Goal: Use online tool/utility: Utilize a website feature to perform a specific function

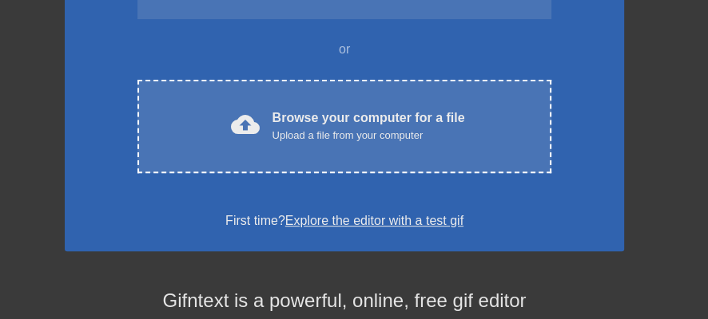
scroll to position [319, 0]
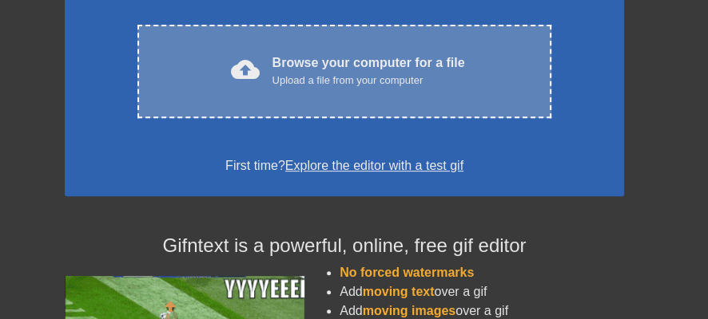
click at [260, 89] on div "cloud_upload" at bounding box center [241, 72] width 35 height 34
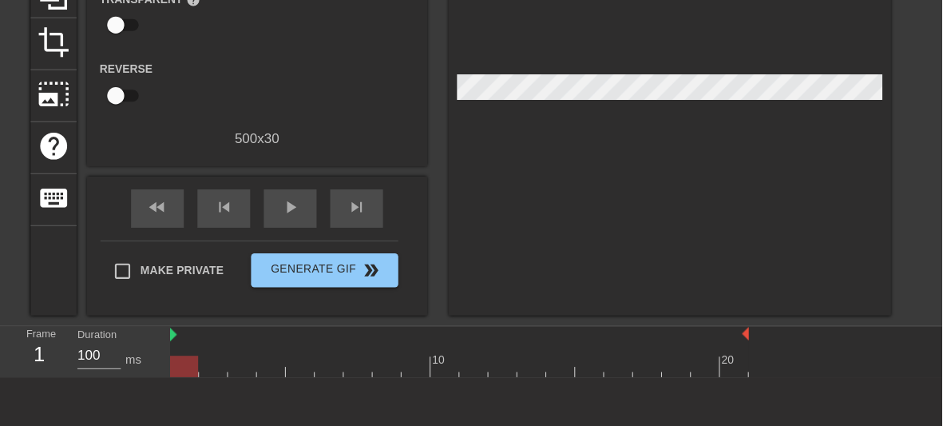
scroll to position [187, 0]
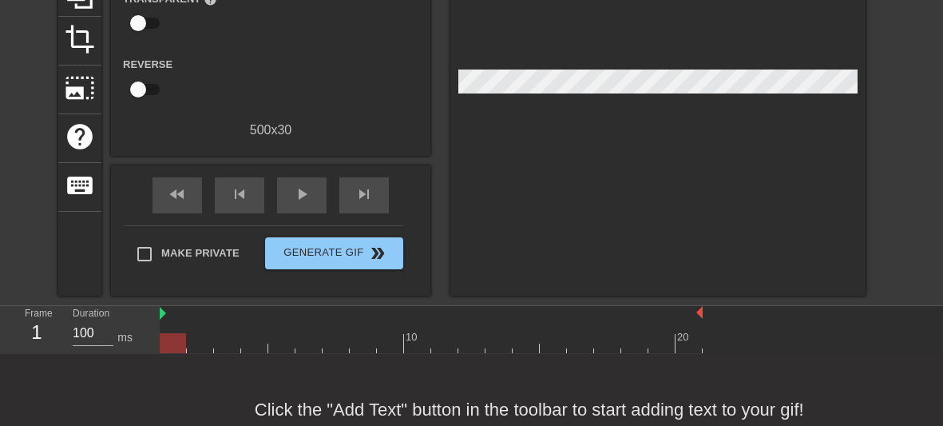
drag, startPoint x: 653, startPoint y: 7, endPoint x: 232, endPoint y: 181, distance: 455.2
click at [232, 140] on div "500 x 30" at bounding box center [270, 130] width 319 height 19
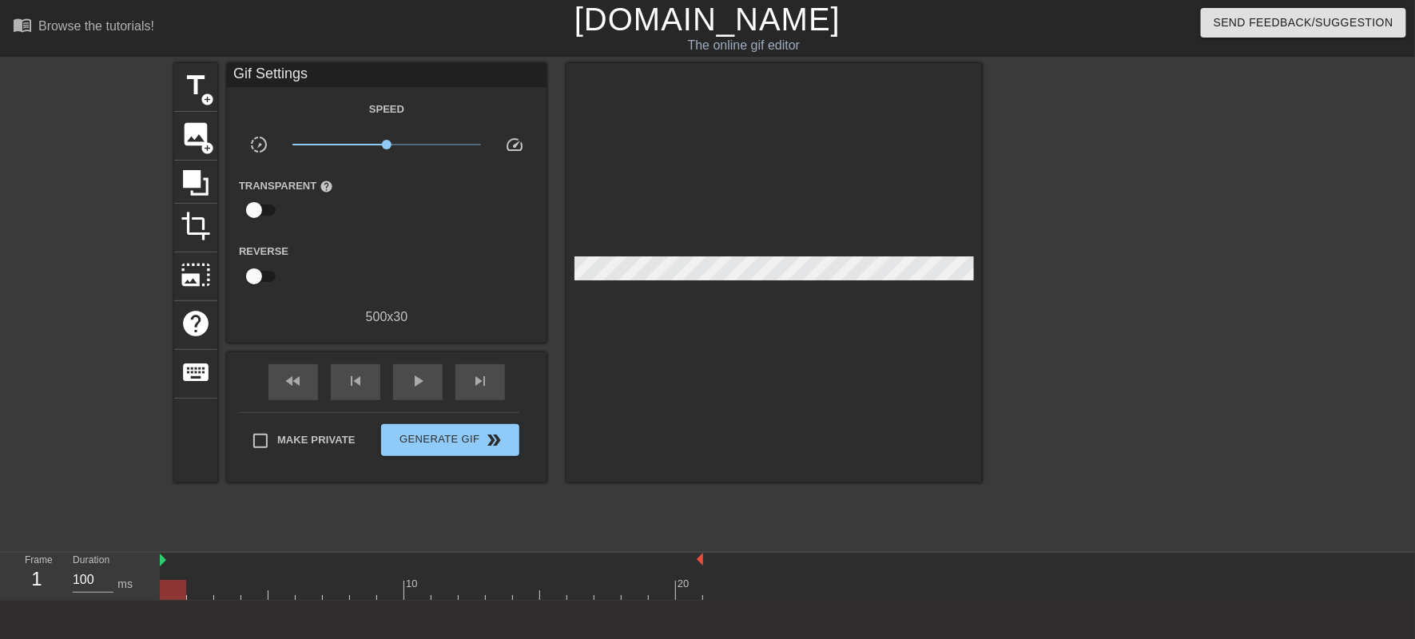
scroll to position [24, 0]
drag, startPoint x: 710, startPoint y: 5, endPoint x: 457, endPoint y: 293, distance: 383.7
click at [457, 292] on div "Reverse" at bounding box center [386, 266] width 319 height 50
click at [192, 77] on span "title" at bounding box center [196, 85] width 30 height 30
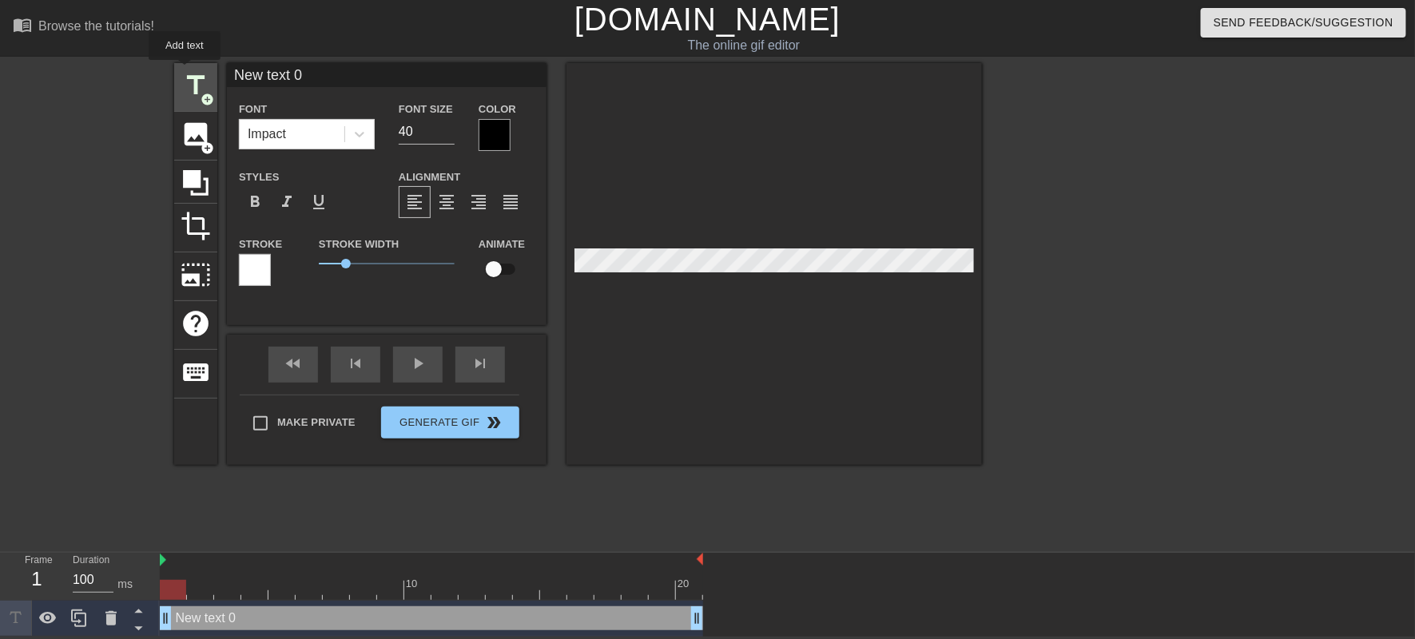
scroll to position [0, 0]
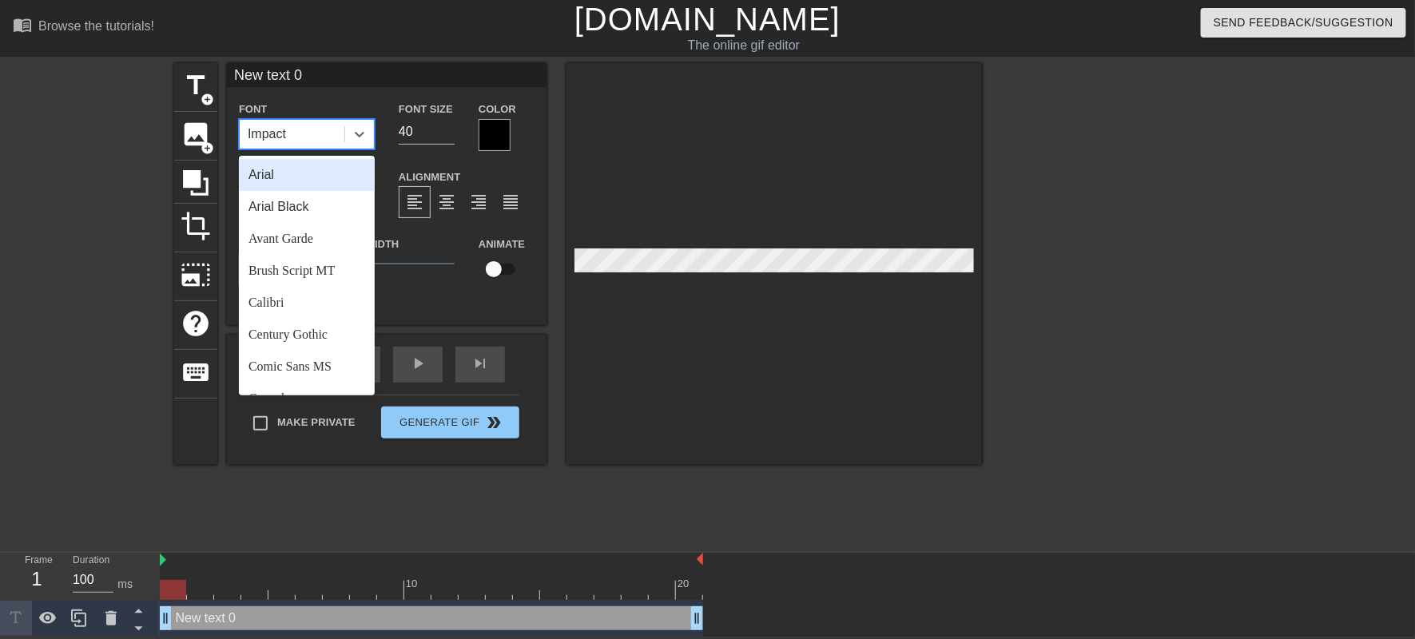
drag, startPoint x: 332, startPoint y: 144, endPoint x: 264, endPoint y: 154, distance: 69.5
click at [264, 149] on div "Impact" at bounding box center [292, 134] width 105 height 29
click at [269, 144] on div "Impact" at bounding box center [267, 134] width 38 height 19
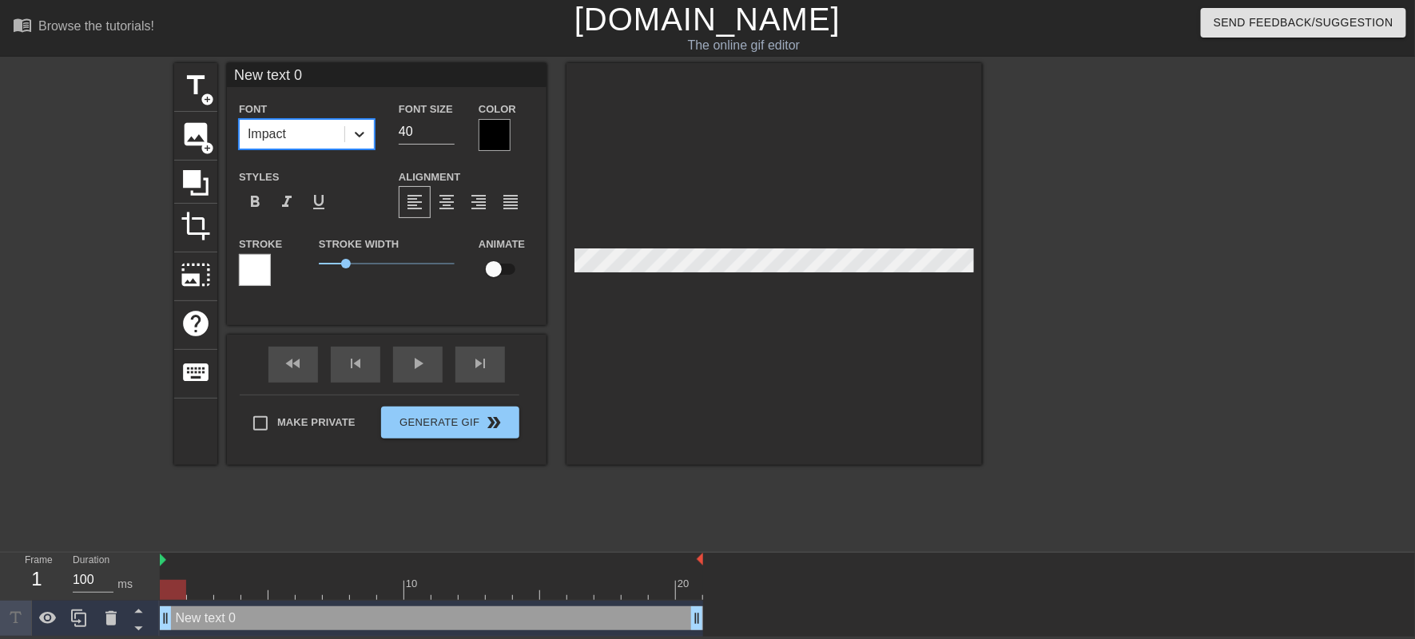
click at [363, 149] on div at bounding box center [359, 134] width 29 height 29
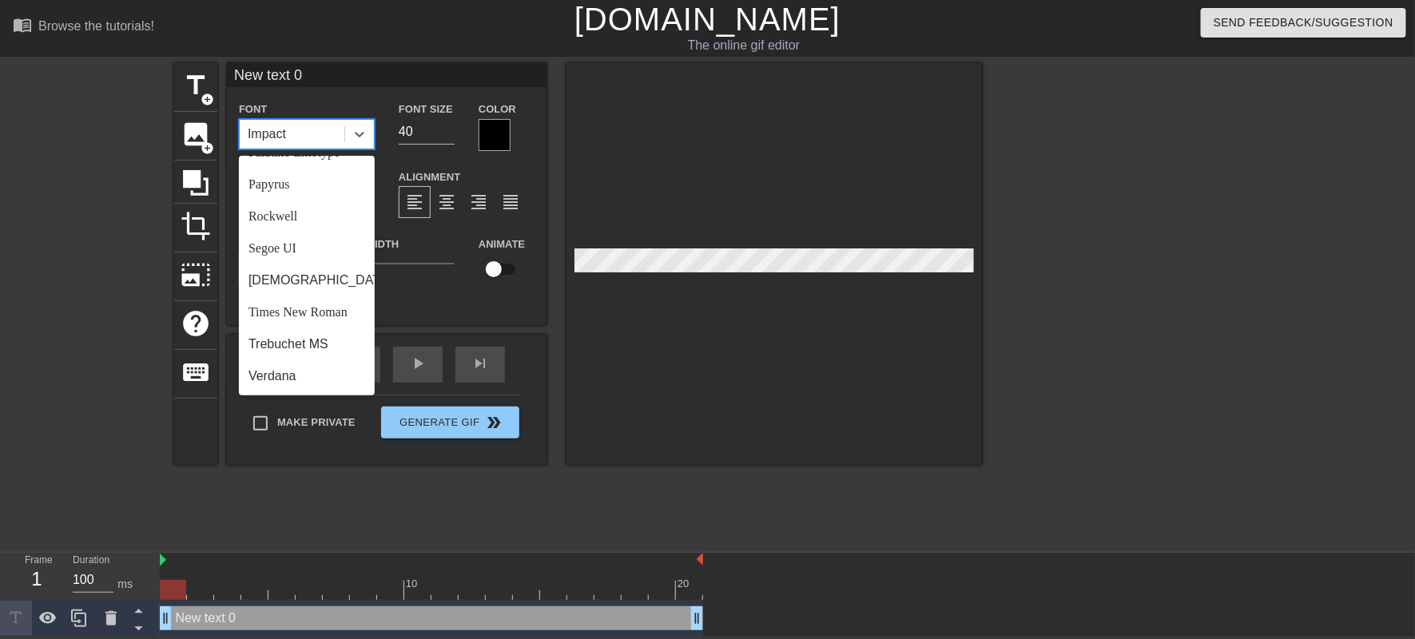
scroll to position [1137, 0]
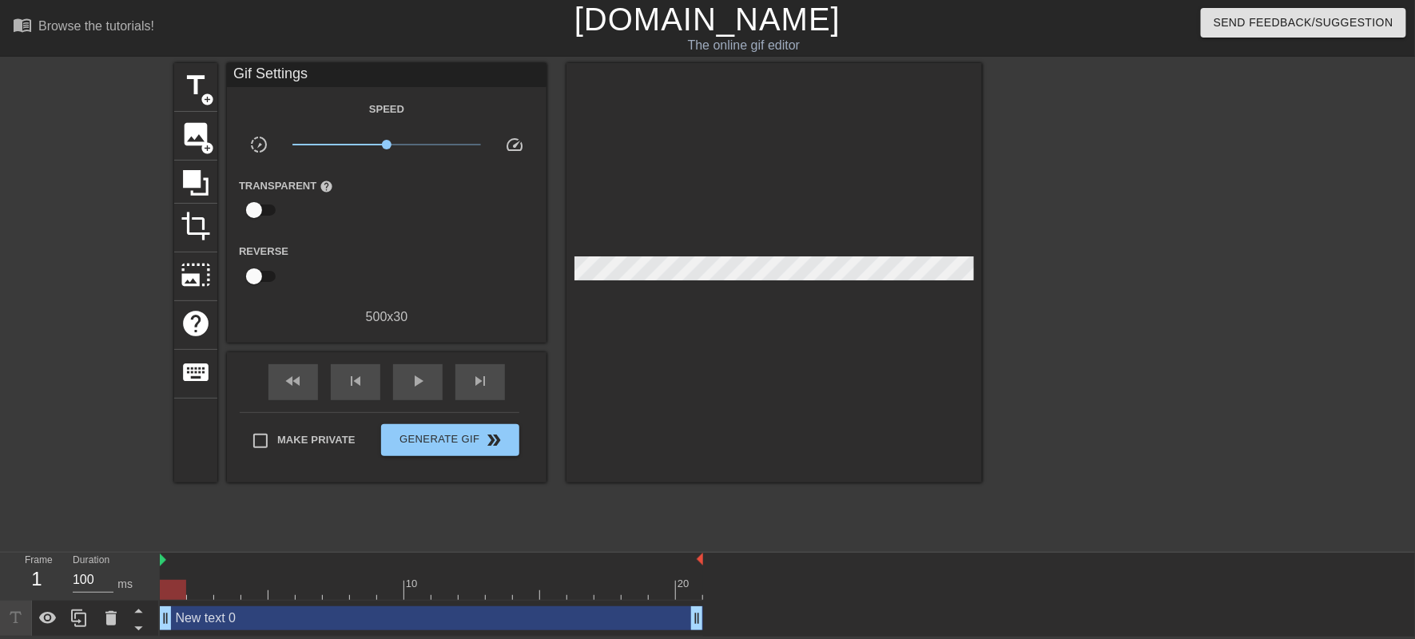
click at [707, 319] on div at bounding box center [773, 272] width 415 height 419
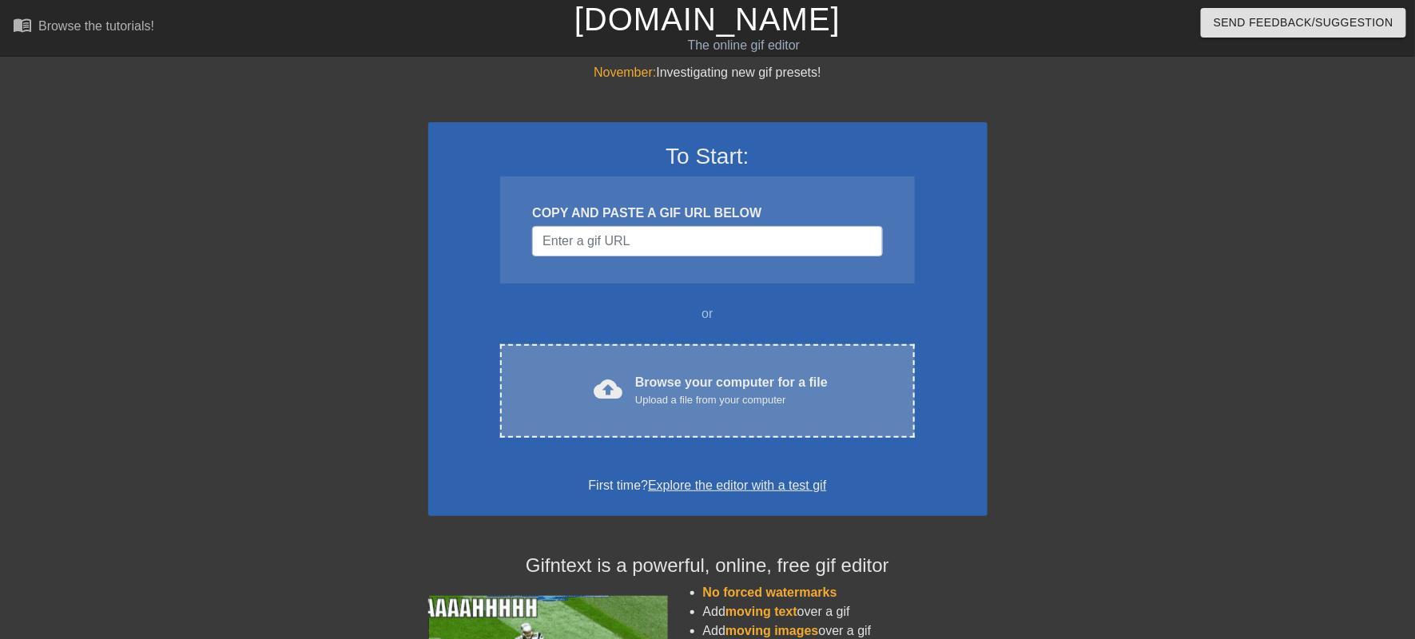
click at [687, 408] on div "Upload a file from your computer" at bounding box center [731, 400] width 192 height 16
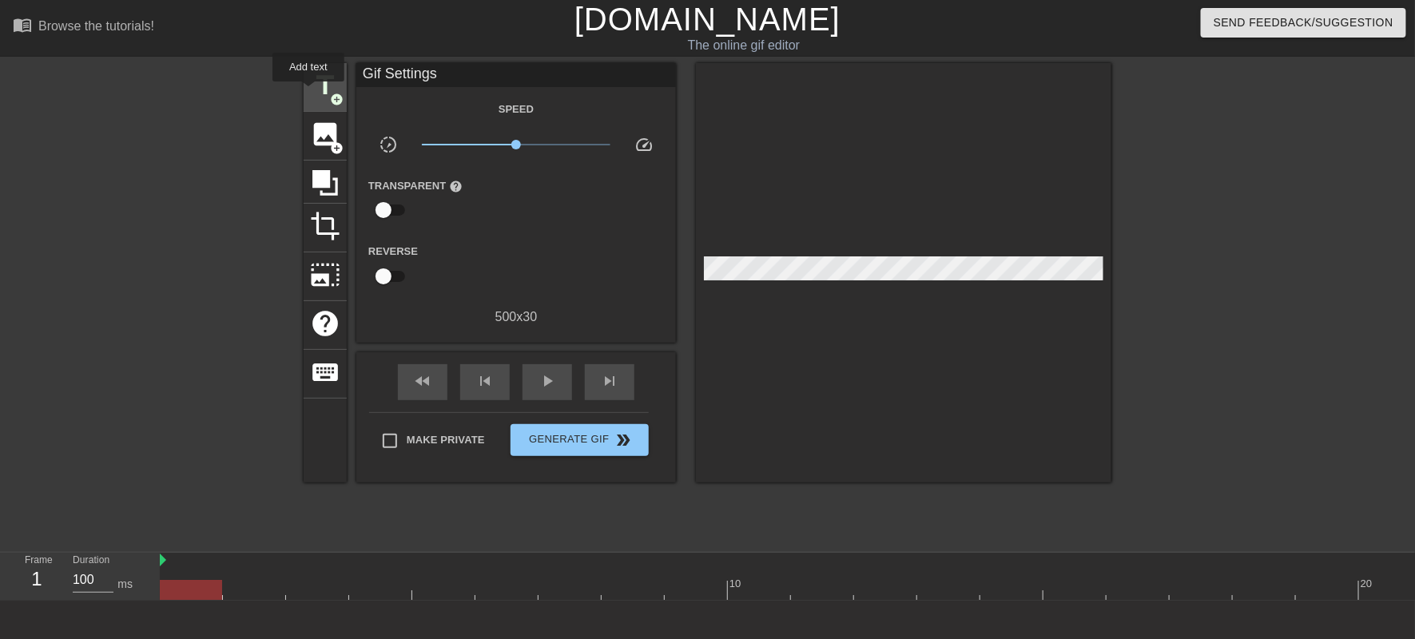
click at [316, 97] on span "title" at bounding box center [325, 85] width 30 height 30
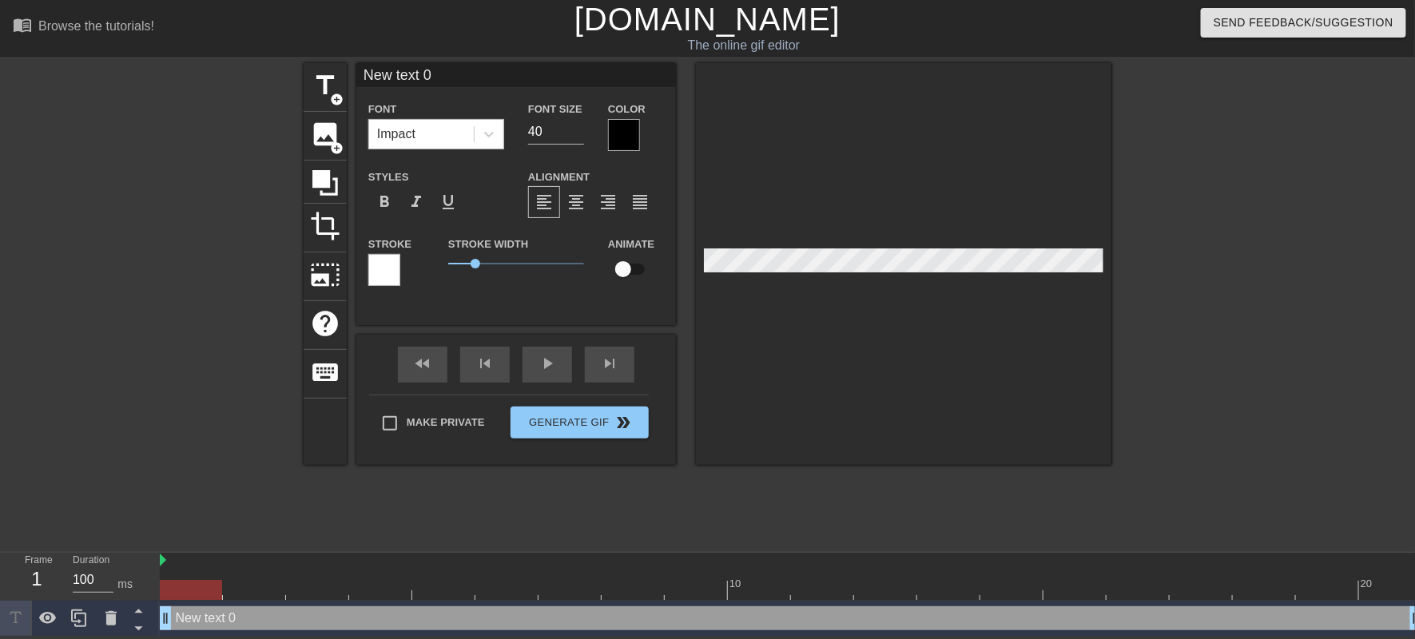
click at [438, 149] on div "Impact" at bounding box center [421, 134] width 105 height 29
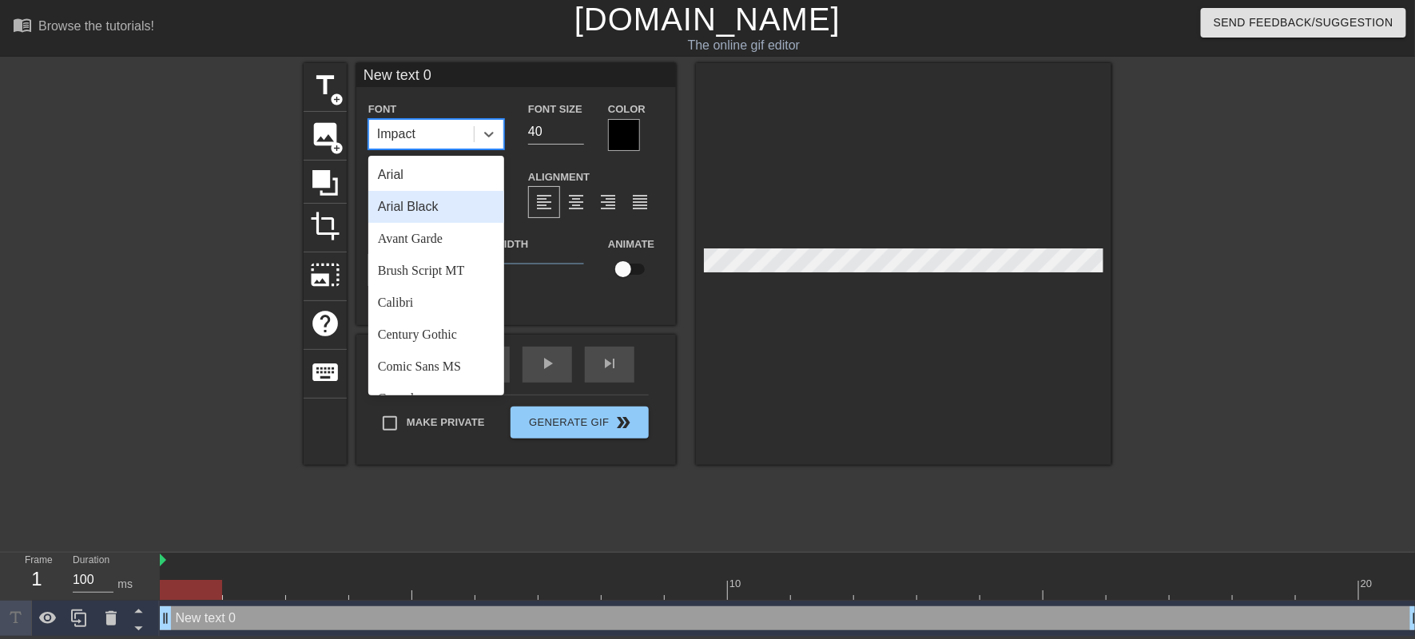
click at [442, 55] on div "menu_book Browse the tutorials!" at bounding box center [240, 27] width 455 height 55
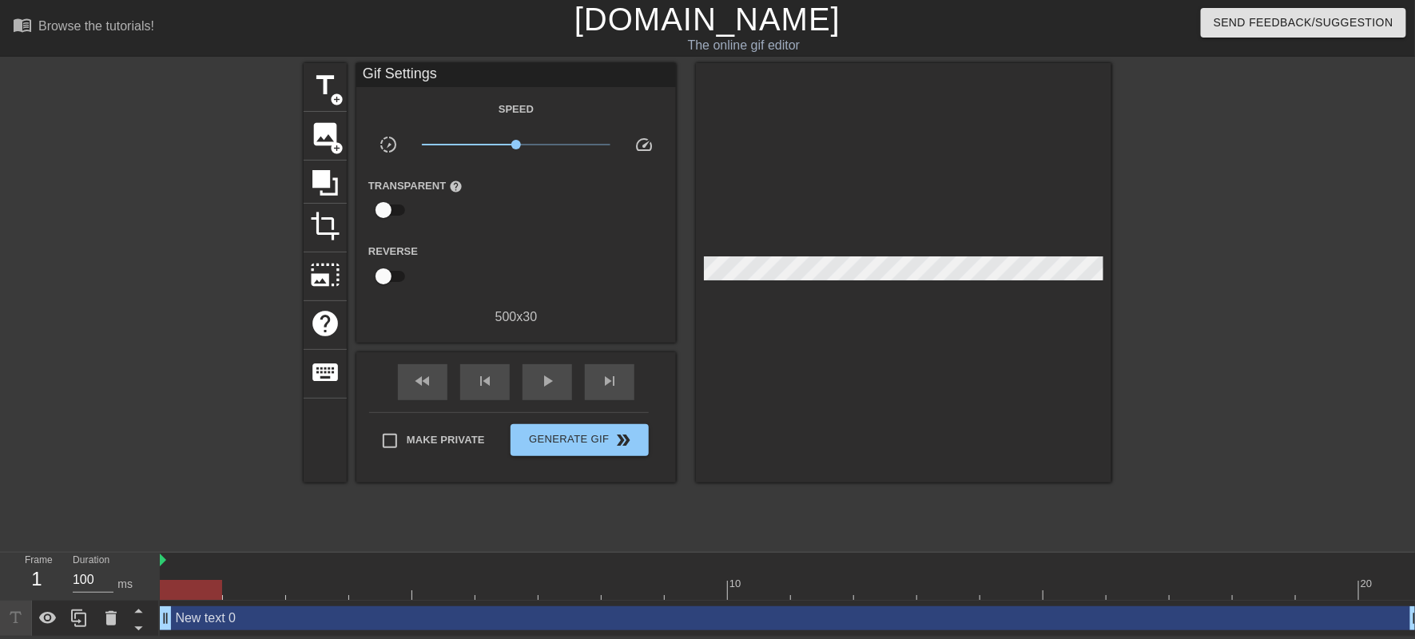
click at [446, 55] on div "menu_book Browse the tutorials!" at bounding box center [240, 27] width 455 height 55
click at [322, 100] on span "title" at bounding box center [325, 85] width 30 height 30
click at [416, 55] on div "menu_book Browse the tutorials!" at bounding box center [240, 27] width 455 height 55
click at [324, 85] on span "title" at bounding box center [325, 85] width 30 height 30
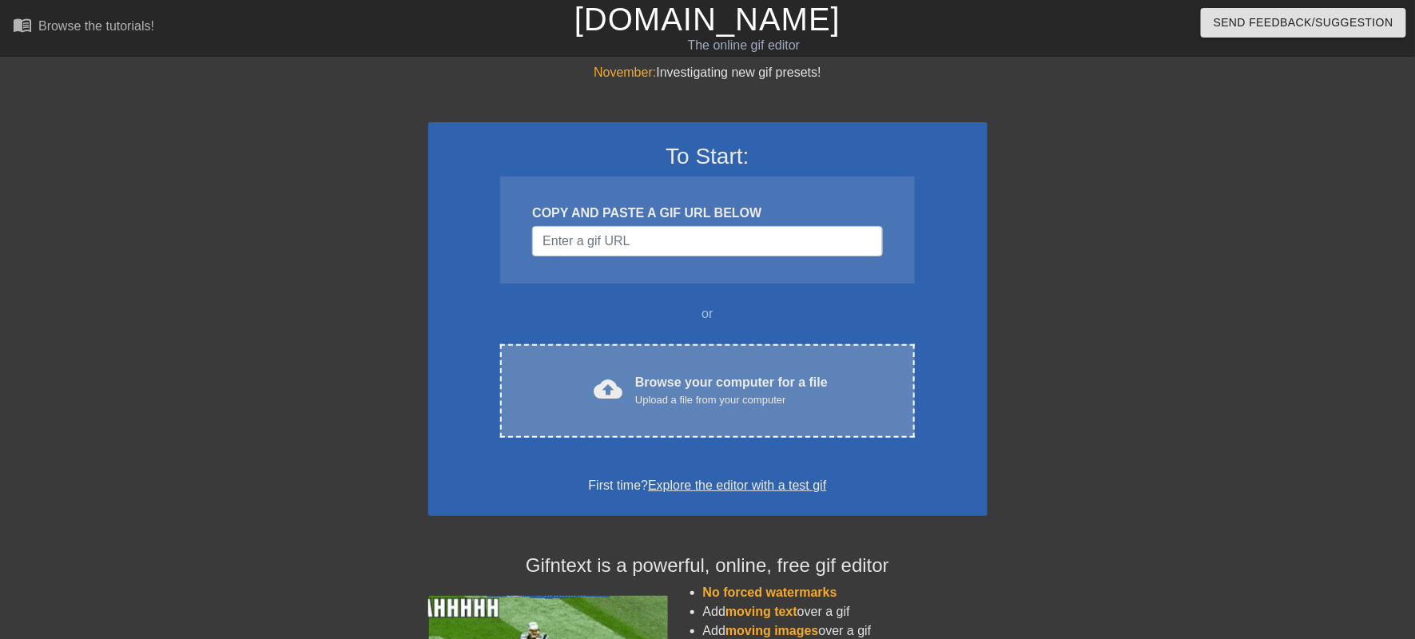
click at [669, 408] on div "Upload a file from your computer" at bounding box center [731, 400] width 192 height 16
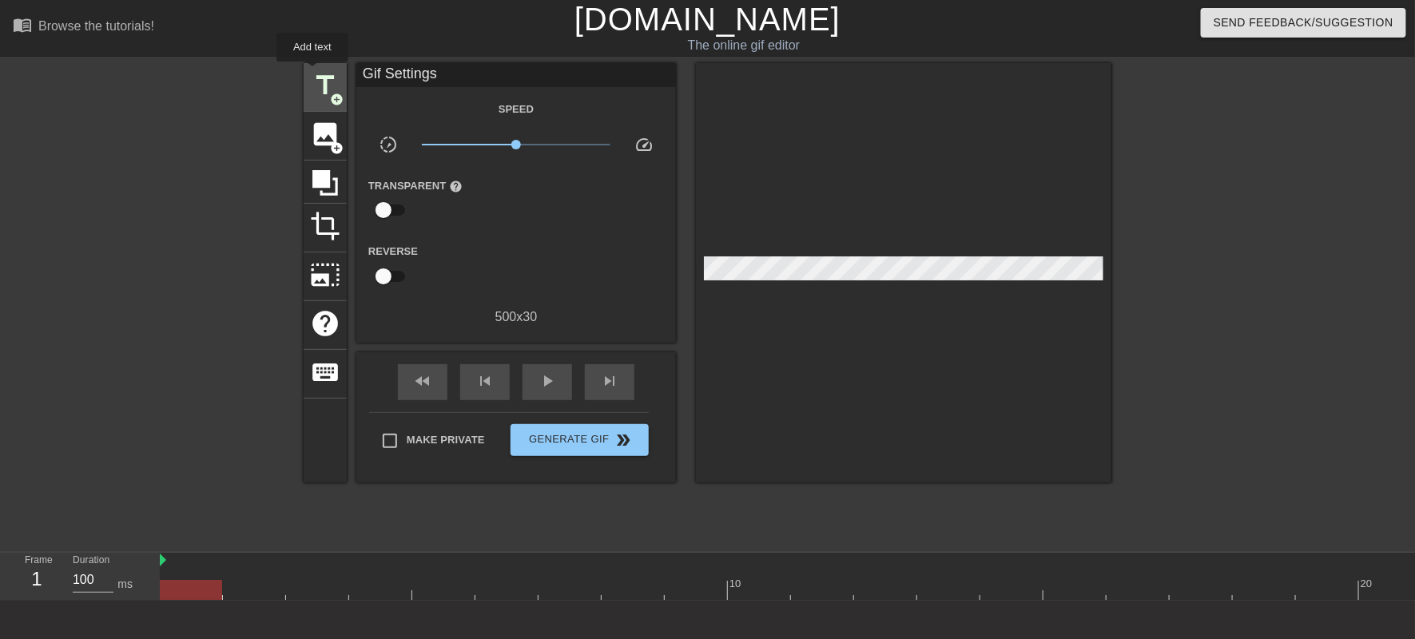
click at [320, 78] on span "title" at bounding box center [325, 85] width 30 height 30
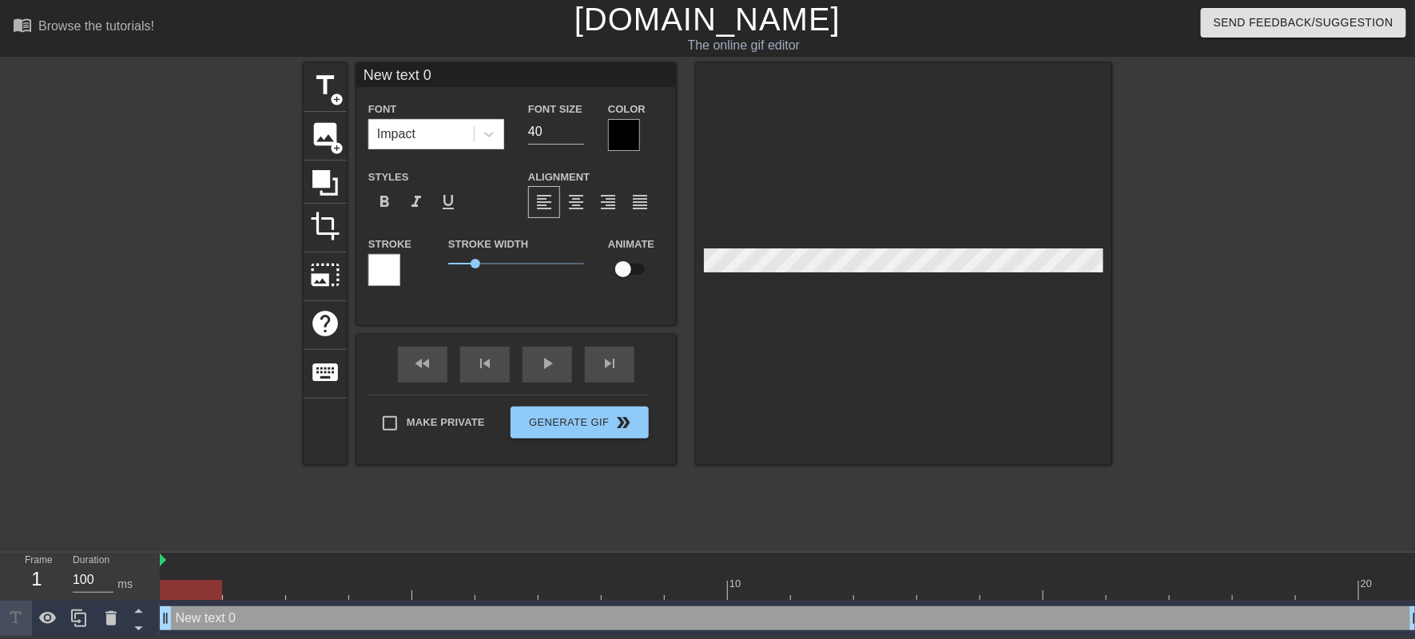
click at [438, 87] on input "New text 0" at bounding box center [515, 75] width 319 height 24
type input "N"
type input "Server Rules"
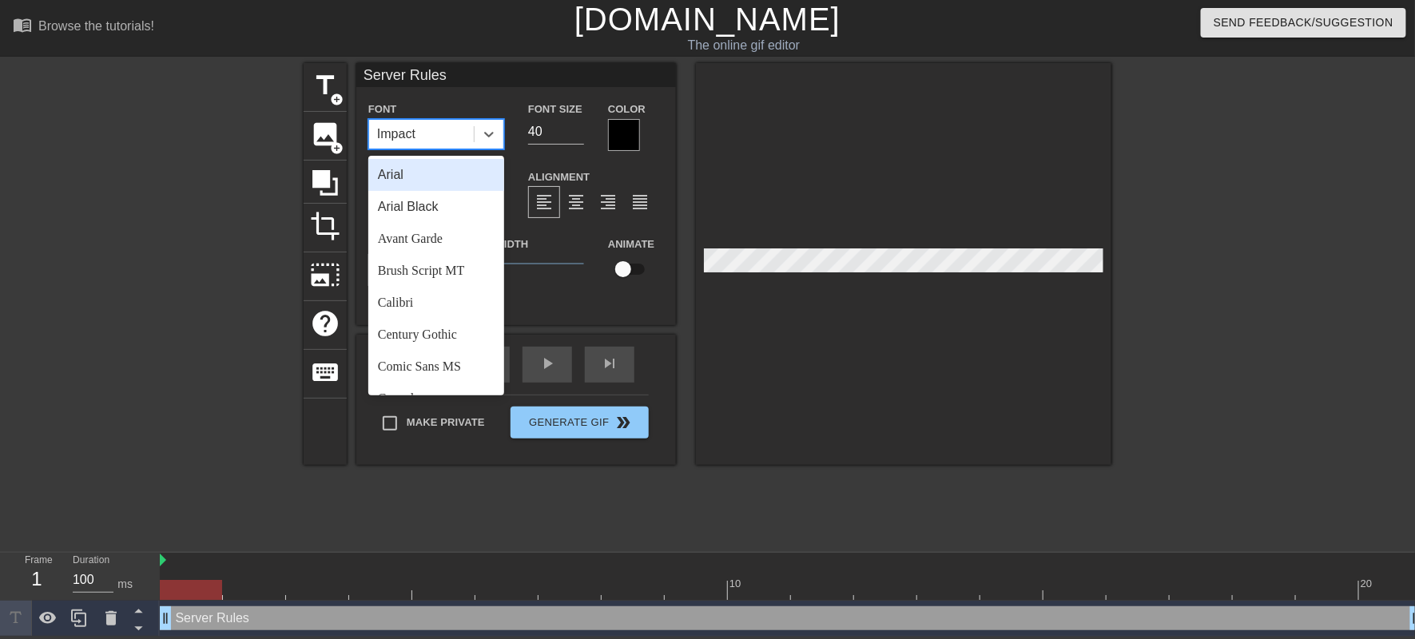
click at [415, 144] on div "Impact" at bounding box center [396, 134] width 38 height 19
click at [433, 287] on div "Brush Script MT" at bounding box center [436, 271] width 136 height 32
click at [442, 144] on div "Brush Script MT" at bounding box center [420, 134] width 86 height 19
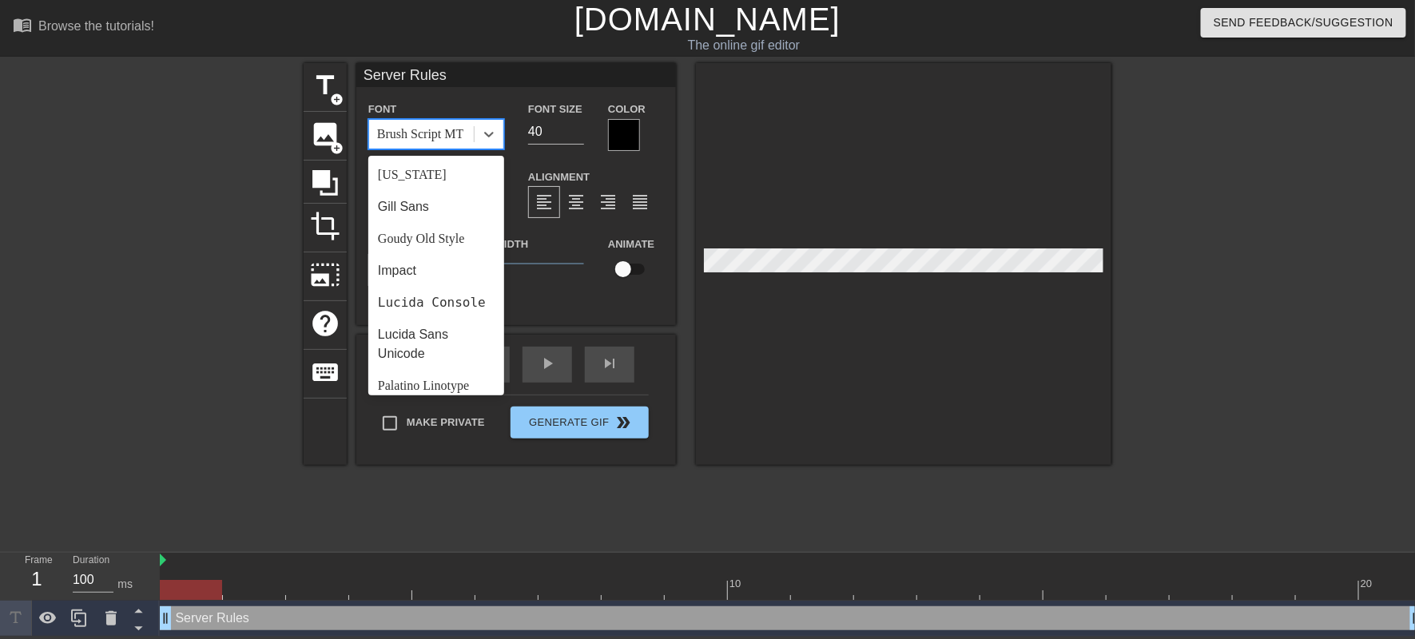
click at [438, 63] on div "Comic Sans MS" at bounding box center [436, 47] width 136 height 32
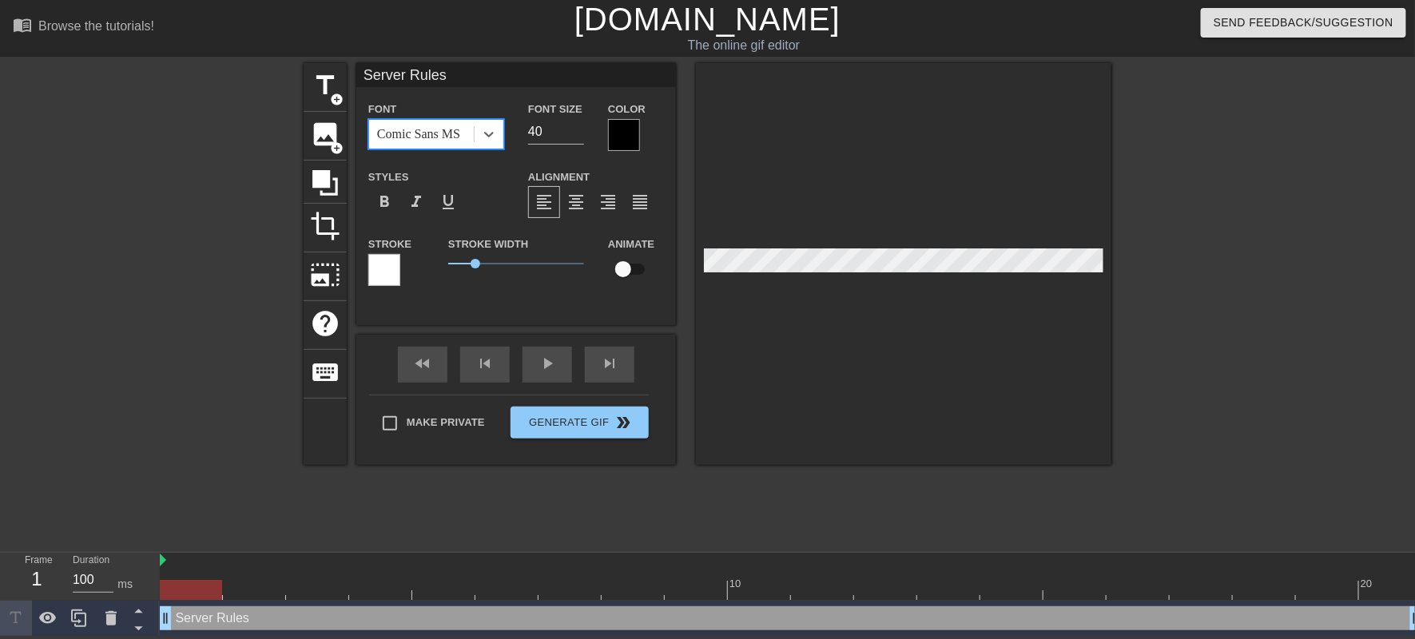
click at [617, 145] on div at bounding box center [624, 135] width 32 height 32
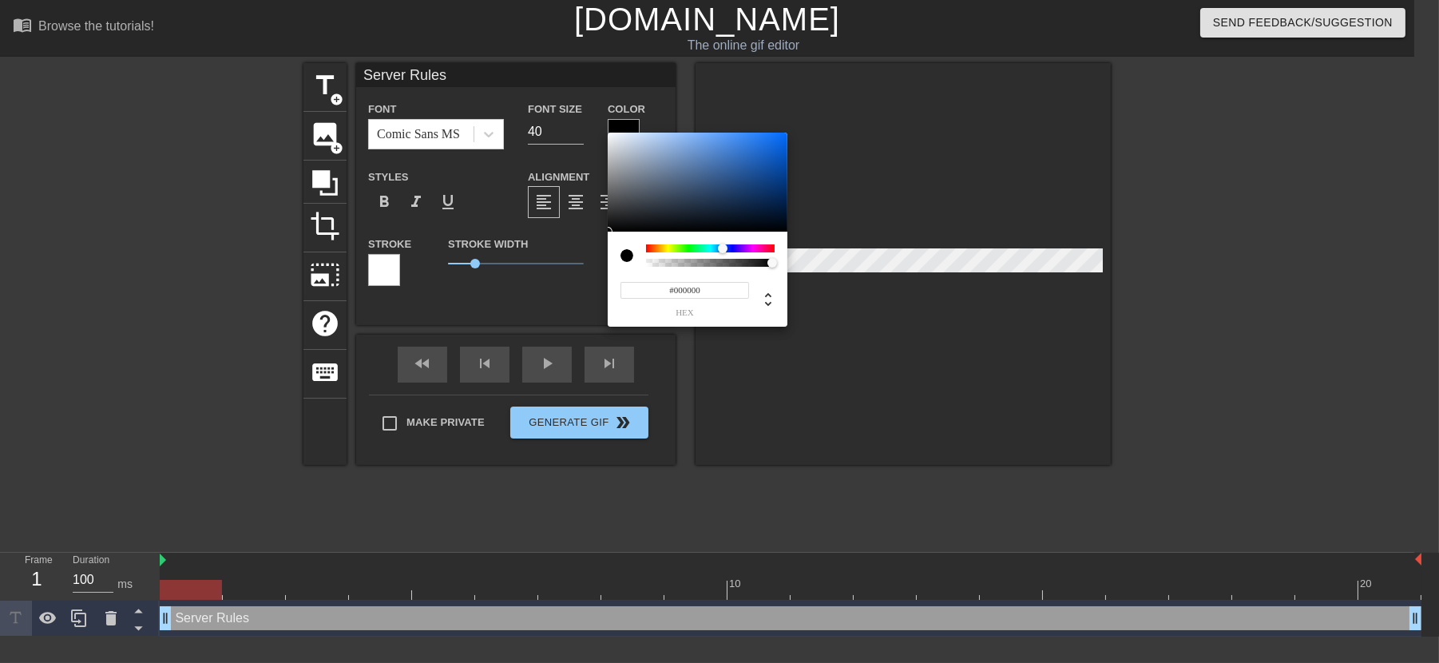
click at [723, 248] on div at bounding box center [710, 248] width 129 height 8
click at [728, 247] on div at bounding box center [728, 249] width 10 height 10
type input "#0C163E"
click at [753, 208] on div at bounding box center [698, 182] width 180 height 99
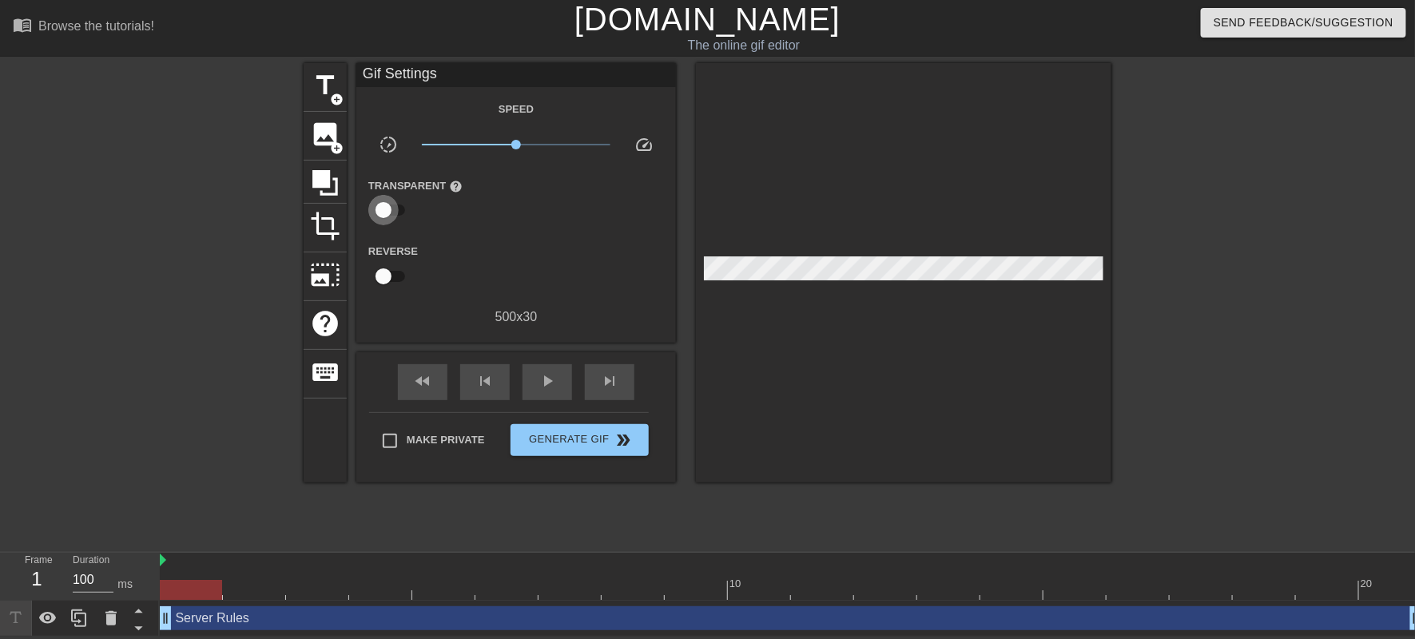
click at [395, 225] on input "checkbox" at bounding box center [383, 210] width 91 height 30
checkbox input "true"
click at [387, 293] on input "checkbox" at bounding box center [383, 278] width 91 height 30
click at [387, 293] on input "checkbox" at bounding box center [398, 278] width 91 height 30
checkbox input "false"
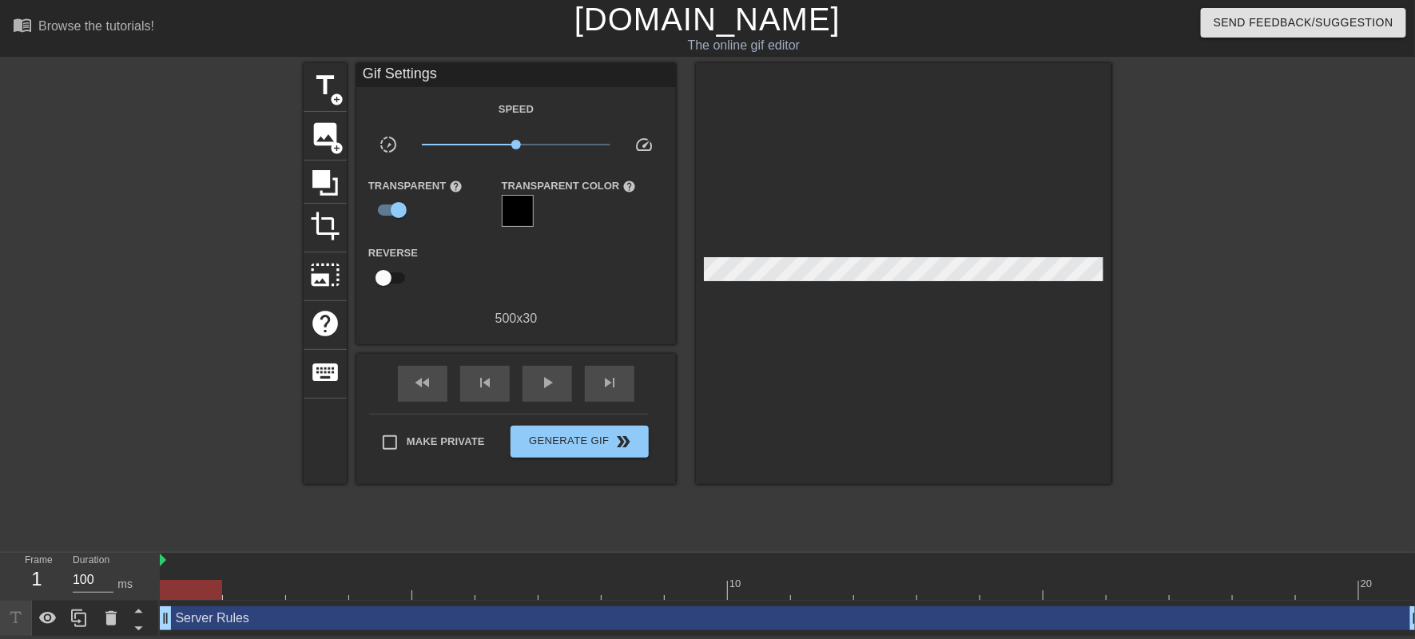
scroll to position [16, 0]
click at [557, 392] on span "play_arrow" at bounding box center [547, 382] width 19 height 19
click at [557, 392] on span "pause" at bounding box center [547, 382] width 19 height 19
click at [556, 392] on span "play_arrow" at bounding box center [547, 382] width 19 height 19
click at [490, 392] on span "skip_previous" at bounding box center [484, 382] width 19 height 19
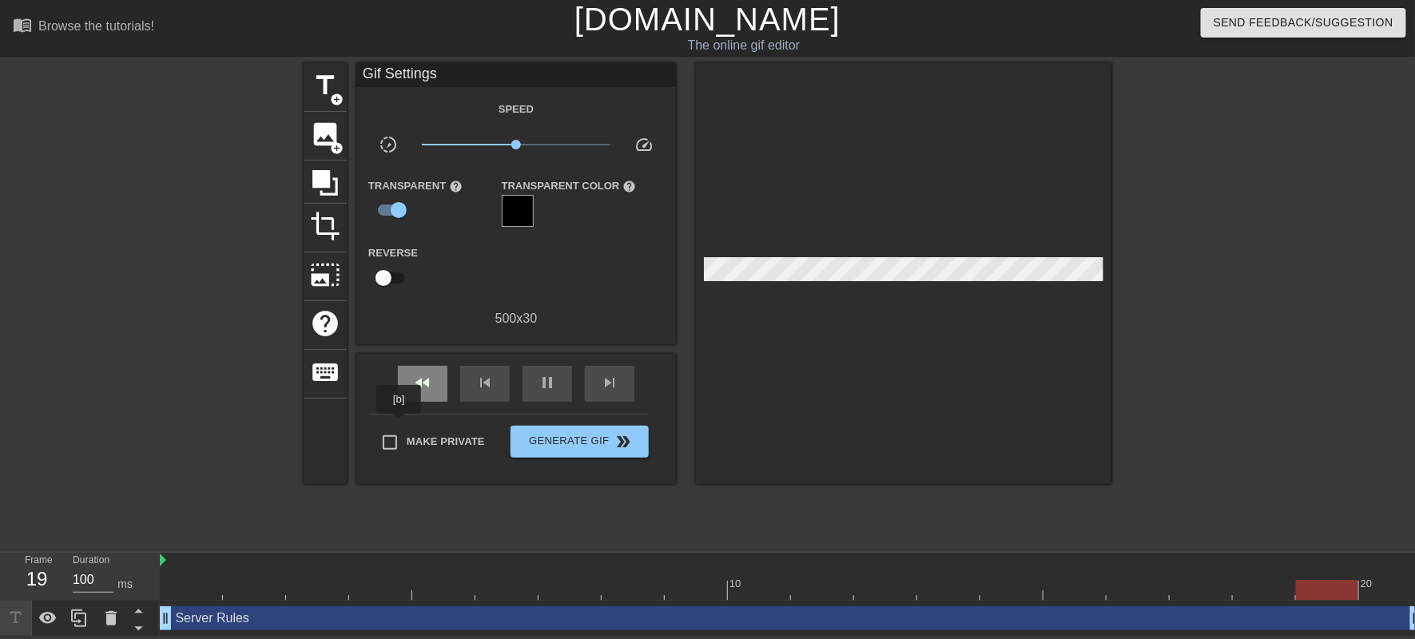
click at [413, 392] on span "fast_rewind" at bounding box center [422, 382] width 19 height 19
click at [521, 149] on span "x1.26" at bounding box center [526, 145] width 10 height 10
click at [325, 85] on span "title" at bounding box center [325, 85] width 30 height 30
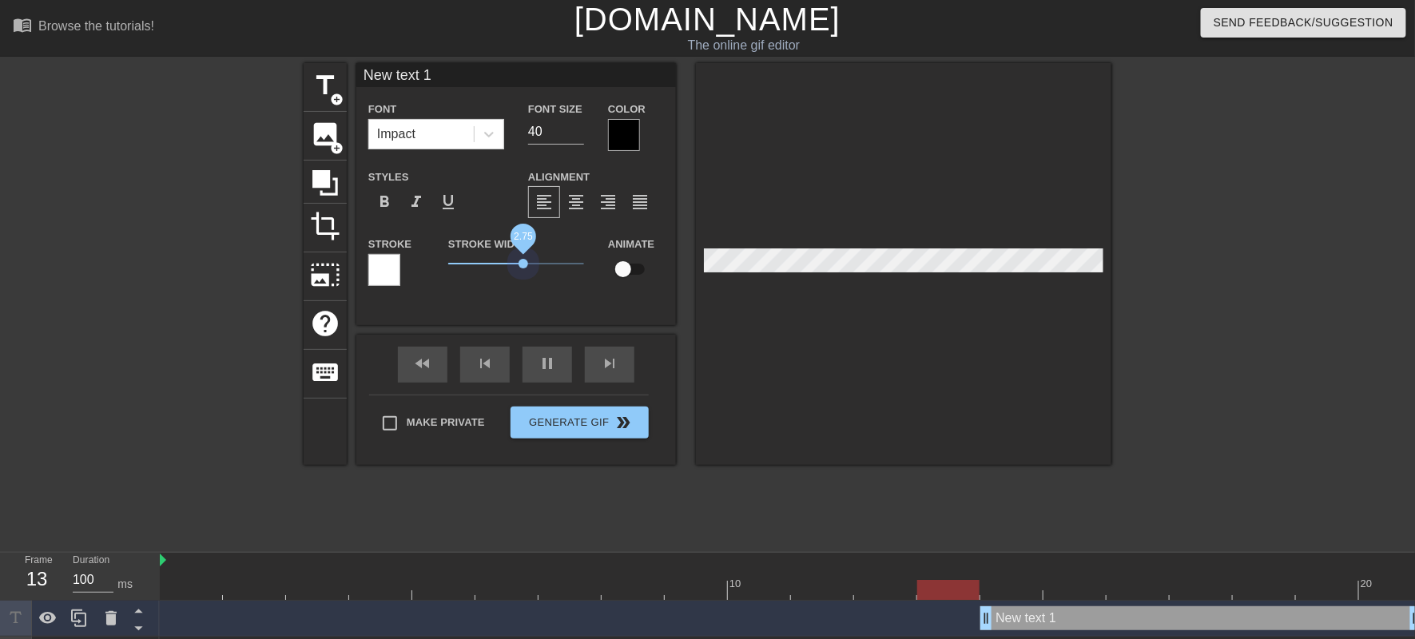
drag, startPoint x: 479, startPoint y: 324, endPoint x: 524, endPoint y: 330, distance: 45.1
click at [524, 273] on span "2.75" at bounding box center [516, 263] width 136 height 19
drag, startPoint x: 524, startPoint y: 330, endPoint x: 565, endPoint y: 331, distance: 41.5
click at [565, 273] on span "3.1" at bounding box center [516, 263] width 136 height 19
drag, startPoint x: 564, startPoint y: 319, endPoint x: 489, endPoint y: 315, distance: 75.1
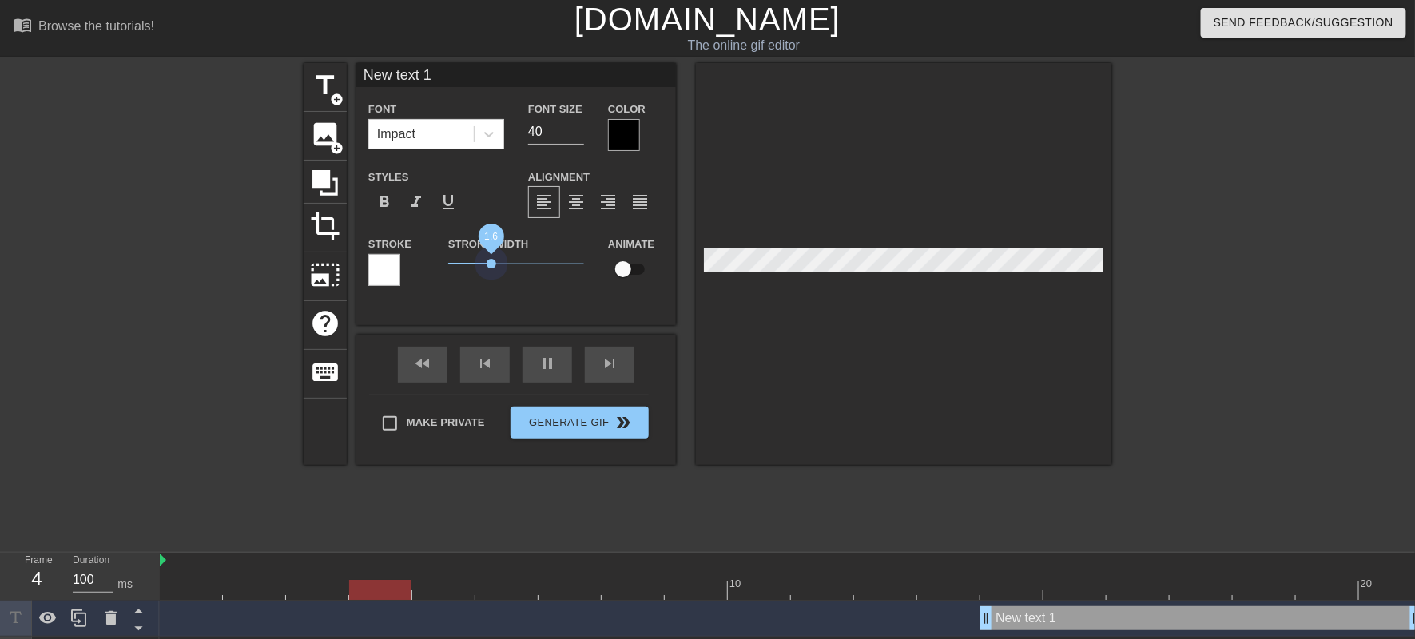
click at [489, 273] on span "1.6" at bounding box center [516, 263] width 136 height 19
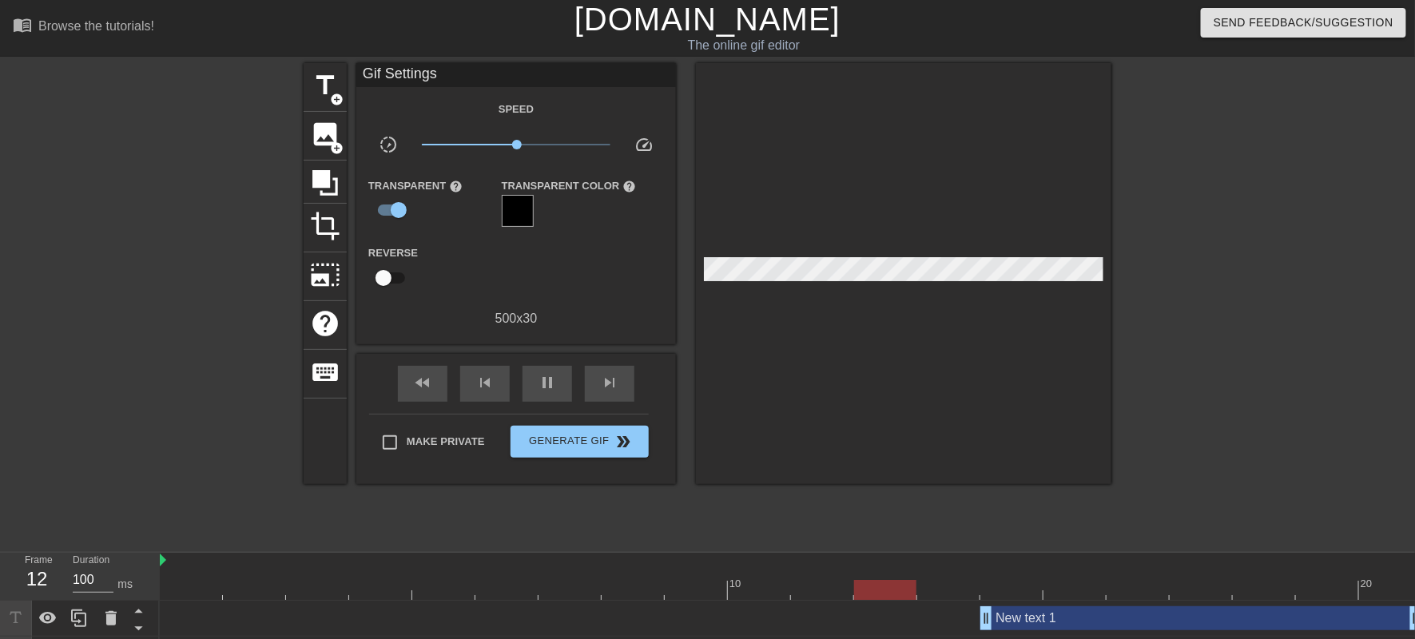
click at [807, 342] on div at bounding box center [903, 273] width 415 height 421
click at [331, 79] on span "title" at bounding box center [325, 85] width 30 height 30
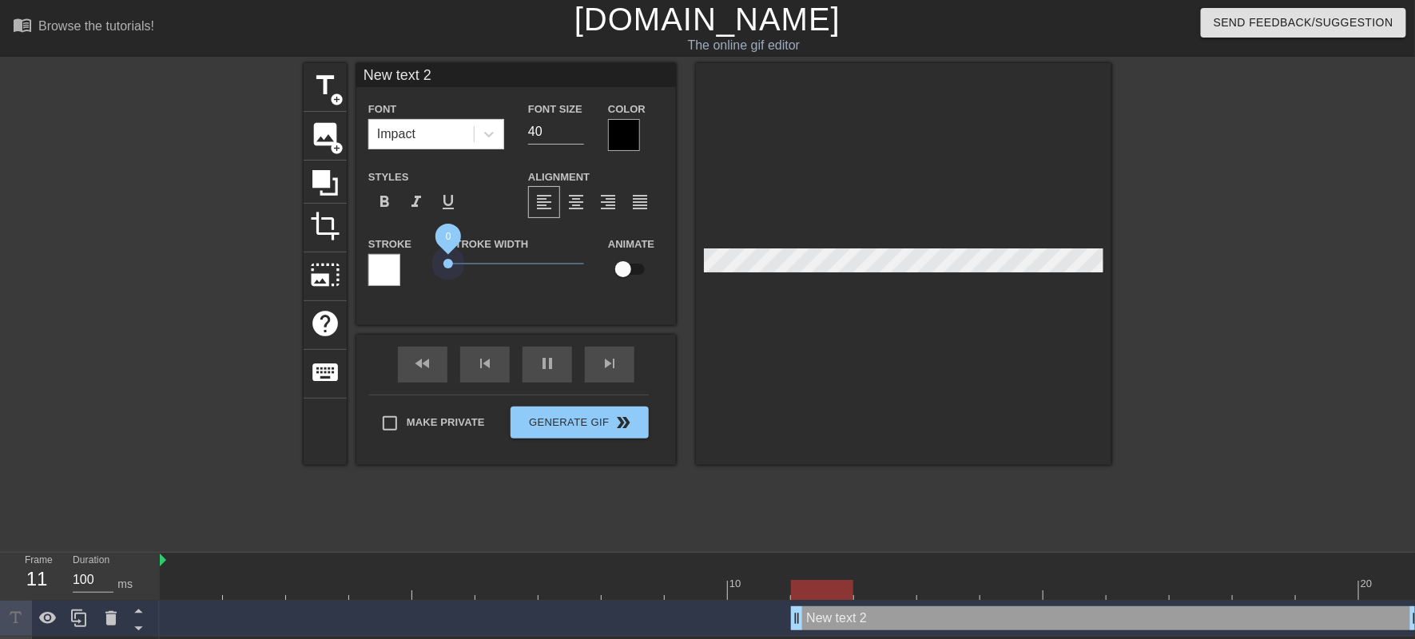
drag, startPoint x: 473, startPoint y: 319, endPoint x: 434, endPoint y: 319, distance: 38.3
click at [434, 300] on div "Stroke Stroke Width 0 Animate" at bounding box center [515, 267] width 319 height 66
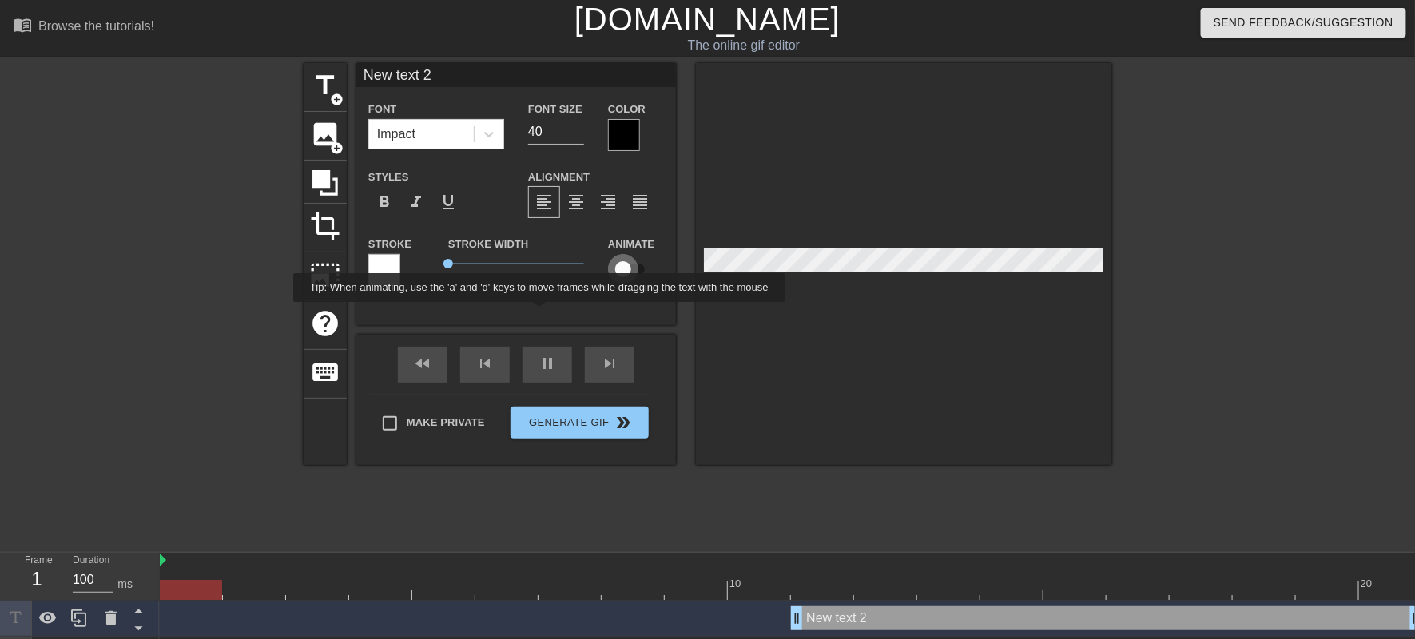
click at [629, 284] on input "checkbox" at bounding box center [622, 269] width 91 height 30
checkbox input "true"
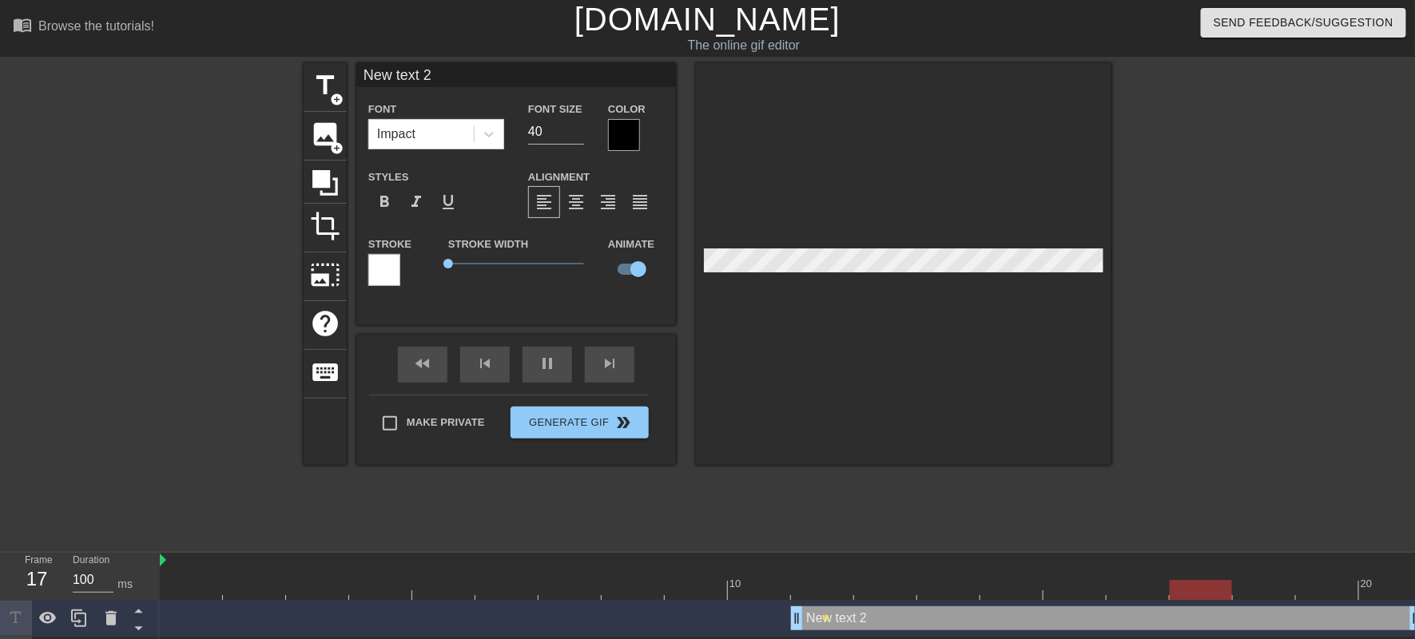
drag, startPoint x: 807, startPoint y: 616, endPoint x: 1377, endPoint y: 601, distance: 569.7
click at [1377, 601] on div "10 20 New text 2 drag_handle drag_handle lens New text 1 drag_handle drag_handl…" at bounding box center [787, 631] width 1255 height 156
click at [1196, 617] on div "New text 2 drag_handle drag_handle" at bounding box center [1106, 618] width 631 height 24
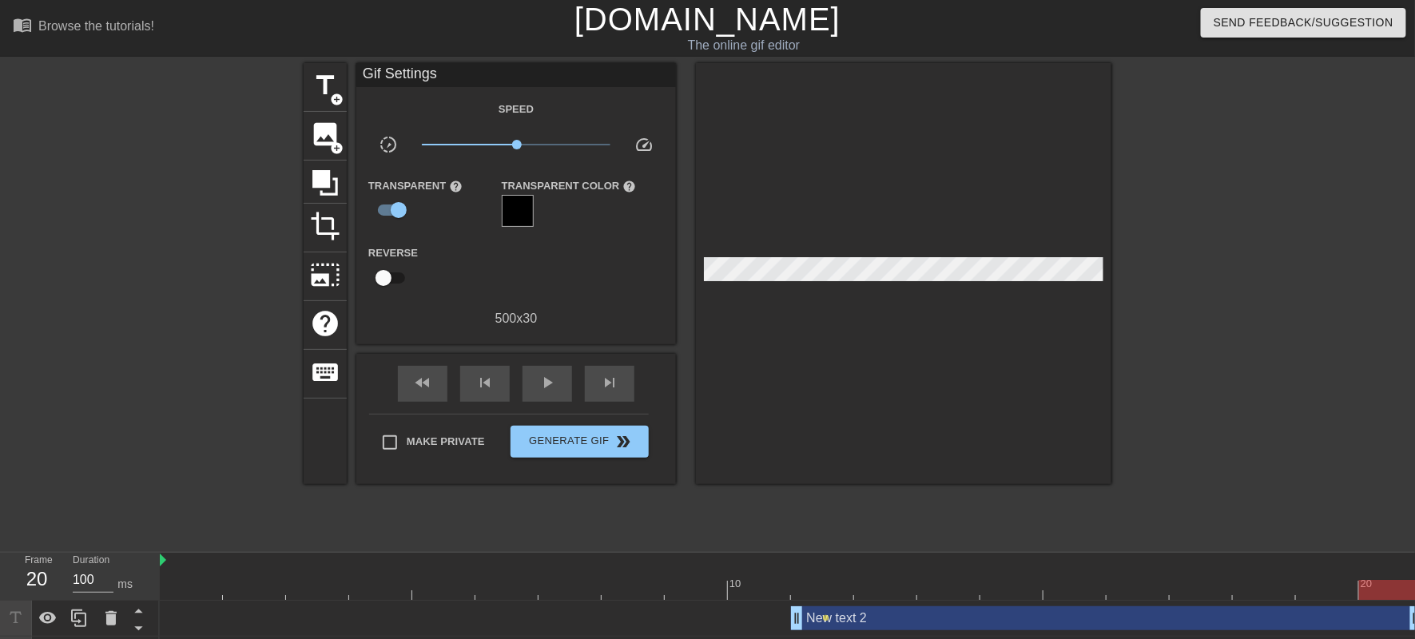
drag, startPoint x: 797, startPoint y: 614, endPoint x: 131, endPoint y: 245, distance: 761.5
click at [131, 245] on div at bounding box center [165, 302] width 240 height 479
click at [308, 94] on div "title add_circle" at bounding box center [325, 87] width 43 height 49
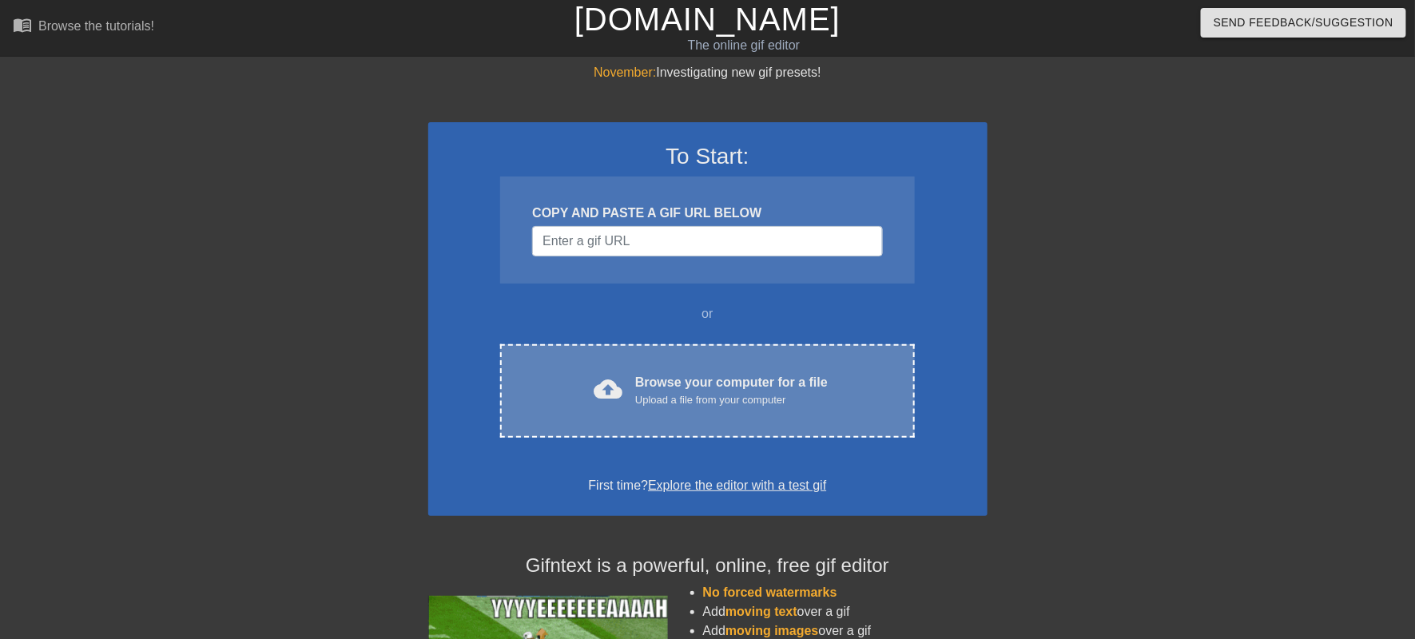
click at [659, 409] on div "cloud_upload Browse your computer for a file Upload a file from your computer" at bounding box center [707, 391] width 347 height 36
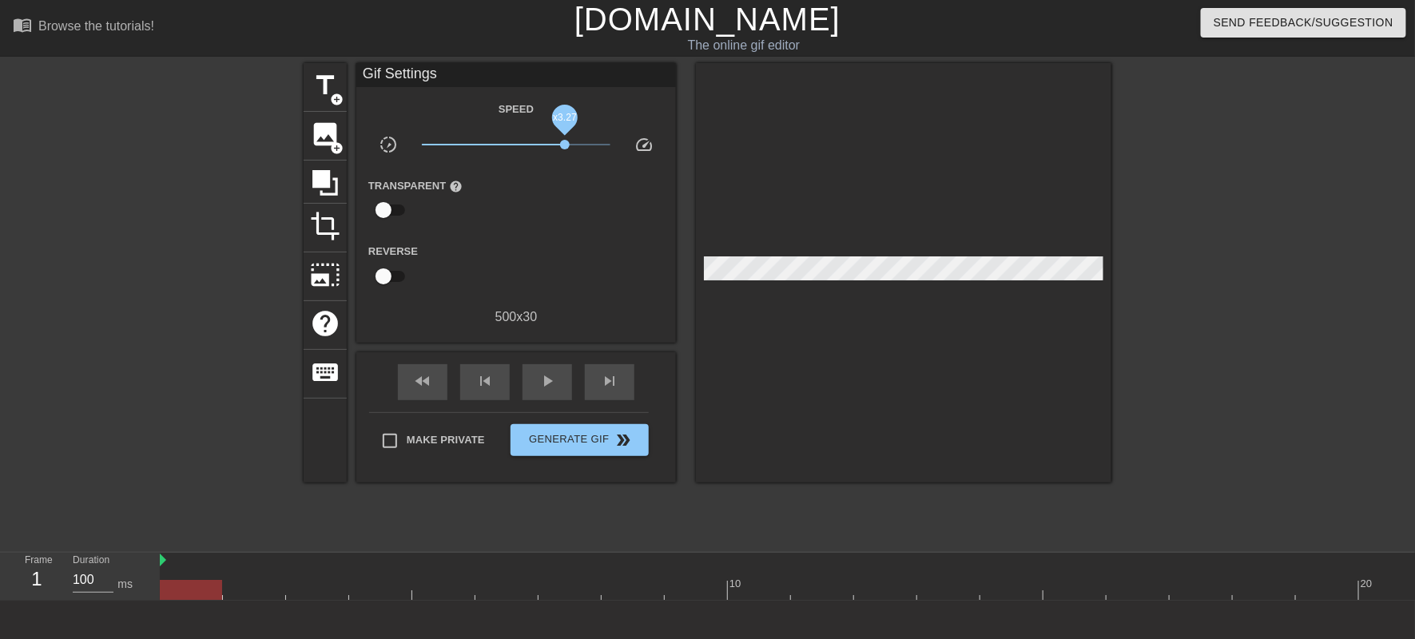
drag, startPoint x: 525, startPoint y: 154, endPoint x: 577, endPoint y: 154, distance: 51.9
click at [577, 154] on span "x3.27" at bounding box center [516, 144] width 189 height 19
click at [549, 226] on div "Transparent help" at bounding box center [515, 201] width 319 height 50
drag, startPoint x: 577, startPoint y: 144, endPoint x: 601, endPoint y: 150, distance: 24.8
click at [601, 150] on div "x4.37" at bounding box center [516, 147] width 213 height 25
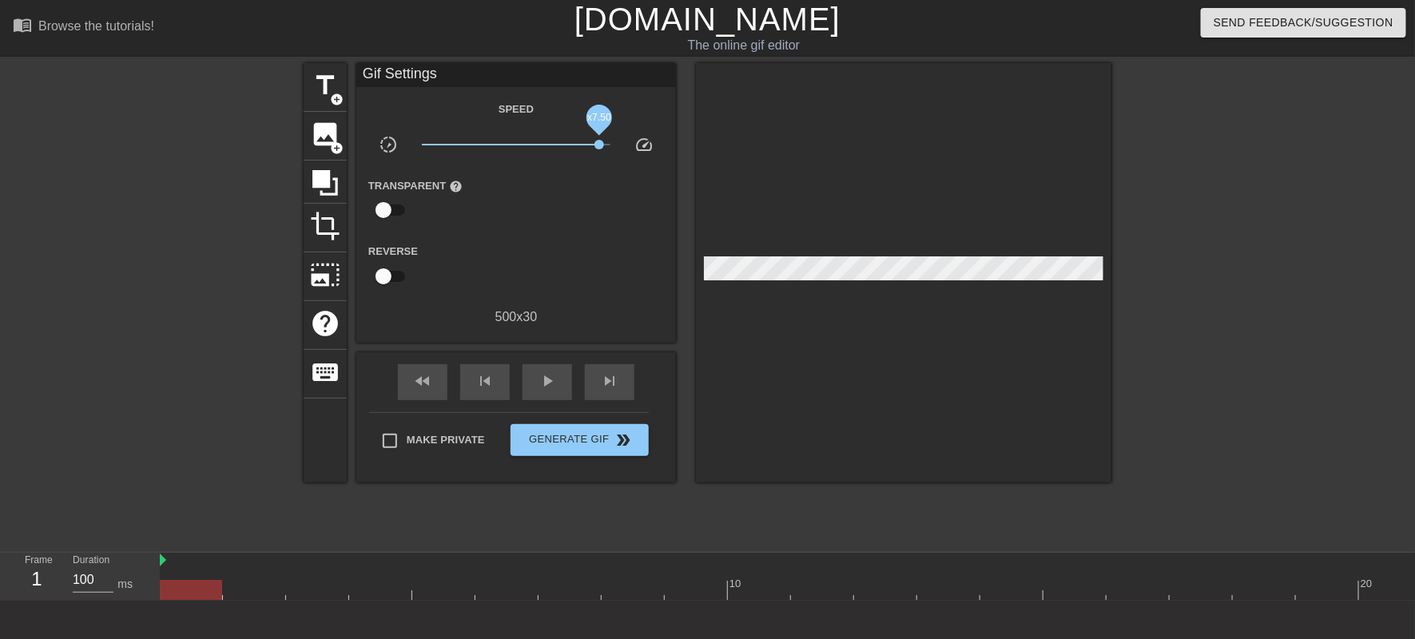
drag, startPoint x: 591, startPoint y: 153, endPoint x: 632, endPoint y: 154, distance: 40.7
click at [632, 154] on div "slow_motion_video x7.50 speed" at bounding box center [515, 147] width 319 height 25
click at [579, 226] on div "Transparent help" at bounding box center [515, 201] width 319 height 50
click at [553, 391] on span "play_arrow" at bounding box center [547, 380] width 19 height 19
drag, startPoint x: 597, startPoint y: 154, endPoint x: 534, endPoint y: 155, distance: 63.9
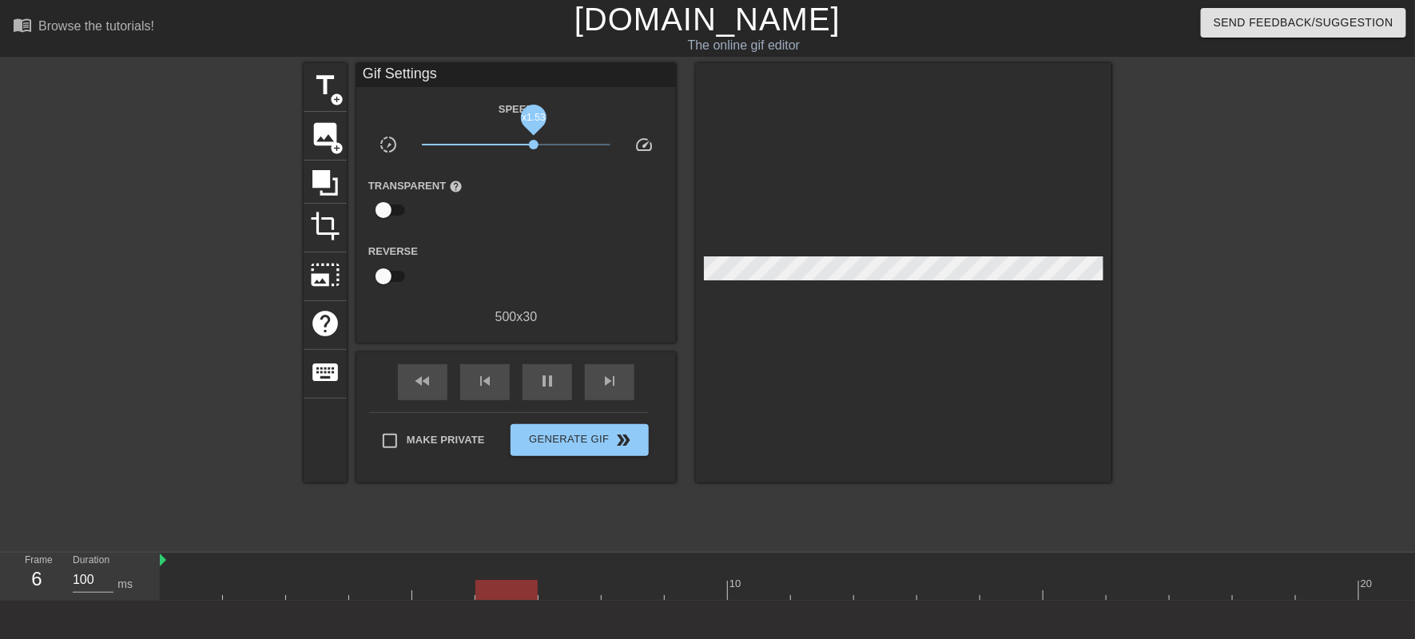
click at [534, 154] on span "x1.53" at bounding box center [516, 144] width 189 height 19
click at [325, 89] on span "title" at bounding box center [325, 85] width 30 height 30
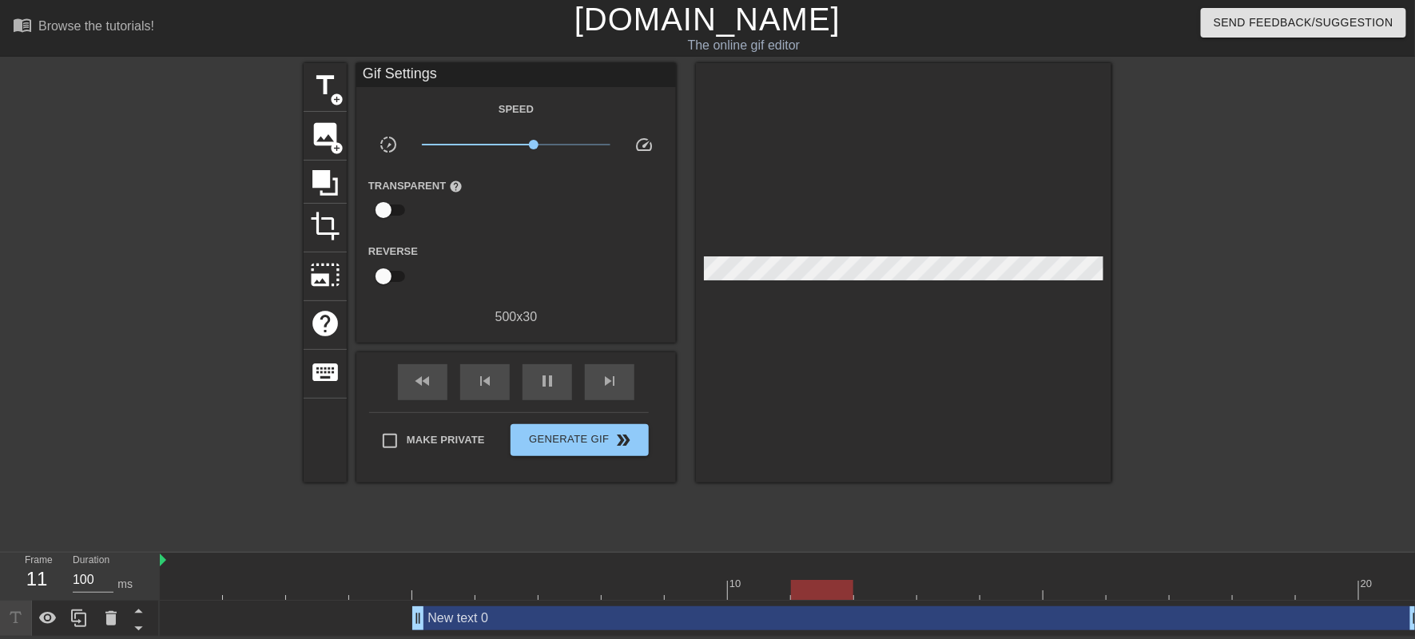
click at [437, 55] on div "menu_book Browse the tutorials!" at bounding box center [240, 27] width 455 height 55
click at [442, 628] on div "New text 0 drag_handle drag_handle" at bounding box center [917, 618] width 1010 height 24
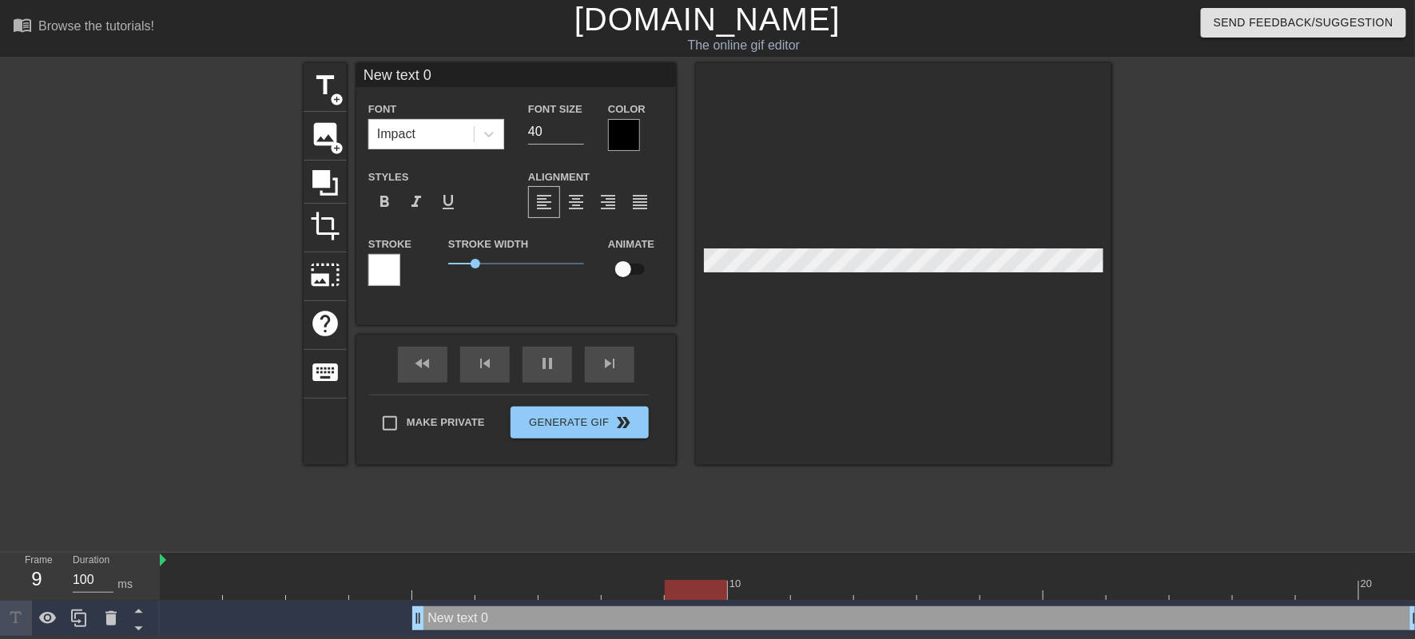
click at [443, 84] on input "New text 0" at bounding box center [515, 75] width 319 height 24
type input "N"
type input "Server Rules"
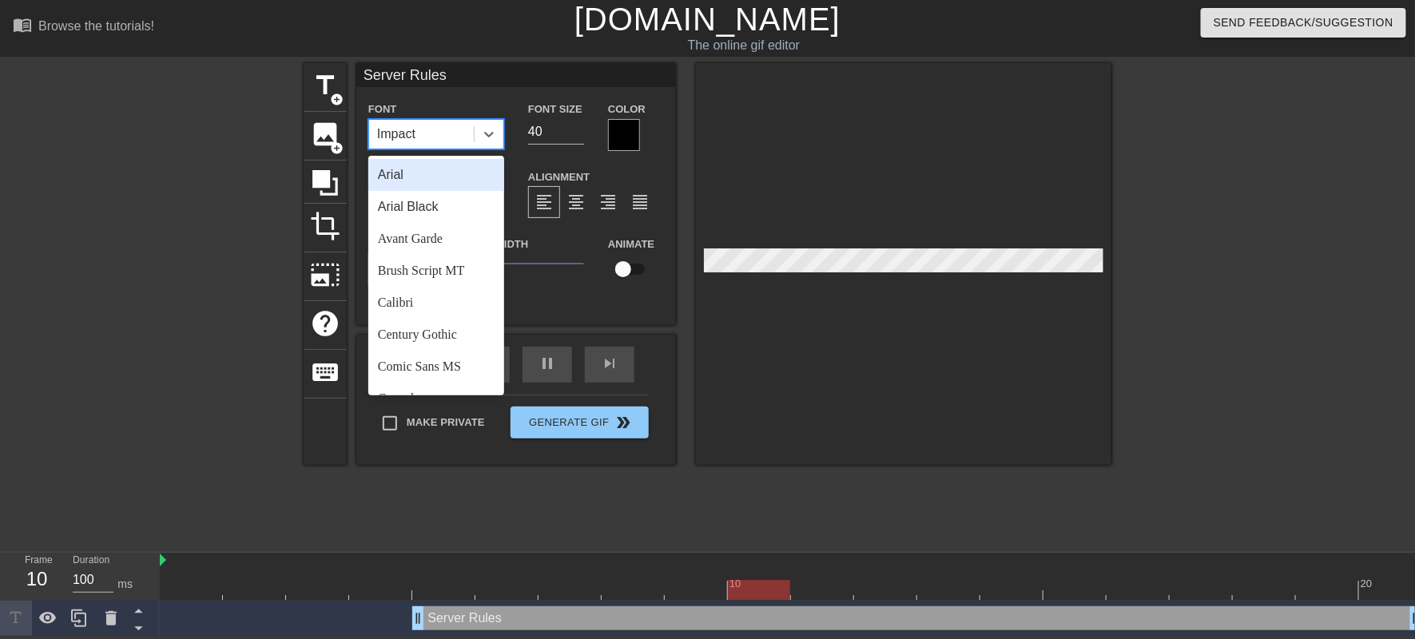
click at [412, 144] on div "Impact" at bounding box center [396, 134] width 38 height 19
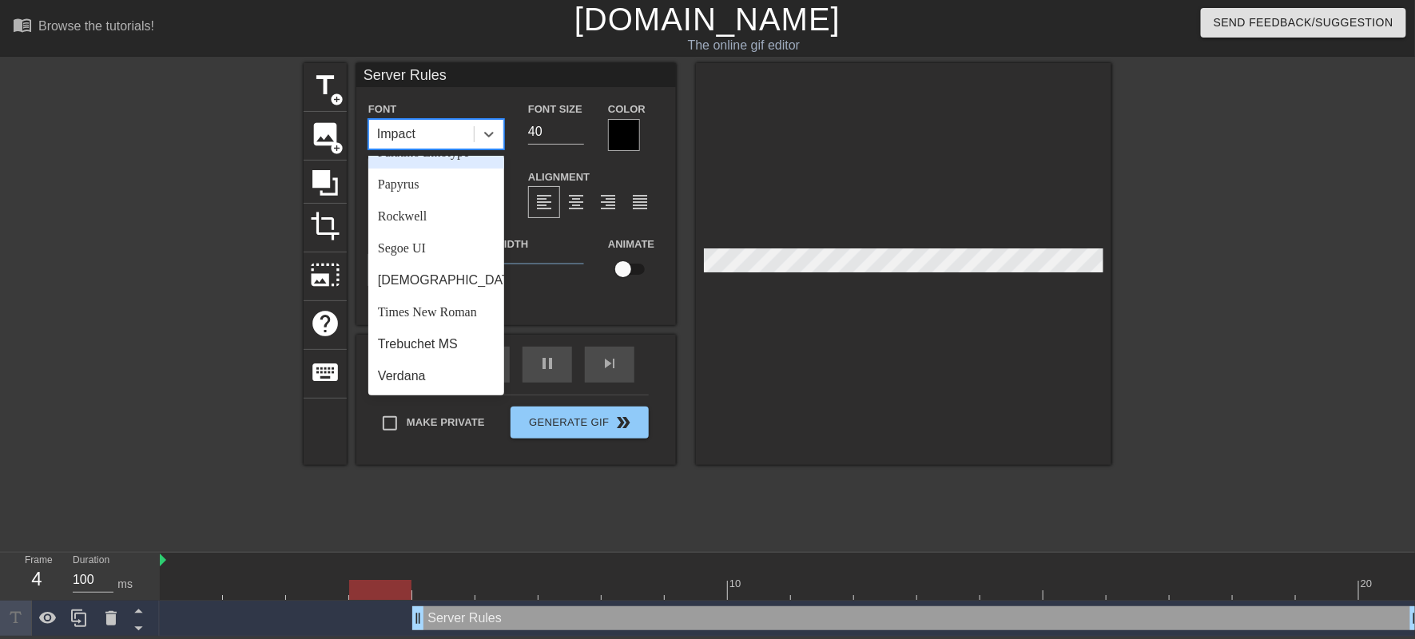
scroll to position [977, 0]
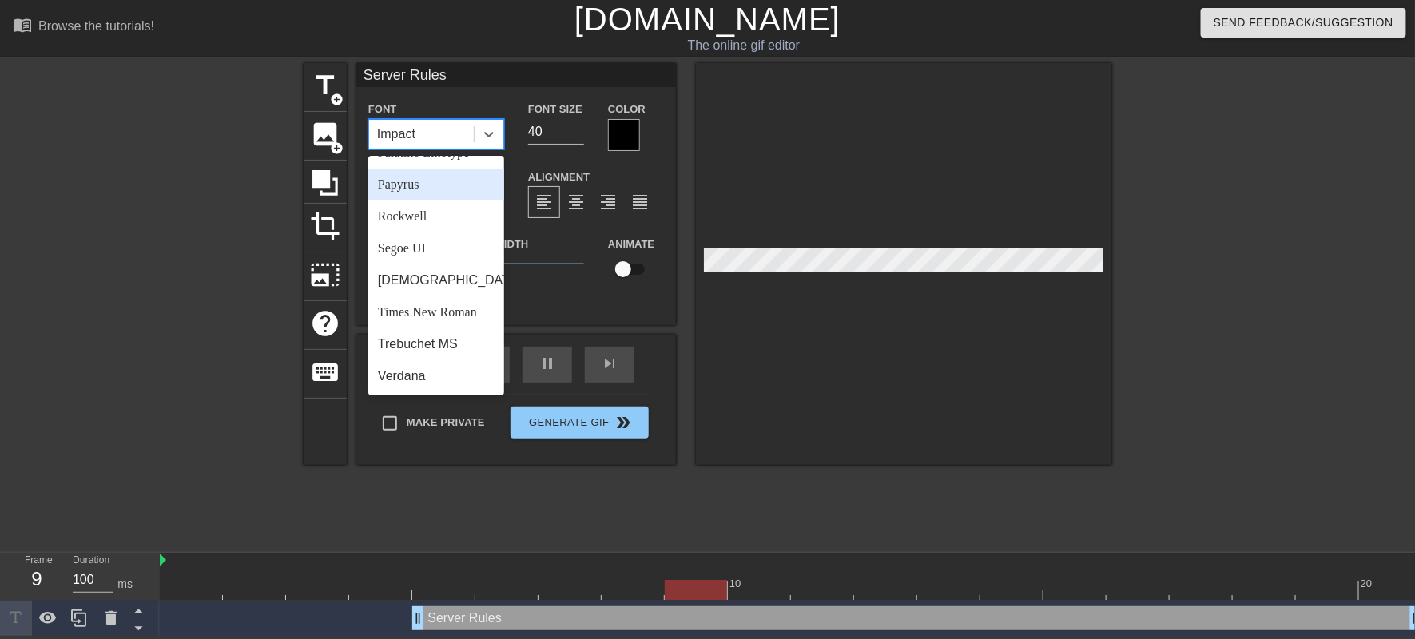
click at [415, 200] on div "Papyrus" at bounding box center [436, 185] width 136 height 32
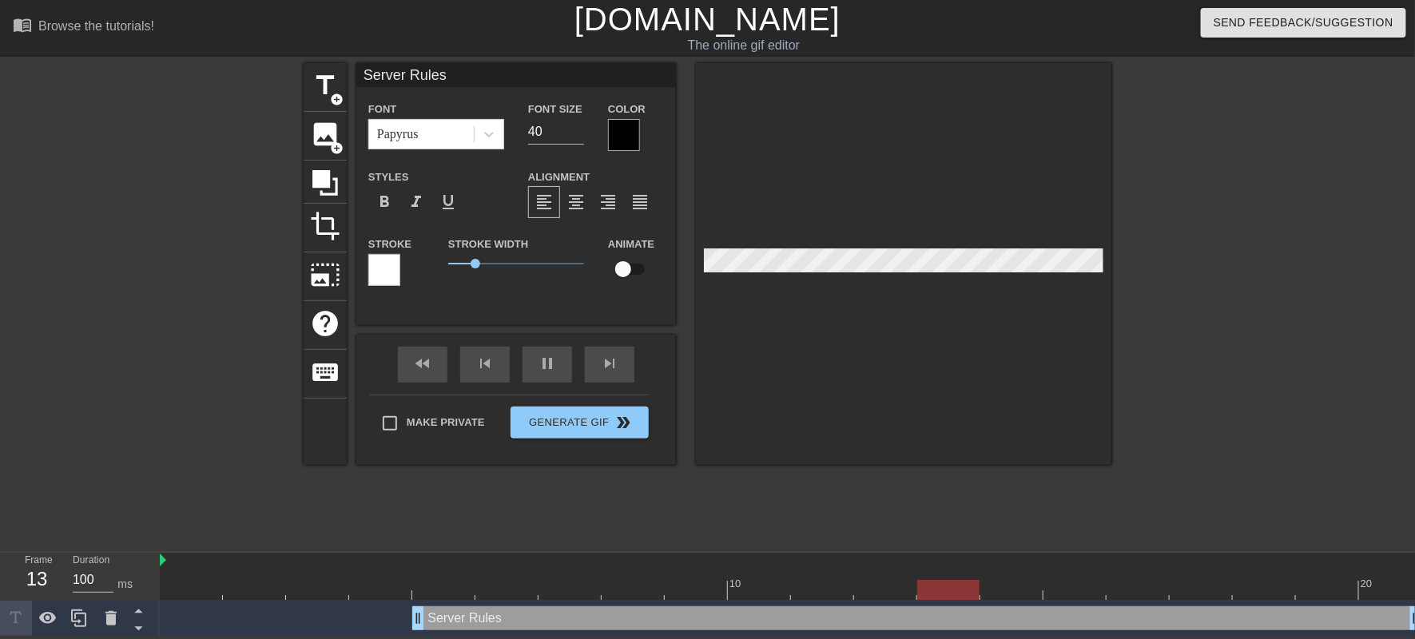
click at [630, 151] on div at bounding box center [624, 135] width 32 height 32
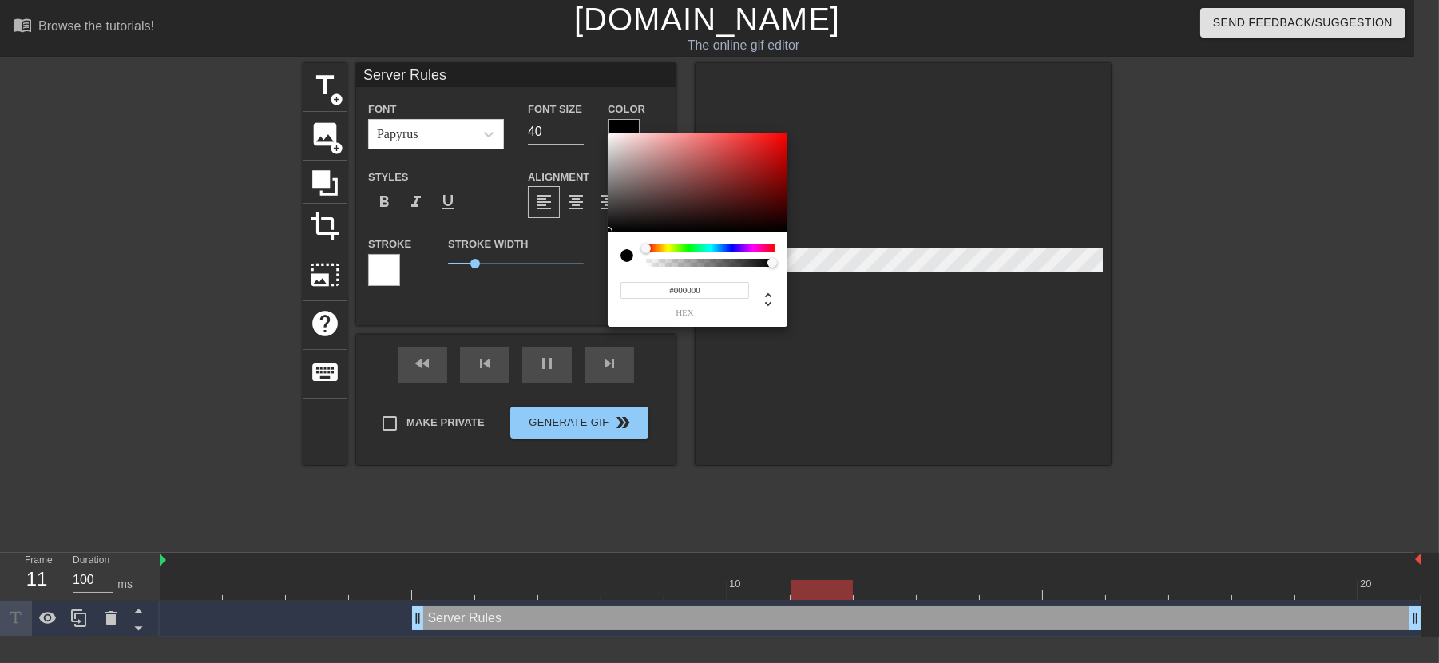
click at [724, 248] on div "#000000 hex" at bounding box center [698, 279] width 180 height 95
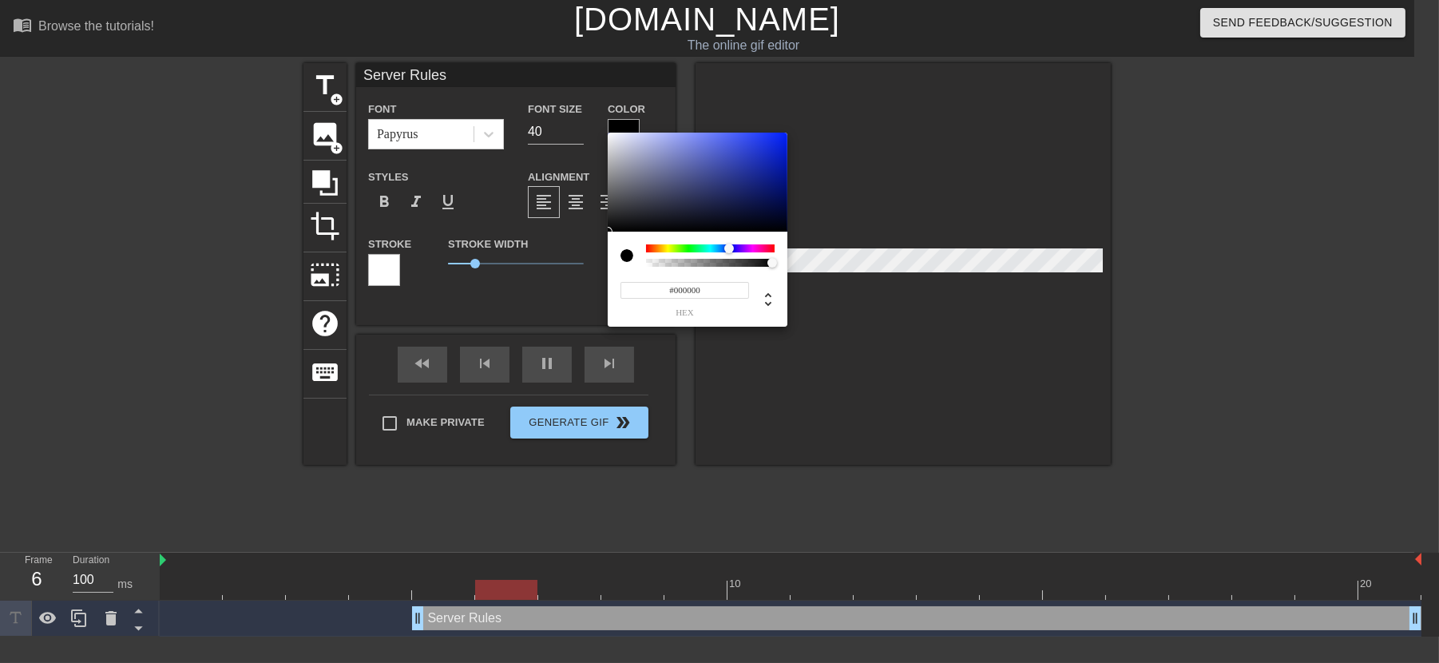
drag, startPoint x: 720, startPoint y: 247, endPoint x: 729, endPoint y: 246, distance: 9.6
click at [729, 246] on div at bounding box center [710, 248] width 129 height 8
type input "#141F71"
drag, startPoint x: 736, startPoint y: 182, endPoint x: 756, endPoint y: 188, distance: 20.7
click at [756, 188] on div at bounding box center [698, 182] width 180 height 99
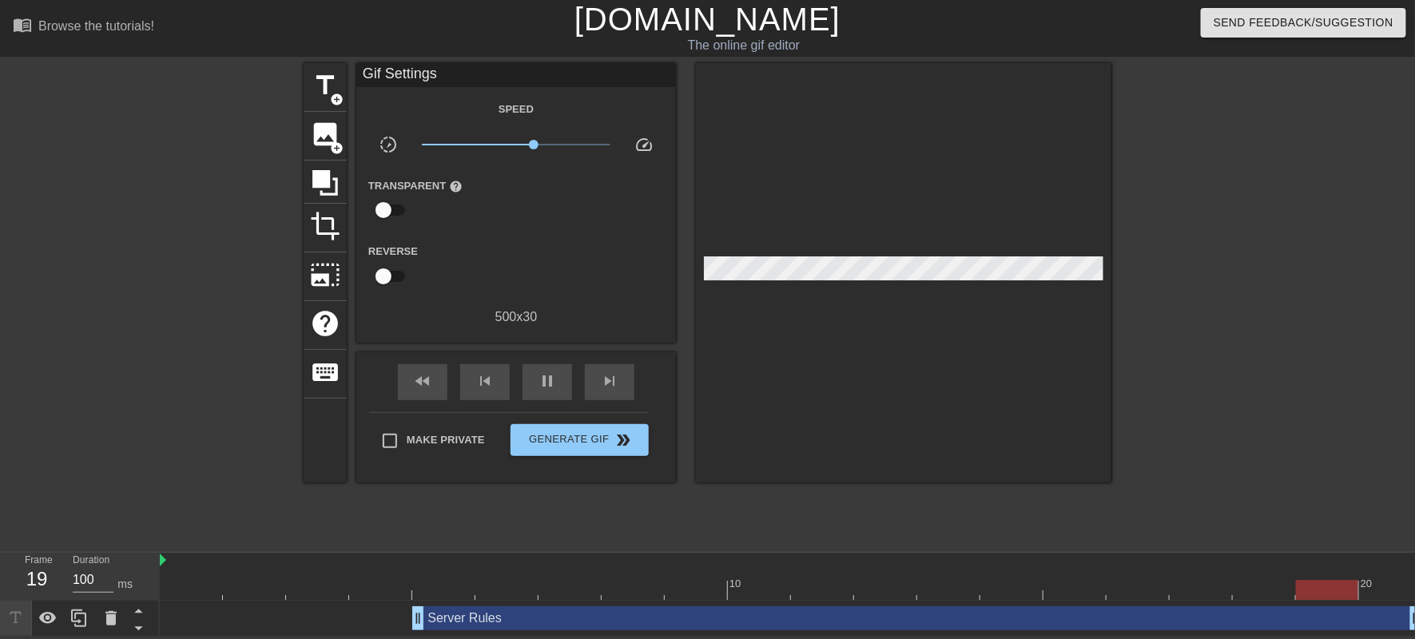
click at [543, 626] on div "Server Rules drag_handle drag_handle" at bounding box center [917, 618] width 1010 height 24
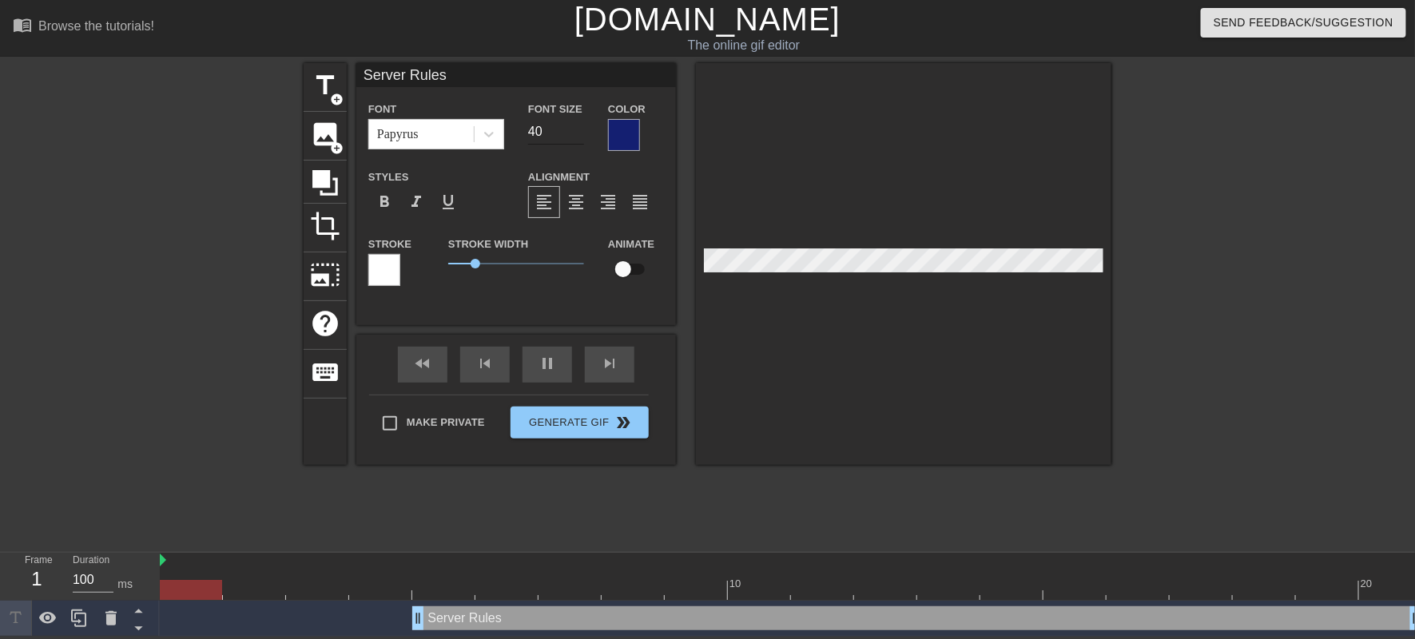
click at [538, 145] on input "40" at bounding box center [556, 132] width 56 height 26
click at [575, 145] on input "39" at bounding box center [556, 132] width 56 height 26
click at [575, 145] on input "38" at bounding box center [556, 132] width 56 height 26
click at [575, 145] on input "37" at bounding box center [556, 132] width 56 height 26
click at [575, 145] on input "36" at bounding box center [556, 132] width 56 height 26
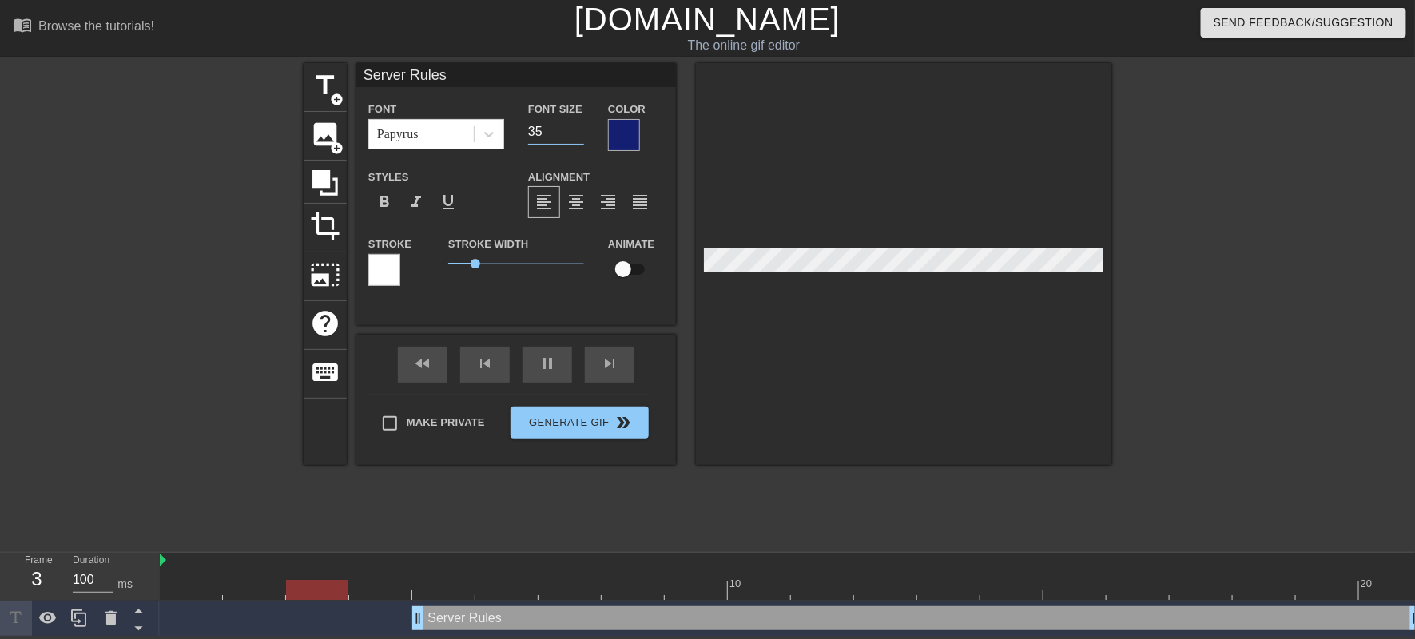
click at [575, 145] on input "35" at bounding box center [556, 132] width 56 height 26
click at [575, 145] on input "34" at bounding box center [556, 132] width 56 height 26
click at [575, 145] on input "33" at bounding box center [556, 132] width 56 height 26
click at [575, 145] on input "32" at bounding box center [556, 132] width 56 height 26
click at [575, 145] on input "31" at bounding box center [556, 132] width 56 height 26
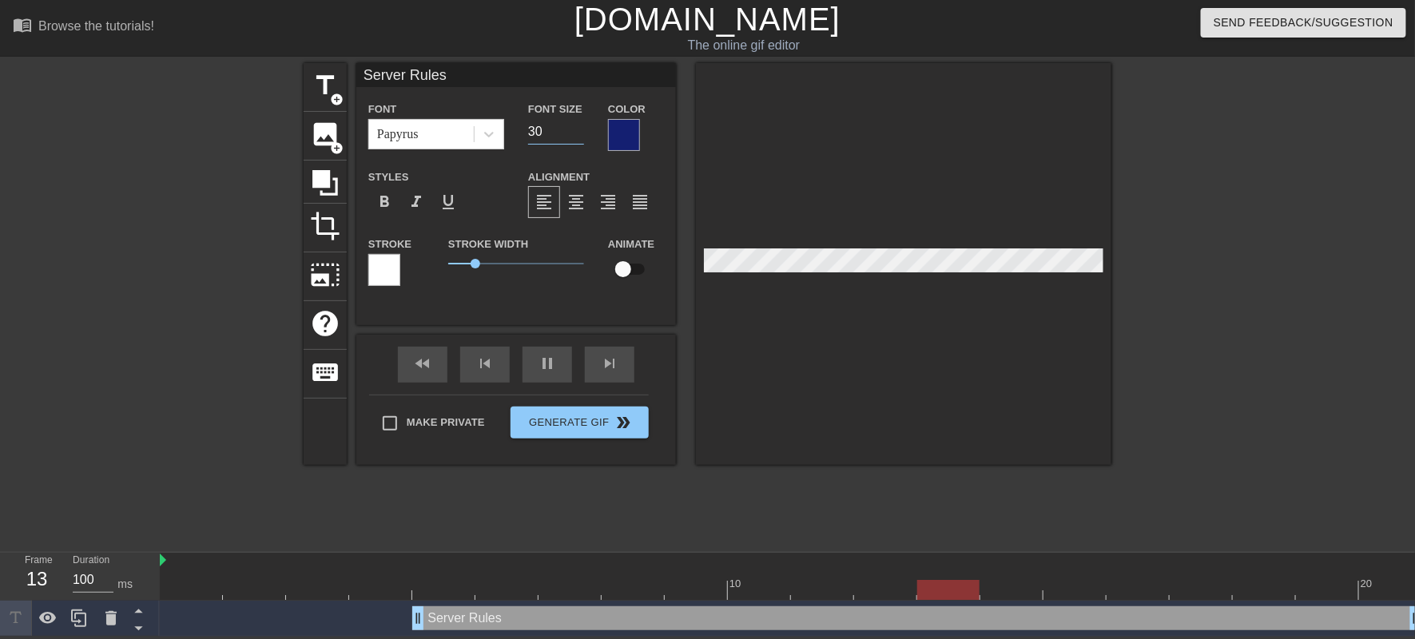
click at [575, 145] on input "30" at bounding box center [556, 132] width 56 height 26
type input "29"
click at [575, 145] on input "29" at bounding box center [556, 132] width 56 height 26
click at [623, 196] on div "Font Papyrus Font Size 29 Color Styles format_bold format_italic format_underli…" at bounding box center [516, 199] width 296 height 201
click at [578, 212] on span "format_align_center" at bounding box center [575, 201] width 19 height 19
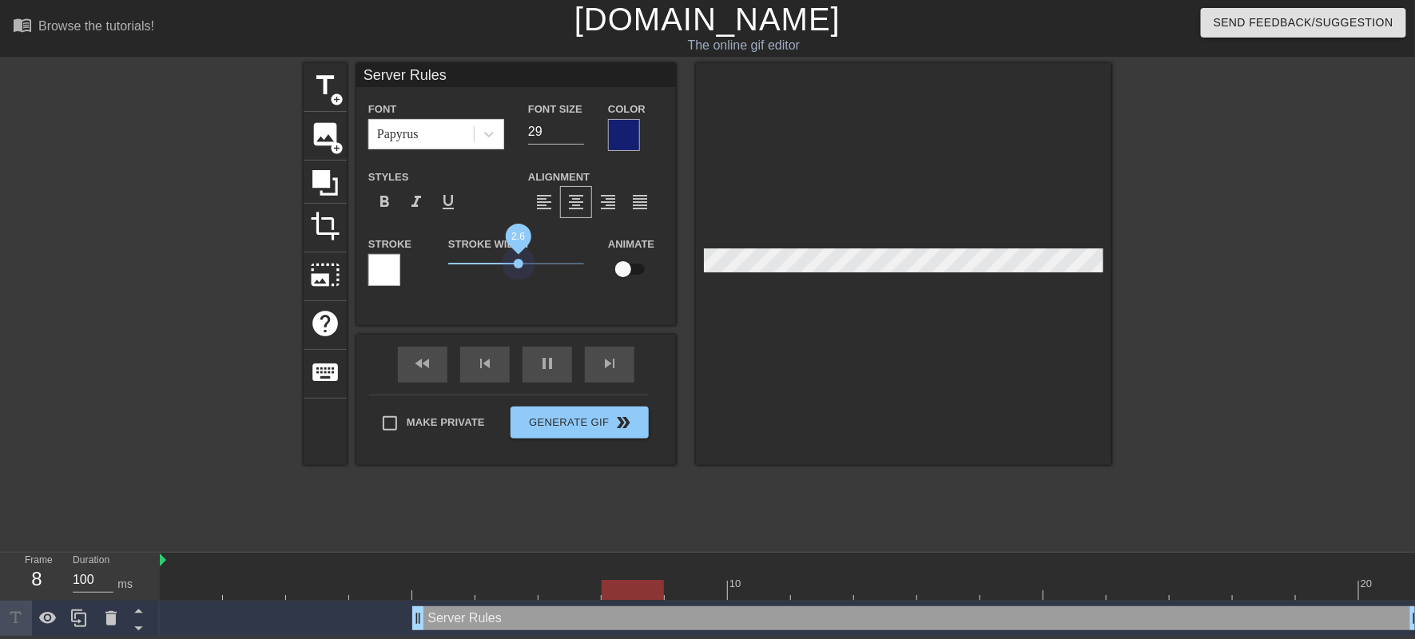
drag, startPoint x: 483, startPoint y: 322, endPoint x: 518, endPoint y: 318, distance: 35.4
click at [518, 273] on span "2.6" at bounding box center [516, 263] width 136 height 19
click at [621, 284] on input "checkbox" at bounding box center [622, 269] width 91 height 30
checkbox input "true"
drag, startPoint x: 514, startPoint y: 322, endPoint x: 637, endPoint y: 327, distance: 123.1
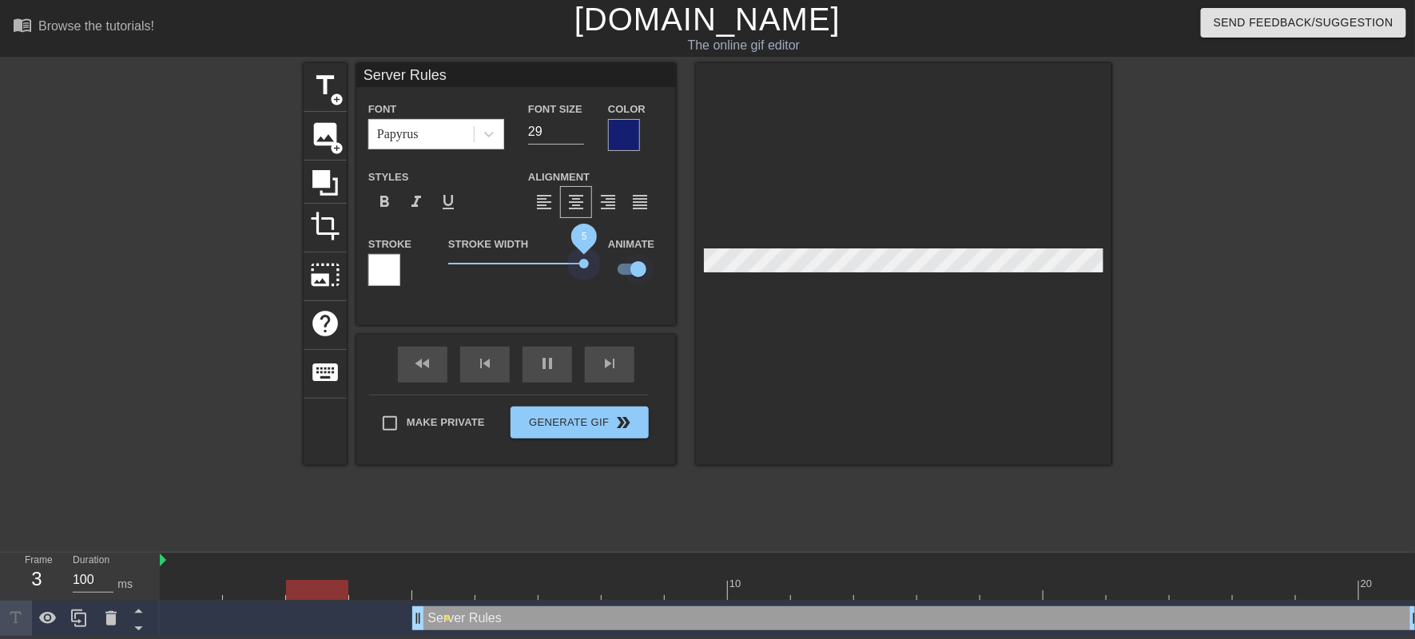
click at [637, 300] on div "Stroke Stroke Width 5 Animate" at bounding box center [515, 267] width 319 height 66
click at [396, 286] on div at bounding box center [384, 270] width 32 height 32
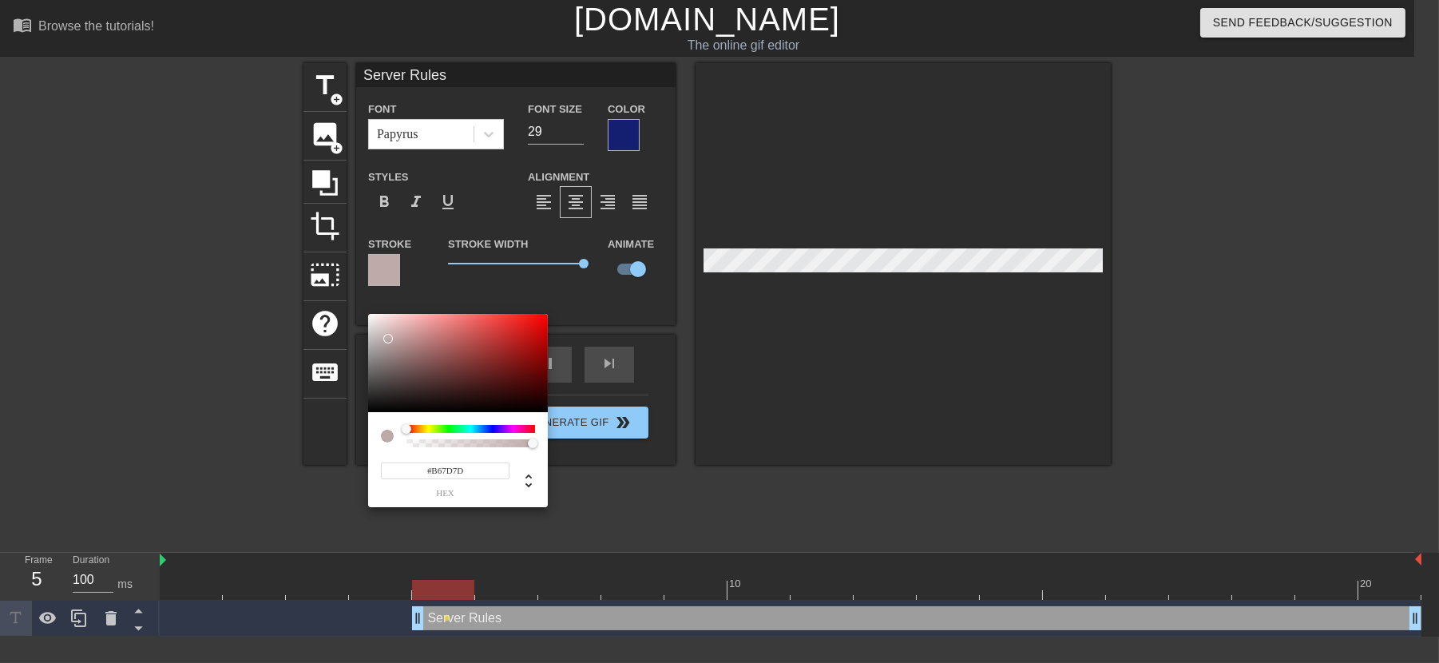
drag, startPoint x: 491, startPoint y: 374, endPoint x: 425, endPoint y: 343, distance: 73.2
click at [425, 343] on div at bounding box center [458, 363] width 180 height 99
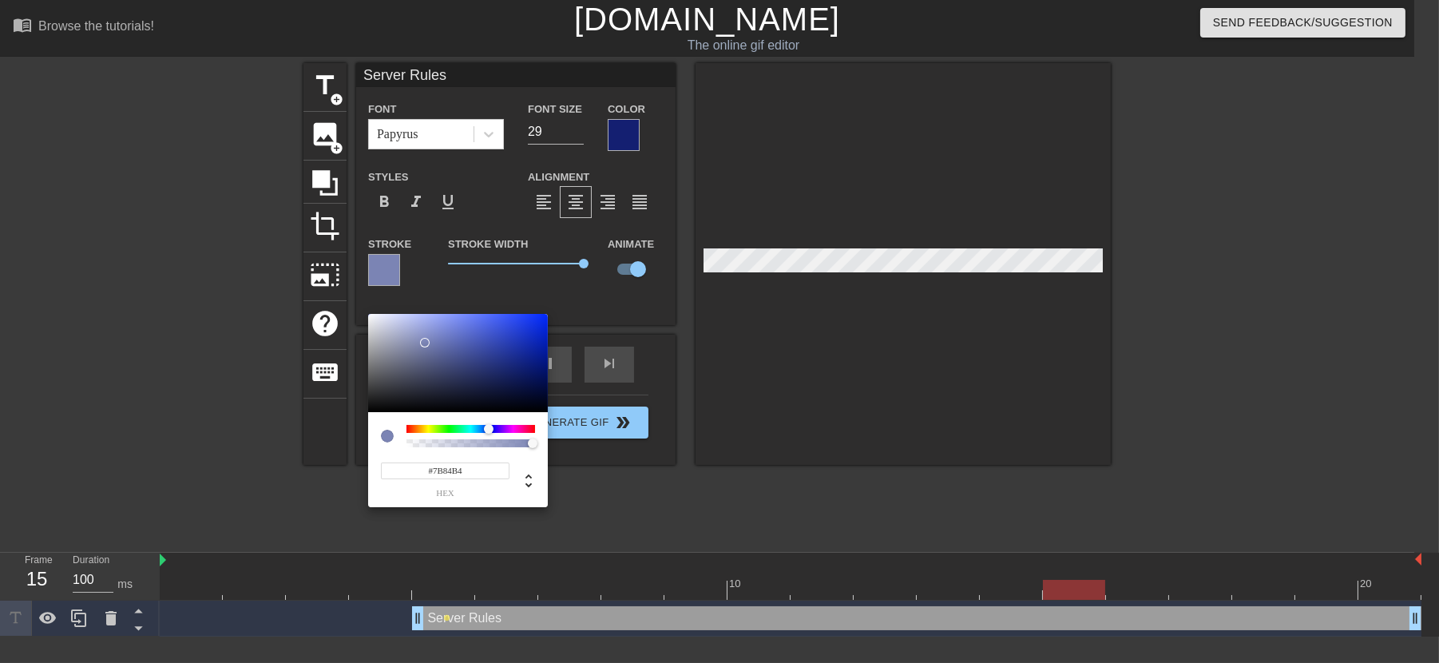
click at [489, 425] on div at bounding box center [471, 429] width 129 height 8
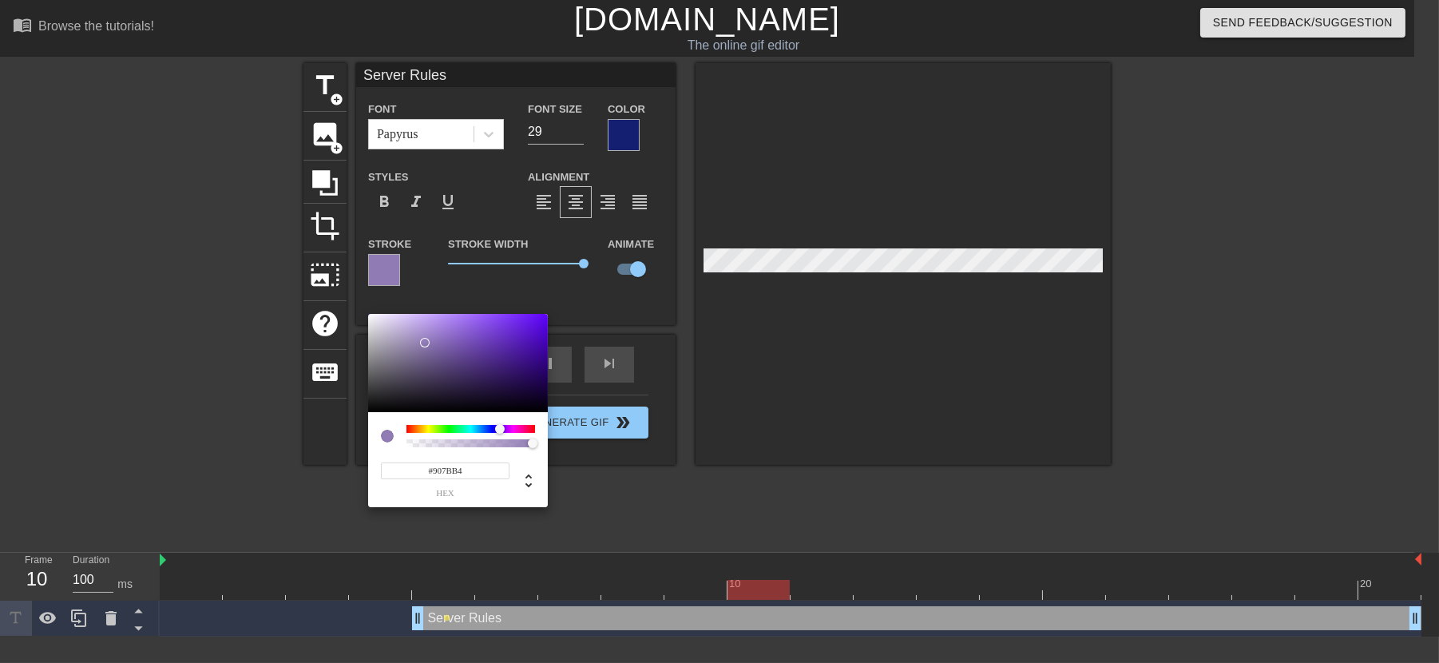
click at [500, 425] on div at bounding box center [505, 430] width 10 height 10
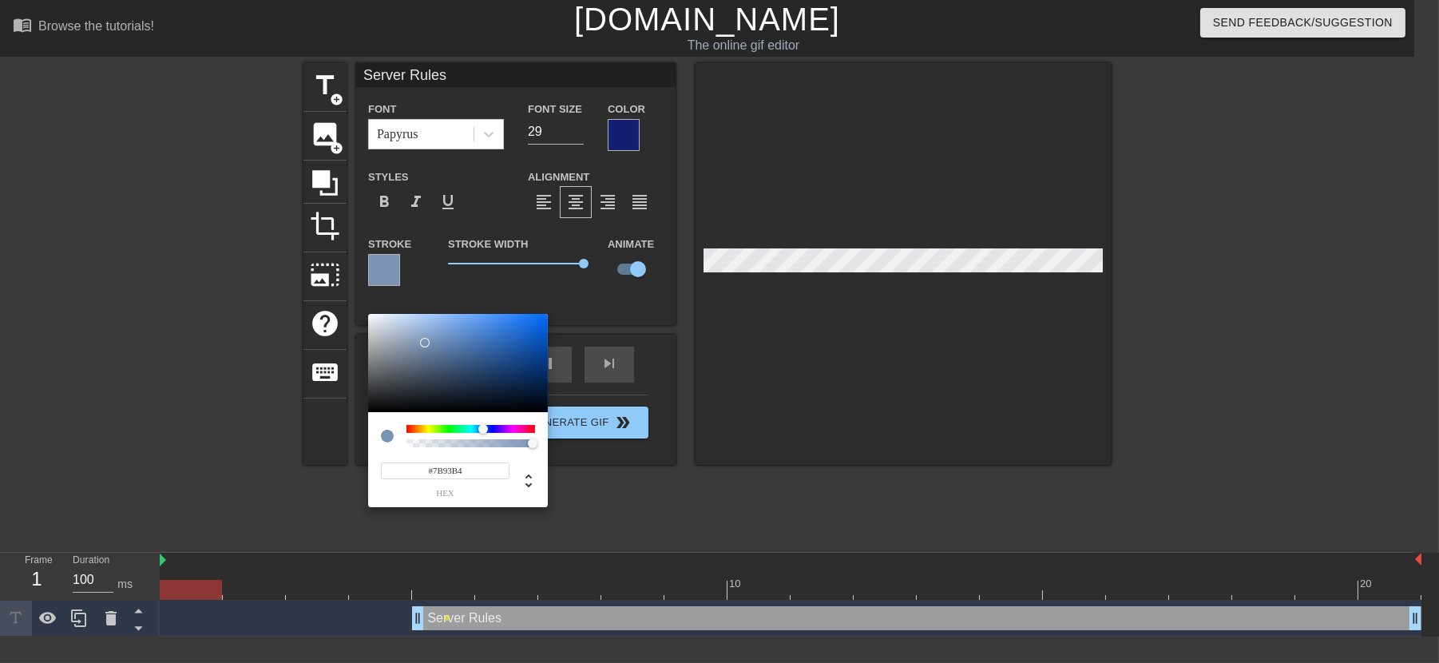
drag, startPoint x: 500, startPoint y: 425, endPoint x: 483, endPoint y: 425, distance: 16.8
click at [483, 425] on div at bounding box center [483, 429] width 10 height 10
type input "#1D4981"
drag, startPoint x: 435, startPoint y: 342, endPoint x: 508, endPoint y: 363, distance: 75.6
click at [508, 363] on div at bounding box center [458, 363] width 180 height 99
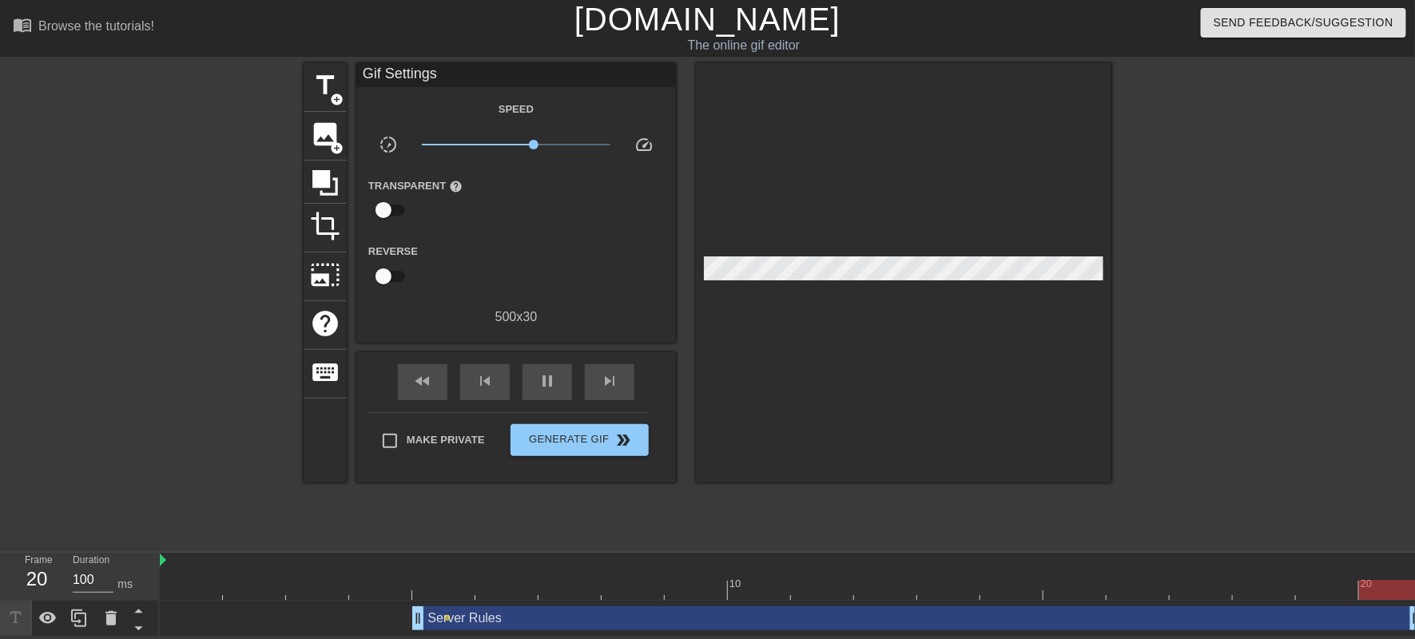
click at [487, 625] on div "Server Rules drag_handle drag_handle" at bounding box center [917, 618] width 1010 height 24
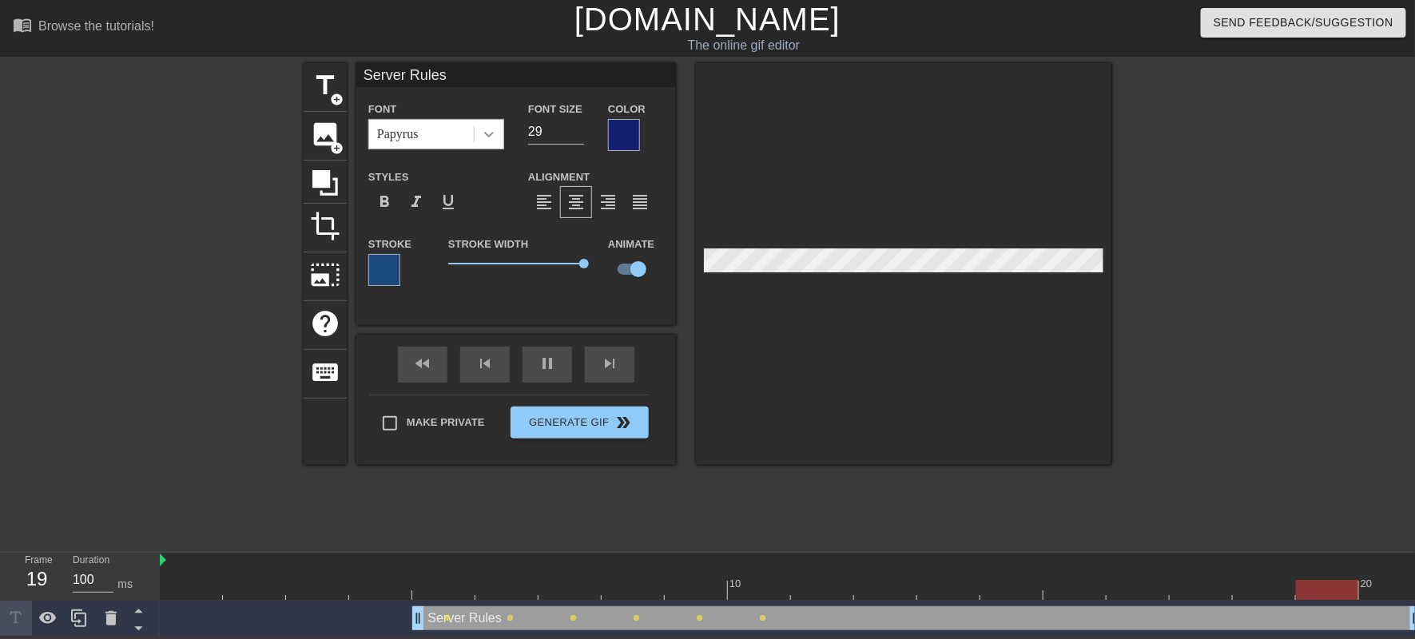
click at [477, 145] on div at bounding box center [488, 134] width 29 height 29
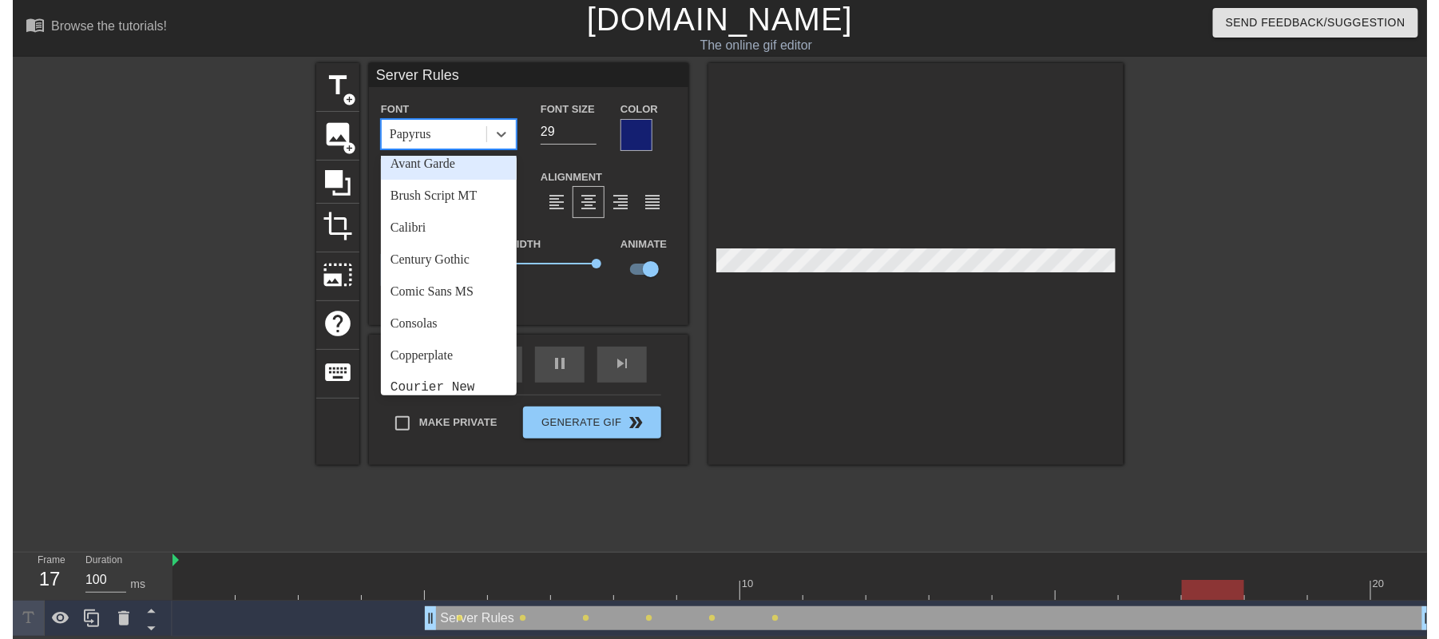
scroll to position [160, 0]
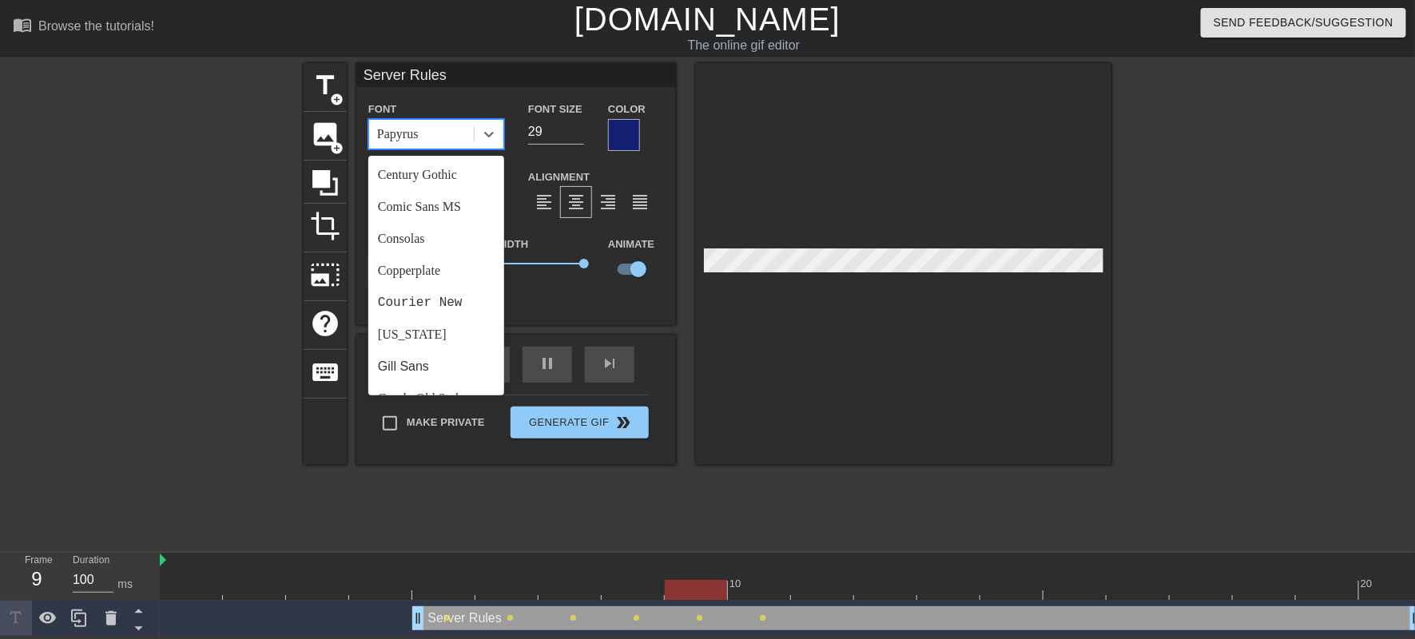
click at [424, 127] on div "Brush Script MT" at bounding box center [436, 111] width 136 height 32
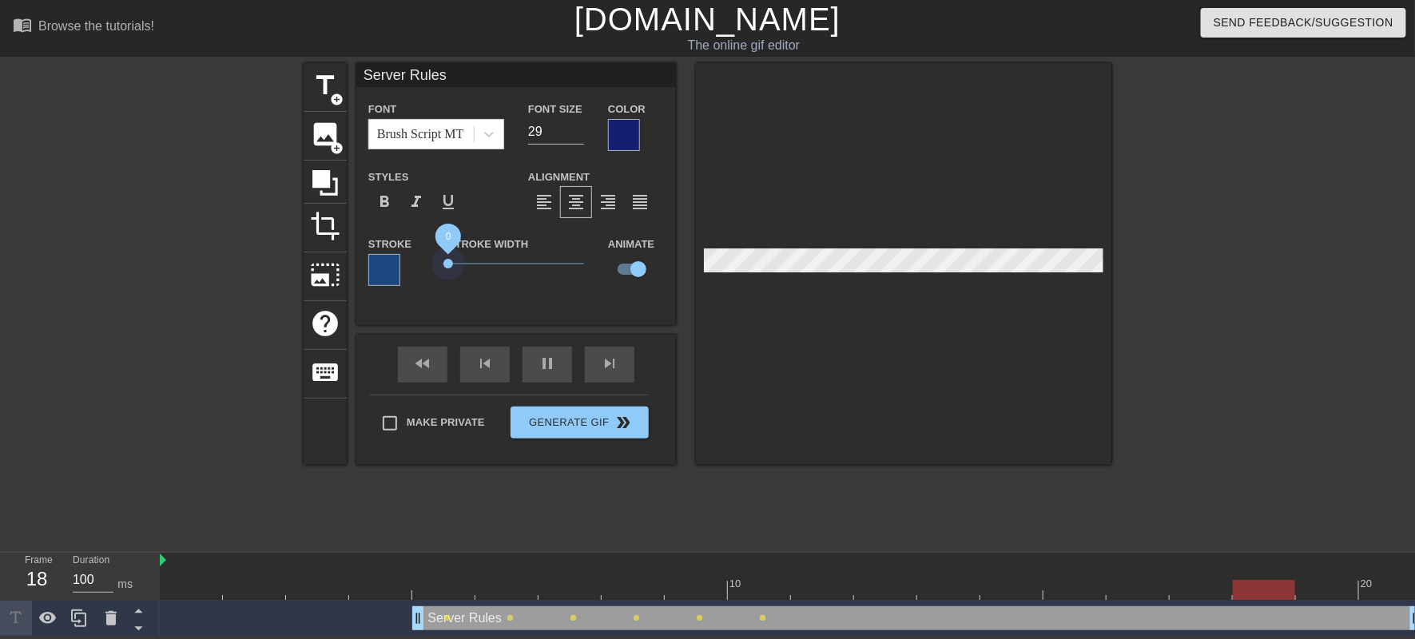
drag, startPoint x: 567, startPoint y: 318, endPoint x: 435, endPoint y: 321, distance: 131.8
click at [436, 300] on div "Stroke Width 0" at bounding box center [516, 267] width 160 height 66
click at [610, 146] on div at bounding box center [624, 135] width 32 height 32
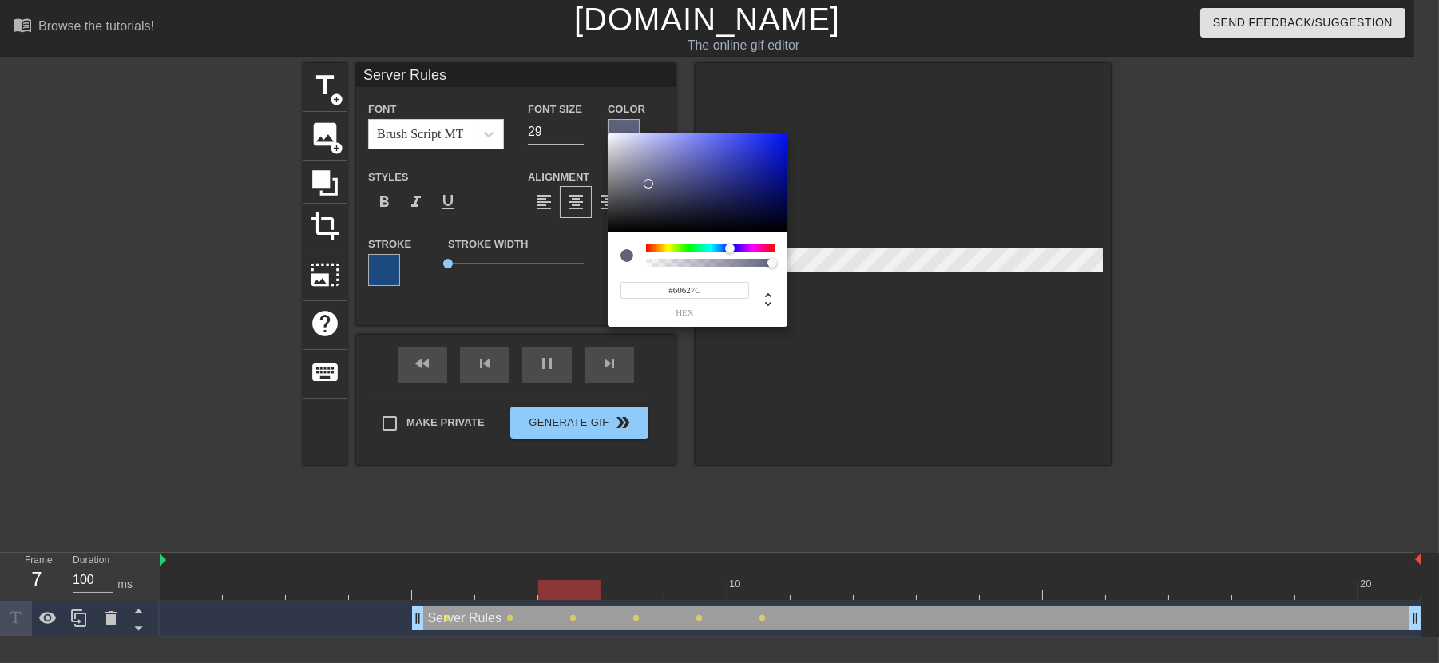
type input "#5F617A"
drag, startPoint x: 751, startPoint y: 188, endPoint x: 648, endPoint y: 185, distance: 103.1
click at [648, 185] on div at bounding box center [648, 185] width 10 height 10
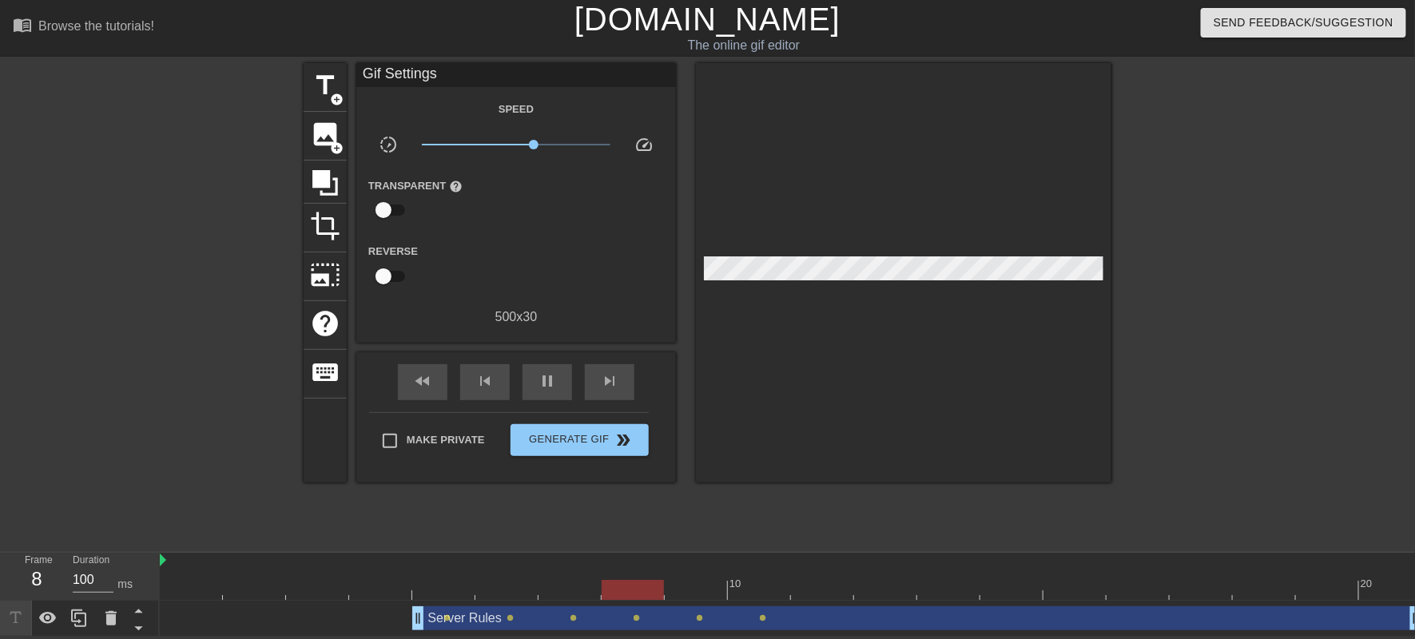
click at [543, 625] on div "Server Rules drag_handle drag_handle" at bounding box center [917, 618] width 1010 height 24
click at [887, 278] on div at bounding box center [903, 272] width 415 height 419
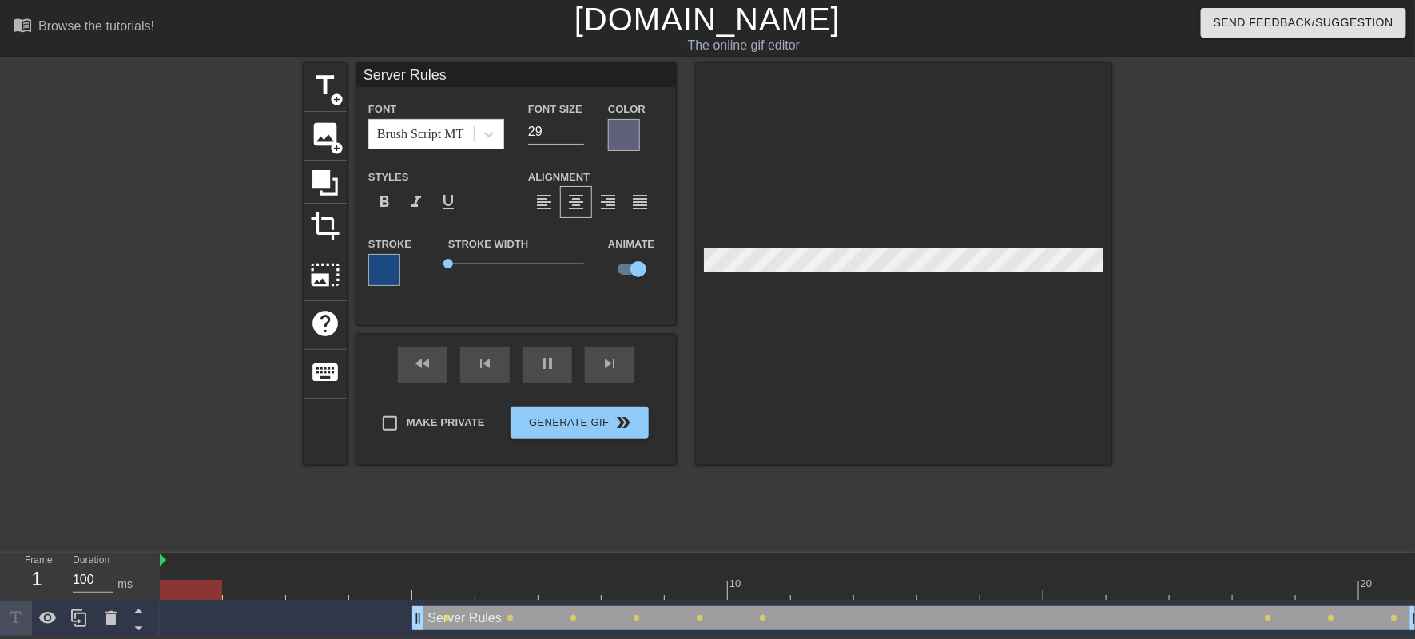
click at [618, 151] on div at bounding box center [624, 135] width 32 height 32
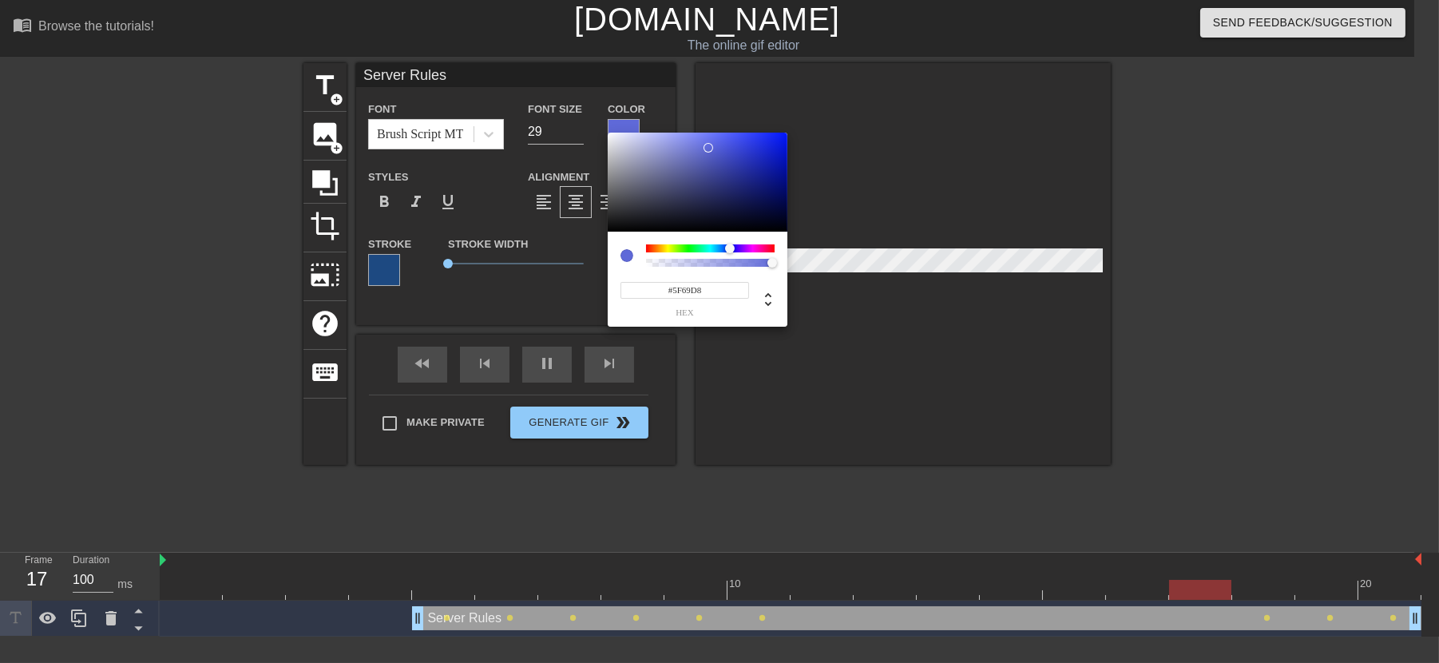
type input "#606ADB"
drag, startPoint x: 680, startPoint y: 169, endPoint x: 708, endPoint y: 147, distance: 35.3
click at [708, 147] on div at bounding box center [698, 182] width 180 height 99
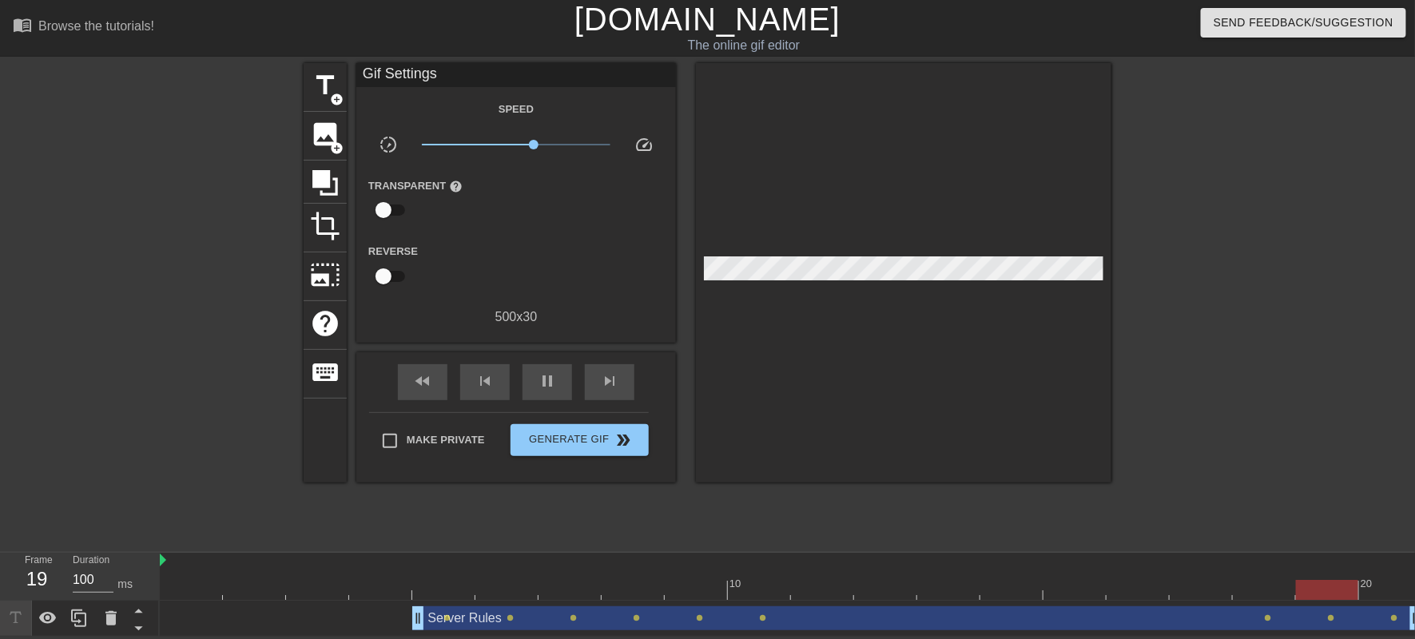
click at [531, 628] on div "Server Rules drag_handle drag_handle" at bounding box center [917, 618] width 1010 height 24
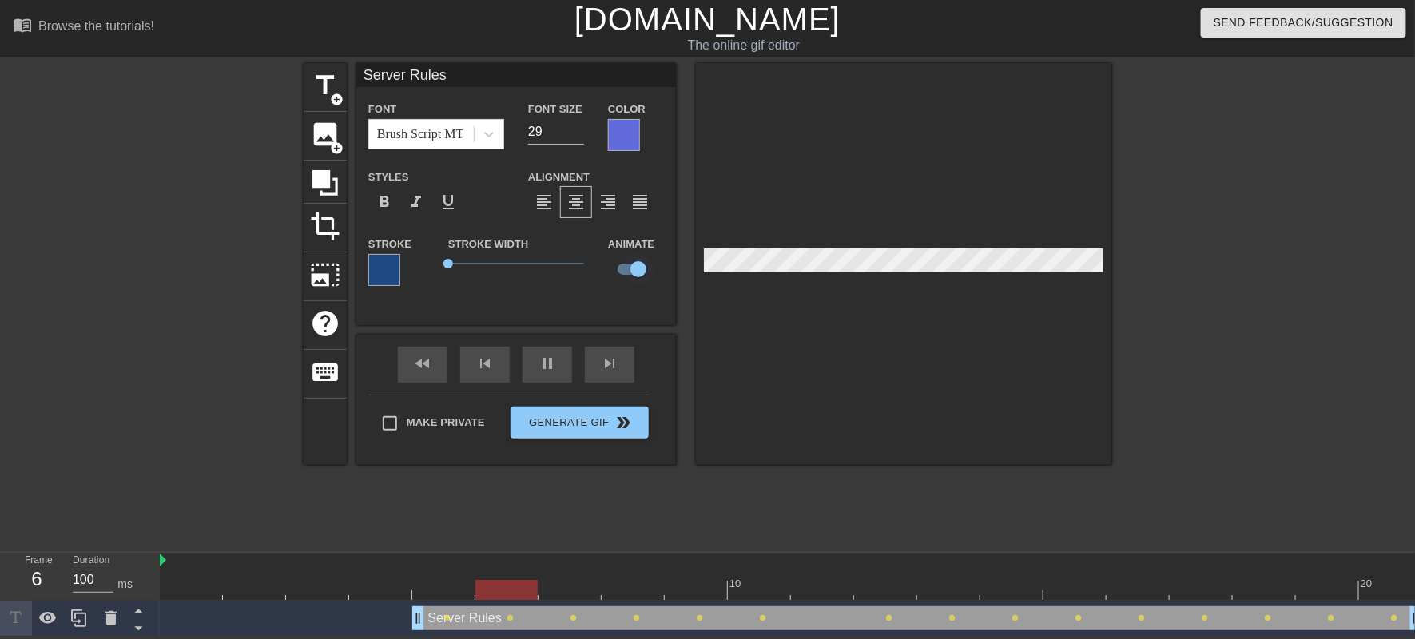
click at [633, 284] on input "checkbox" at bounding box center [638, 269] width 91 height 30
click at [625, 284] on input "checkbox" at bounding box center [622, 269] width 91 height 30
checkbox input "true"
click at [381, 286] on div at bounding box center [384, 270] width 32 height 32
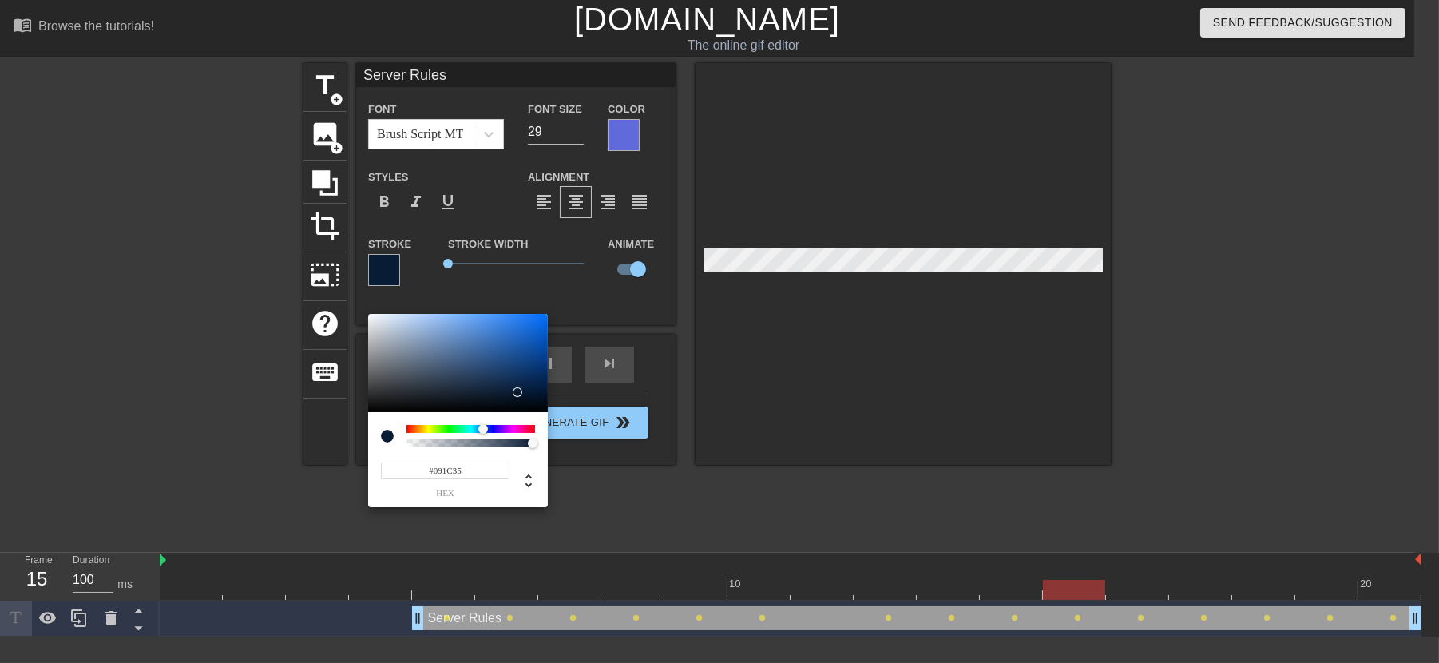
drag, startPoint x: 508, startPoint y: 366, endPoint x: 518, endPoint y: 392, distance: 28.3
click at [518, 392] on div at bounding box center [518, 392] width 10 height 10
drag, startPoint x: 518, startPoint y: 383, endPoint x: 535, endPoint y: 398, distance: 23.2
click at [535, 398] on div at bounding box center [458, 363] width 180 height 99
type input "#031326"
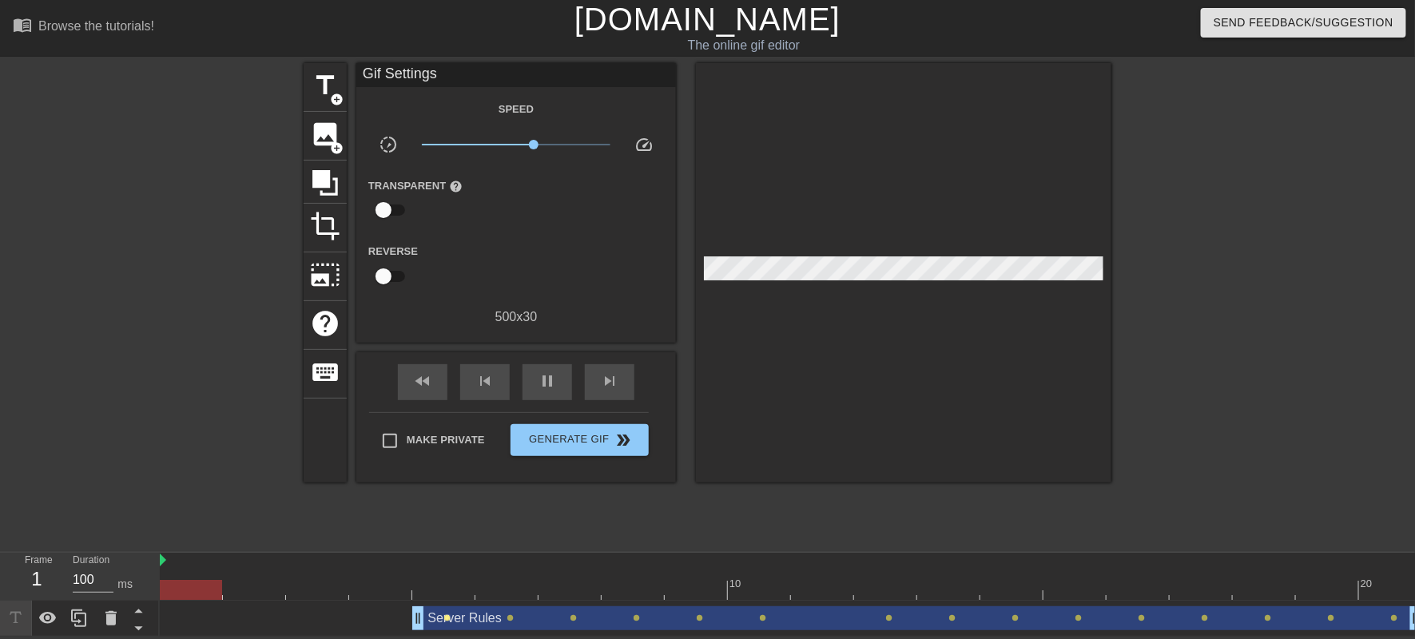
click at [449, 621] on span "lens" at bounding box center [447, 617] width 7 height 7
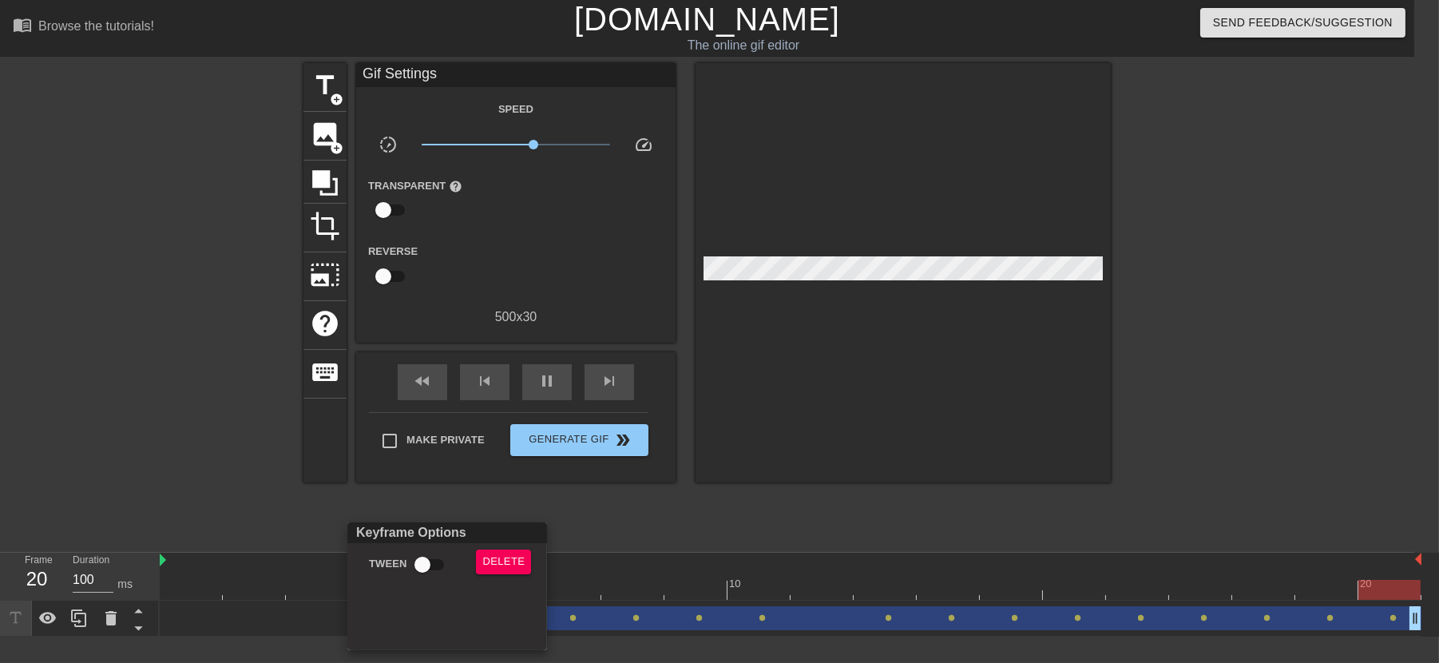
click at [600, 631] on div at bounding box center [719, 331] width 1439 height 663
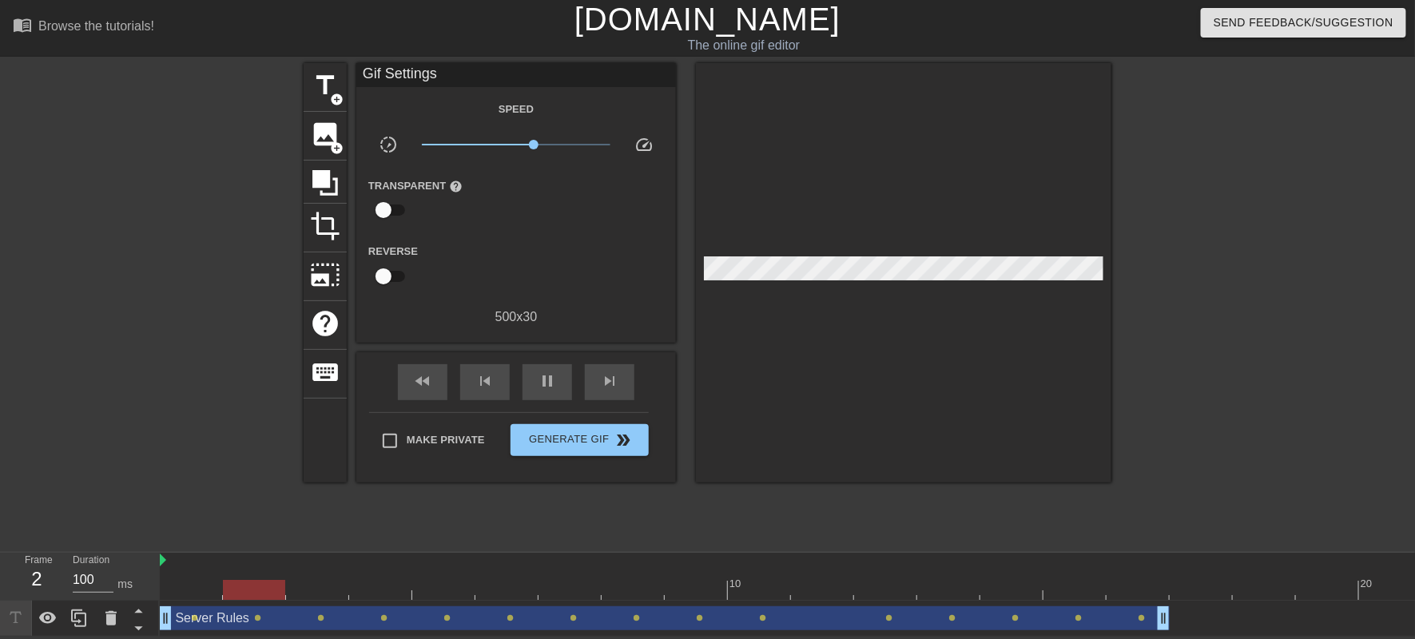
drag, startPoint x: 530, startPoint y: 617, endPoint x: 237, endPoint y: 645, distance: 294.5
click at [237, 637] on html "menu_book Browse the tutorials! Gifntext.com The online gif editor Send Feedbac…" at bounding box center [707, 318] width 1415 height 637
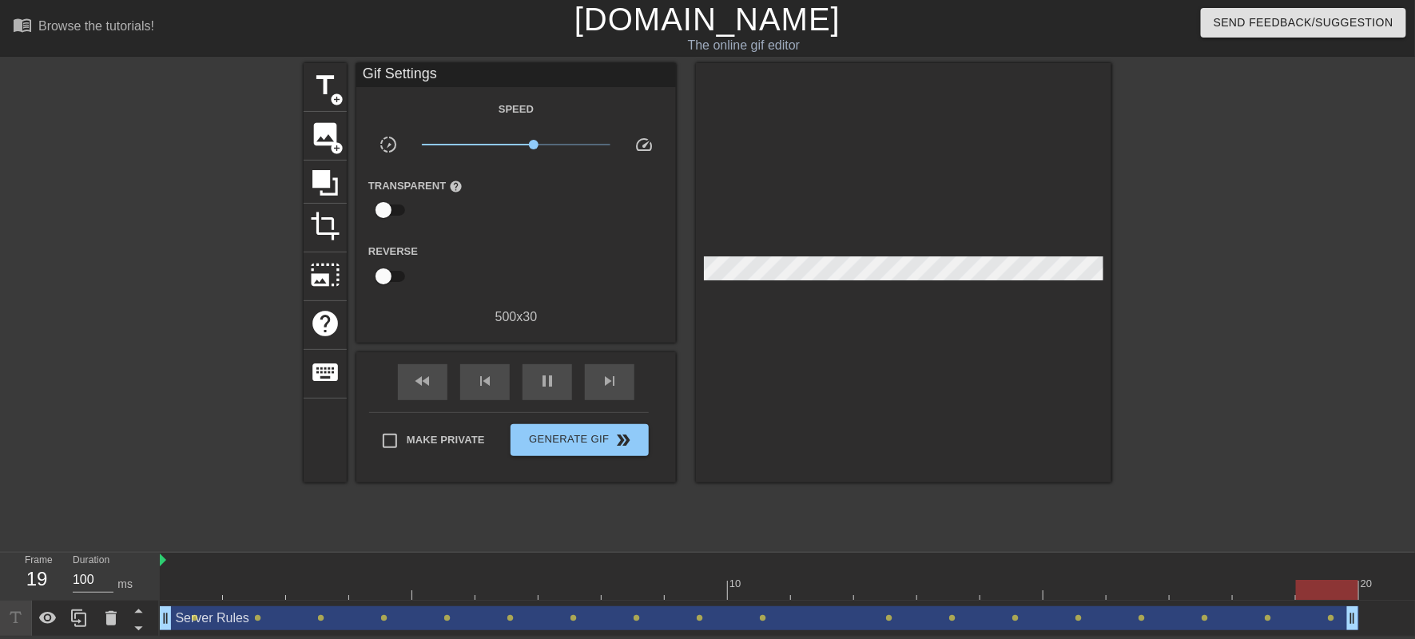
drag, startPoint x: 1160, startPoint y: 628, endPoint x: 1372, endPoint y: 624, distance: 212.5
click at [1372, 624] on div "Server Rules drag_handle drag_handle lens lens lens lens lens lens lens lens le…" at bounding box center [791, 618] width 1262 height 24
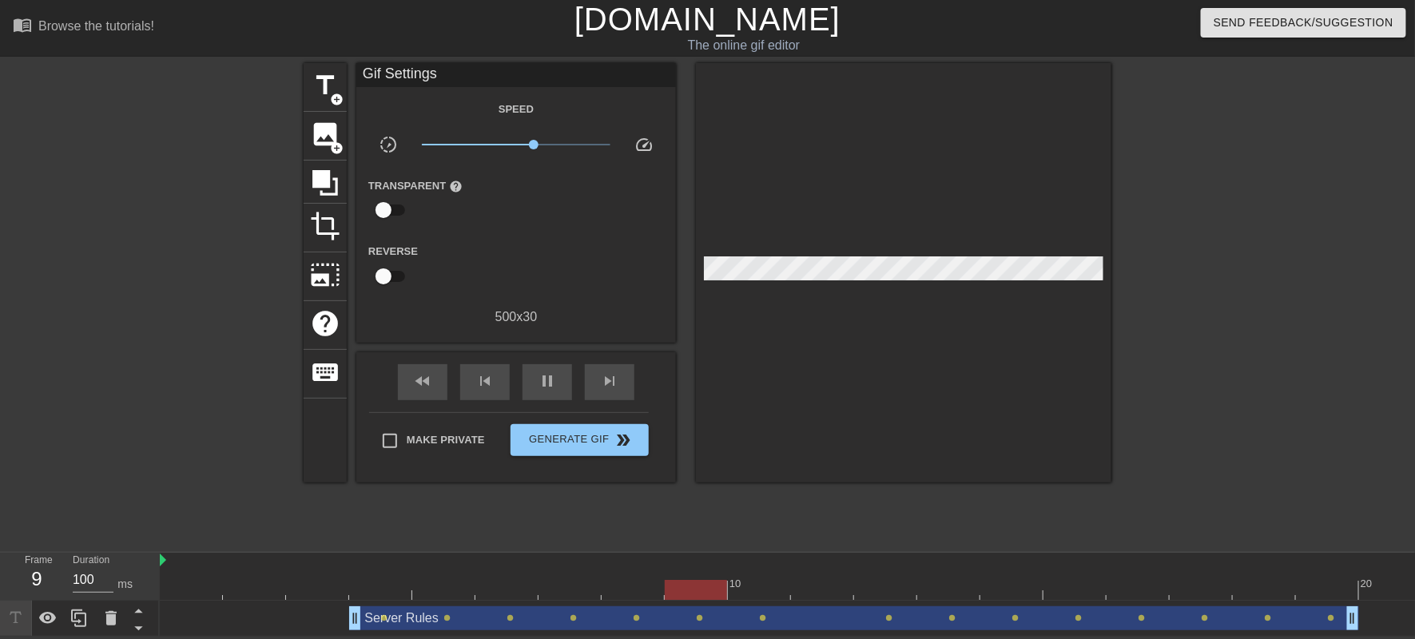
drag, startPoint x: 169, startPoint y: 623, endPoint x: 343, endPoint y: 625, distance: 173.3
click at [343, 625] on div "Server Rules drag_handle drag_handle lens lens lens lens lens lens lens lens le…" at bounding box center [791, 618] width 1262 height 24
drag, startPoint x: 1349, startPoint y: 623, endPoint x: 1419, endPoint y: 620, distance: 70.4
click at [1414, 620] on html "menu_book Browse the tutorials! Gifntext.com The online gif editor Send Feedbac…" at bounding box center [707, 318] width 1415 height 637
drag, startPoint x: 524, startPoint y: 153, endPoint x: 450, endPoint y: 153, distance: 73.5
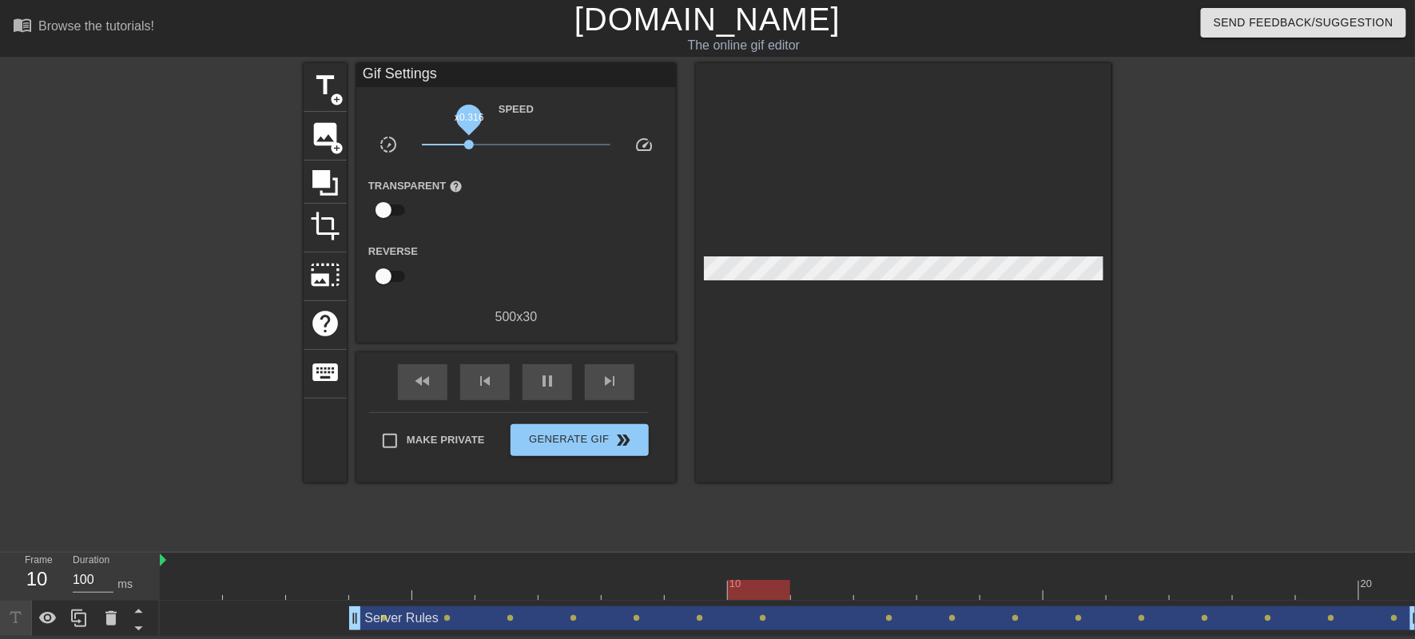
click at [450, 153] on span "x0.316" at bounding box center [516, 144] width 189 height 19
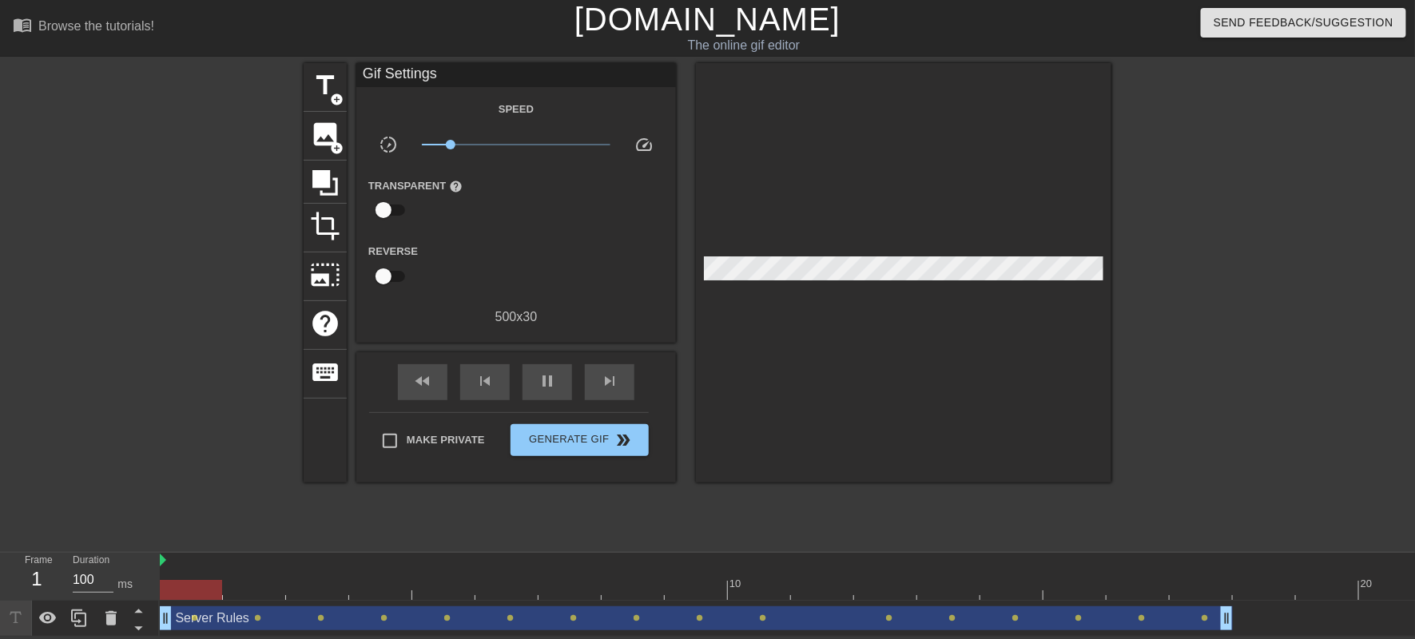
drag, startPoint x: 1199, startPoint y: 629, endPoint x: 860, endPoint y: 657, distance: 339.7
click at [860, 637] on html "menu_book Browse the tutorials! Gifntext.com The online gif editor Send Feedbac…" at bounding box center [707, 318] width 1415 height 637
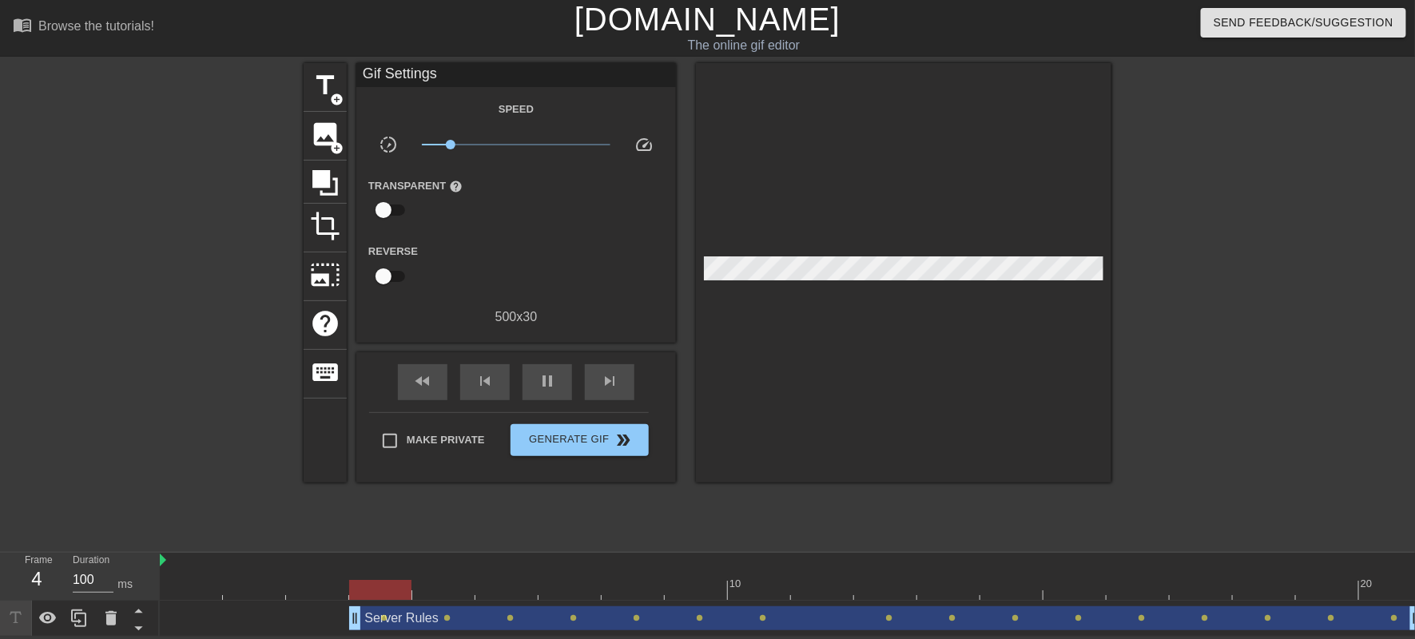
drag, startPoint x: 767, startPoint y: 623, endPoint x: 1318, endPoint y: 613, distance: 551.2
click at [1318, 613] on div "Server Rules drag_handle drag_handle" at bounding box center [885, 618] width 1073 height 24
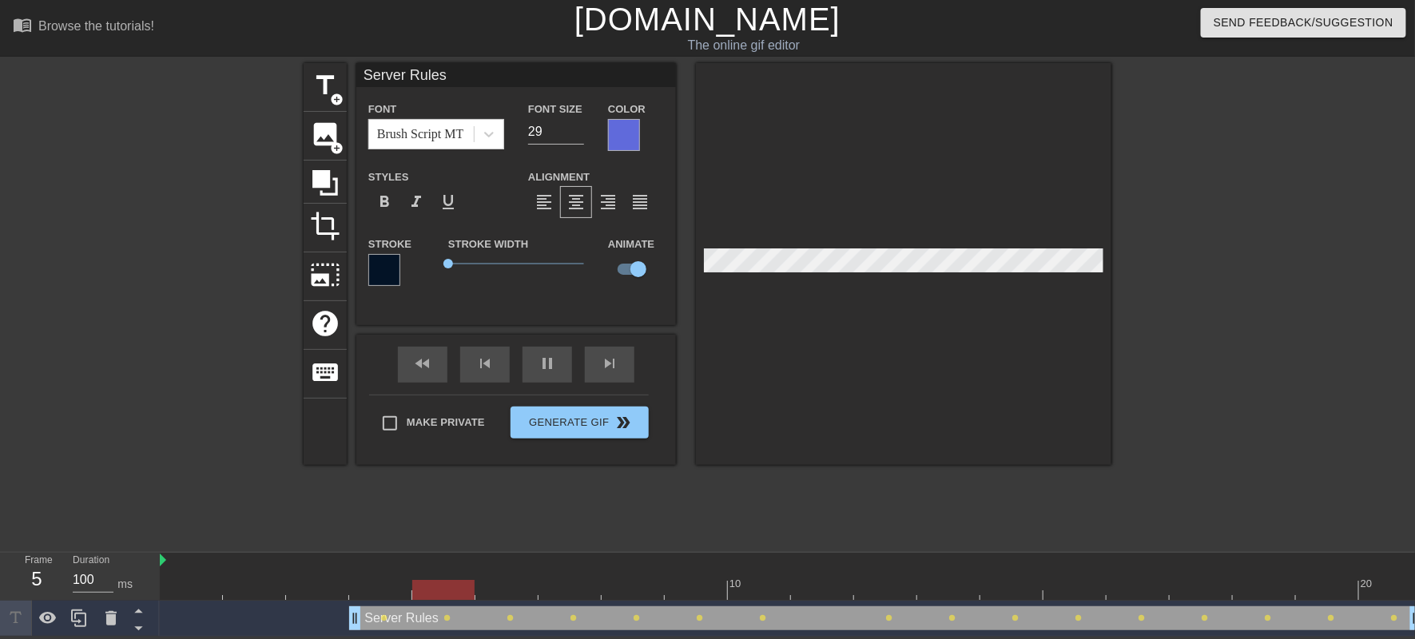
click at [453, 604] on div "10 20 Server Rules drag_handle drag_handle lens lens lens lens lens lens lens l…" at bounding box center [787, 595] width 1255 height 84
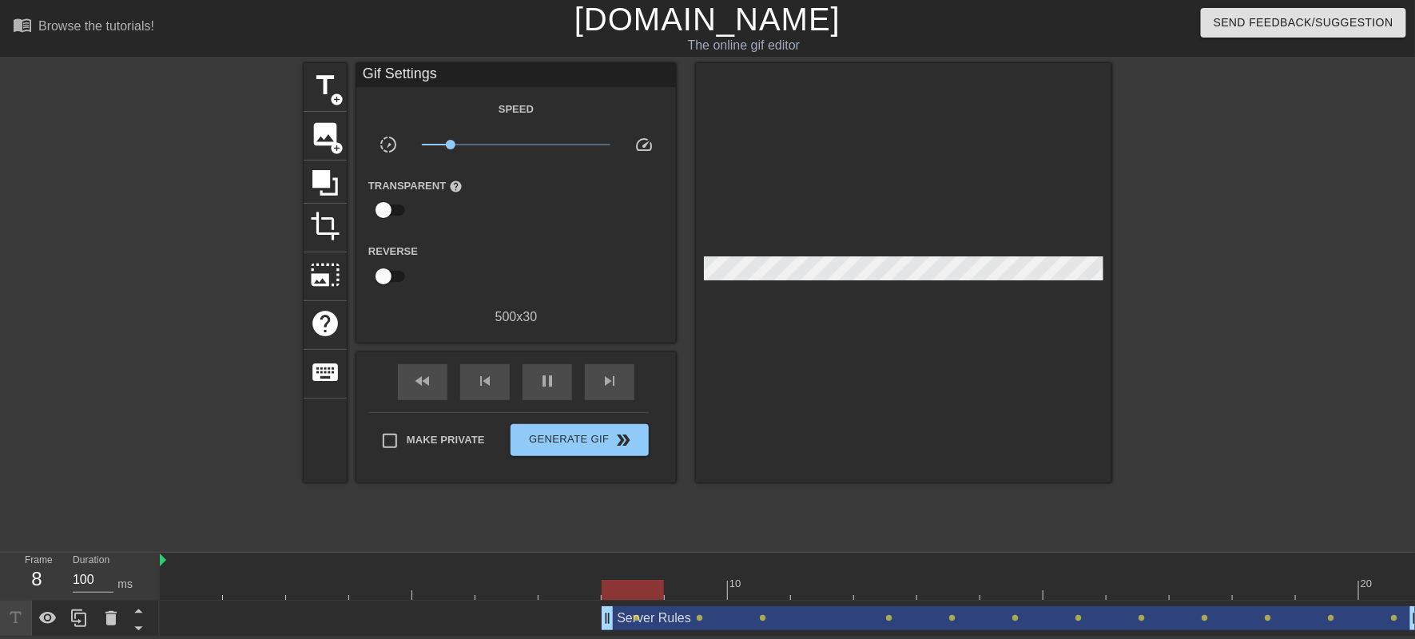
drag, startPoint x: 363, startPoint y: 627, endPoint x: 617, endPoint y: 623, distance: 253.2
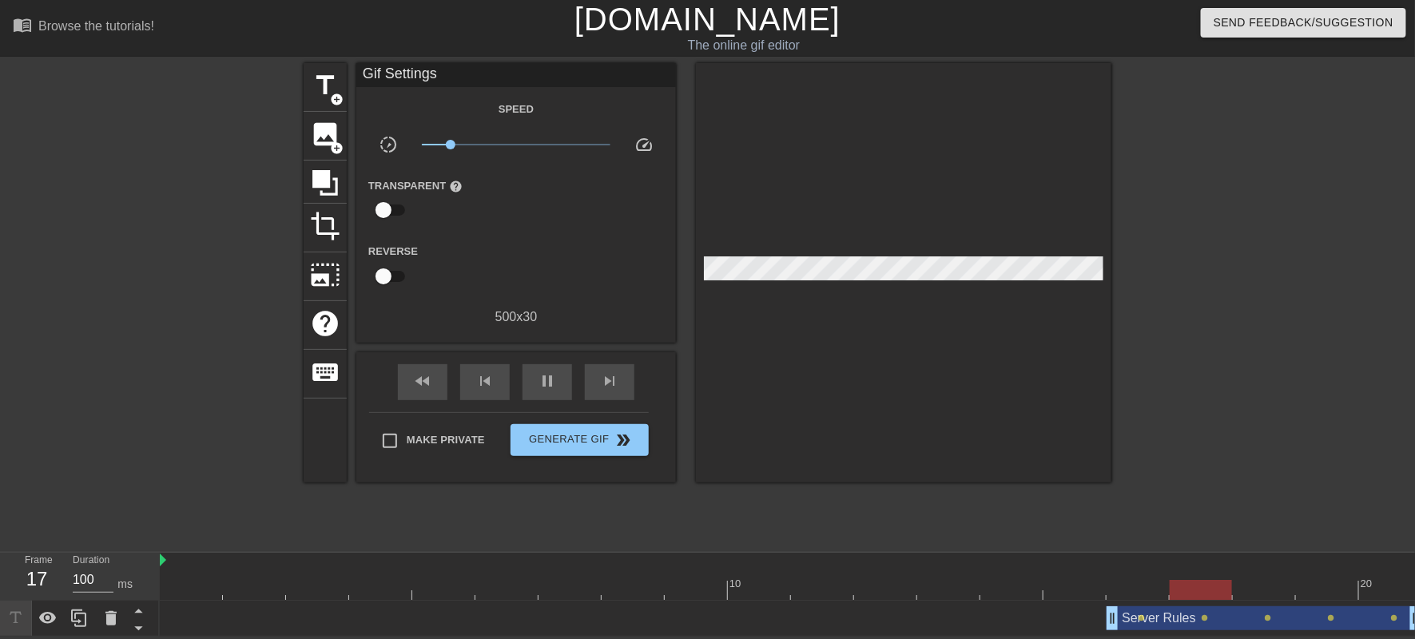
drag, startPoint x: 609, startPoint y: 625, endPoint x: 1132, endPoint y: 624, distance: 522.4
click at [620, 450] on span "Generate Gif double_arrow" at bounding box center [579, 440] width 125 height 19
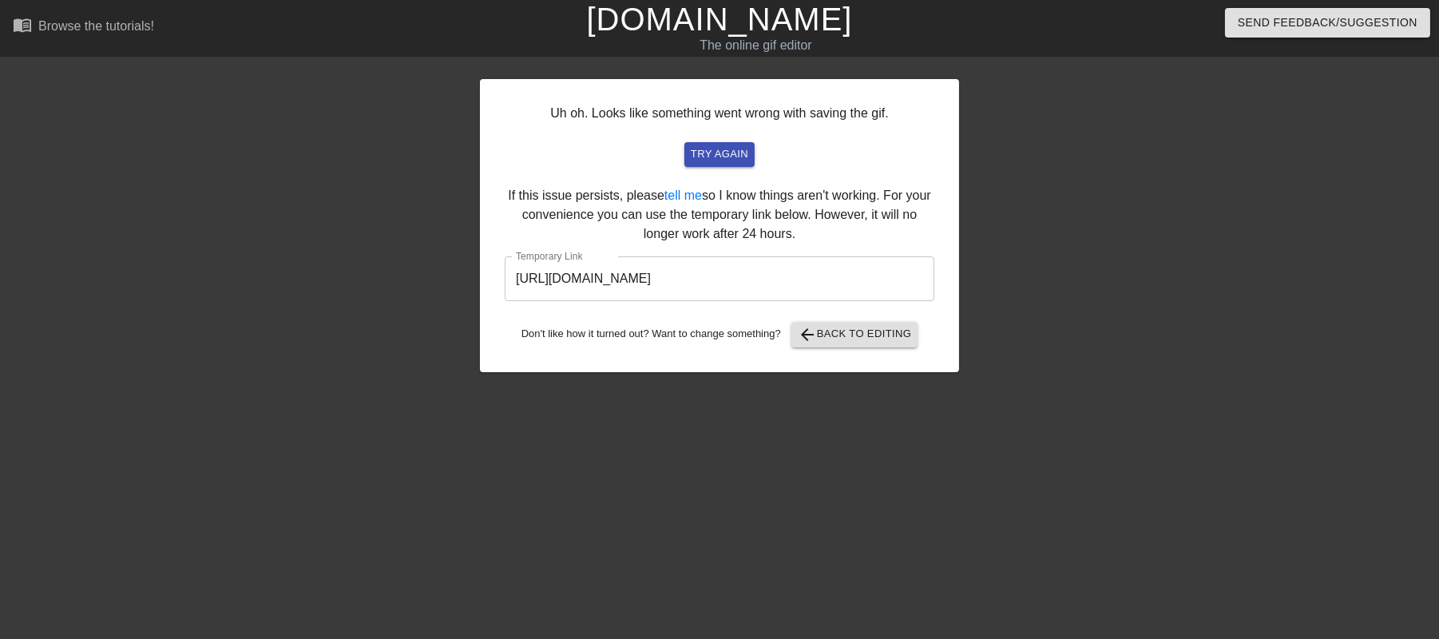
click at [688, 167] on div "try again" at bounding box center [719, 154] width 391 height 25
click at [691, 164] on span "try again" at bounding box center [720, 154] width 58 height 18
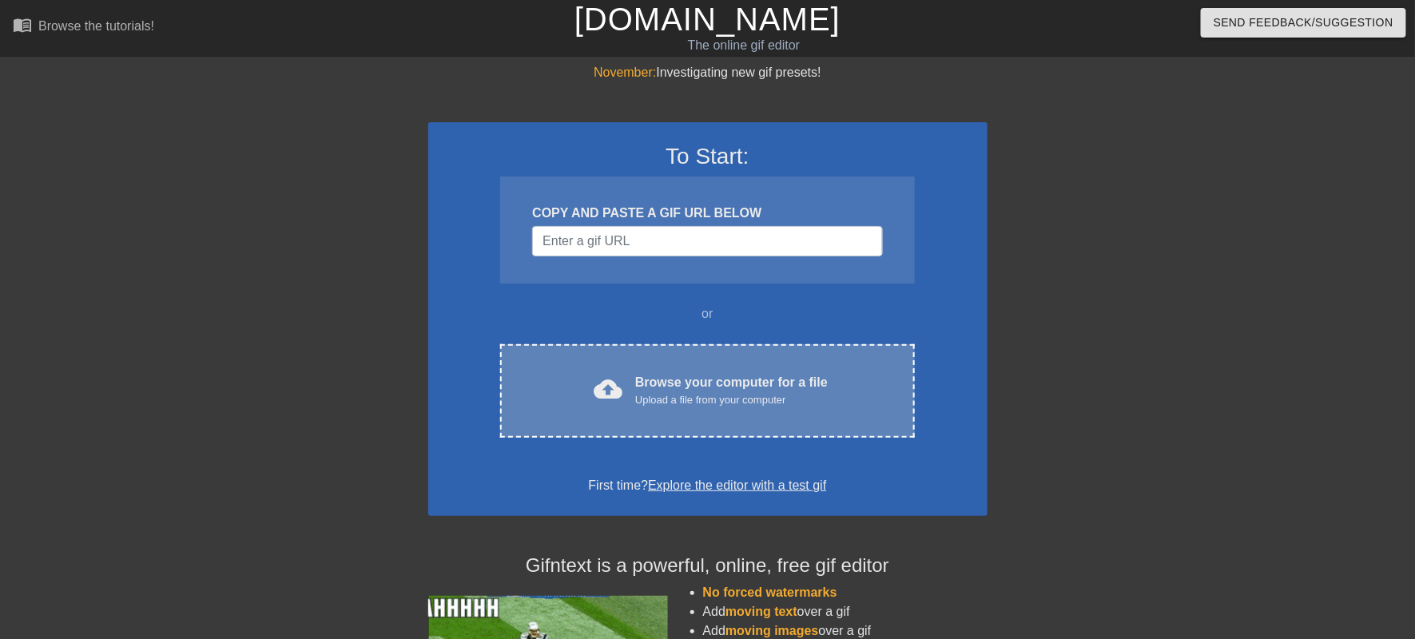
click at [635, 408] on div "Browse your computer for a file Upload a file from your computer" at bounding box center [731, 390] width 192 height 35
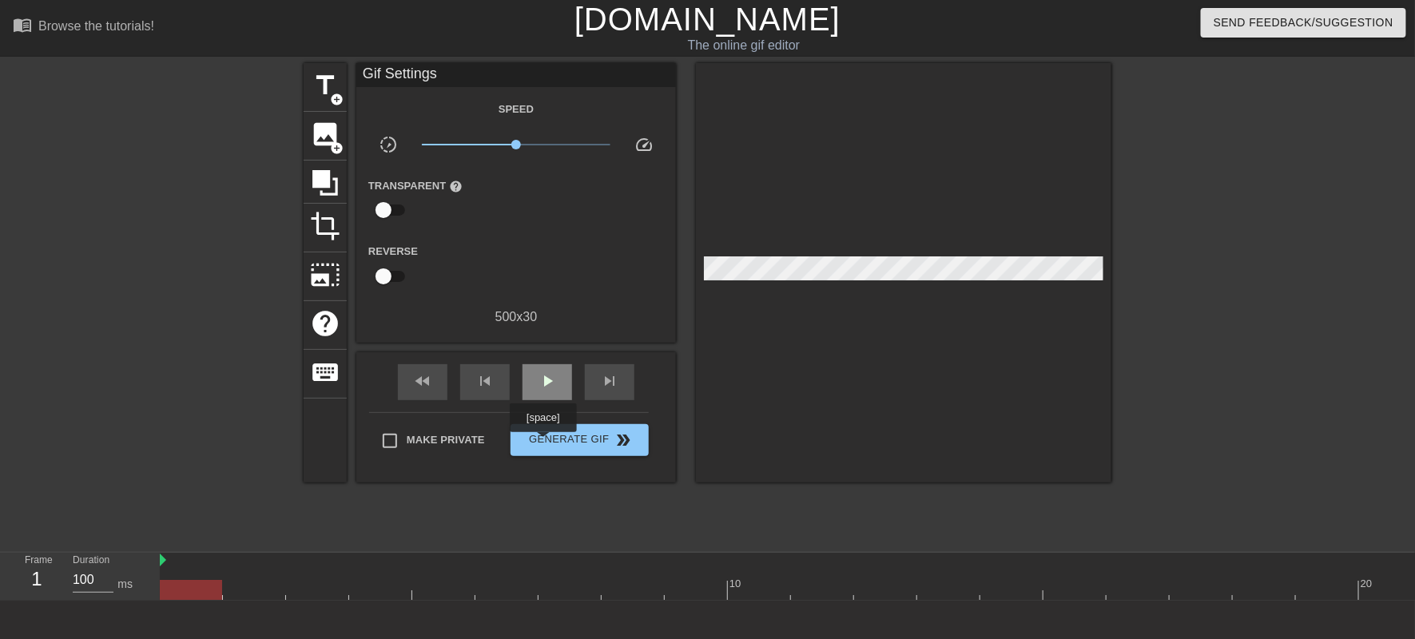
click at [550, 391] on span "play_arrow" at bounding box center [547, 380] width 19 height 19
click at [547, 391] on span "pause" at bounding box center [547, 380] width 19 height 19
click at [547, 391] on span "play_arrow" at bounding box center [547, 380] width 19 height 19
click at [547, 391] on span "pause" at bounding box center [547, 380] width 19 height 19
drag, startPoint x: 248, startPoint y: 593, endPoint x: 173, endPoint y: 593, distance: 75.1
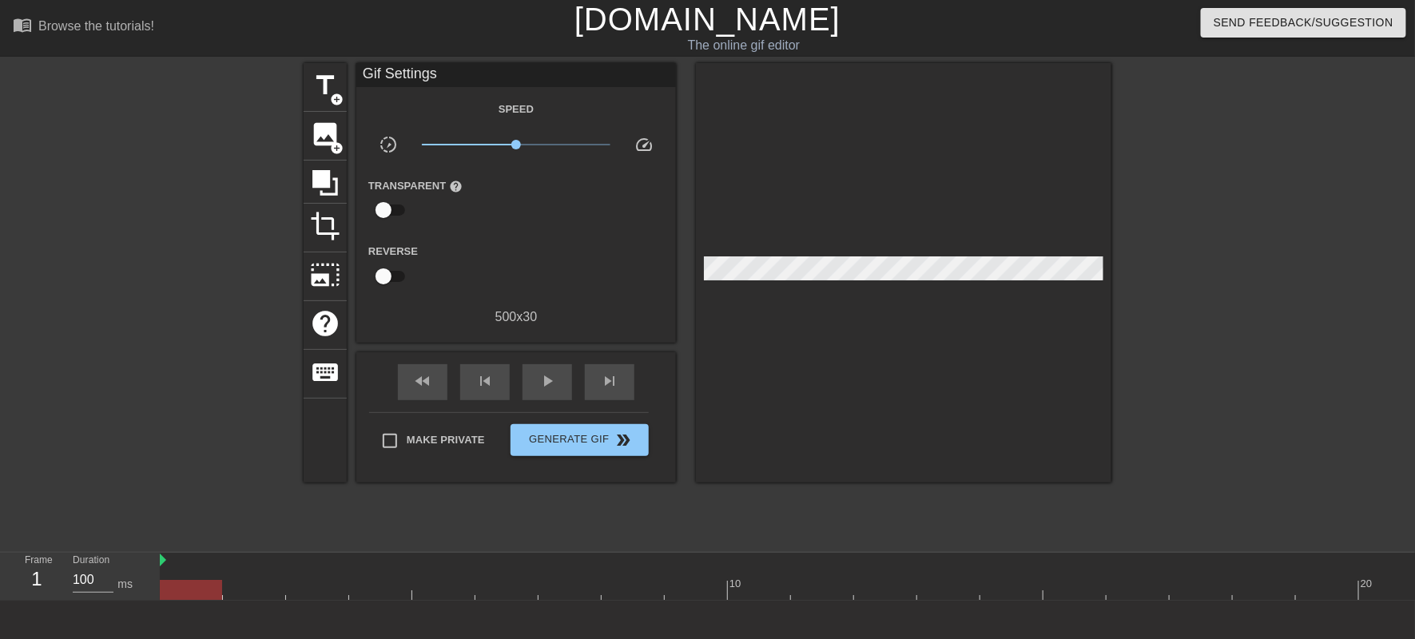
click at [173, 593] on div at bounding box center [191, 590] width 62 height 20
click at [327, 83] on span "title" at bounding box center [325, 85] width 30 height 30
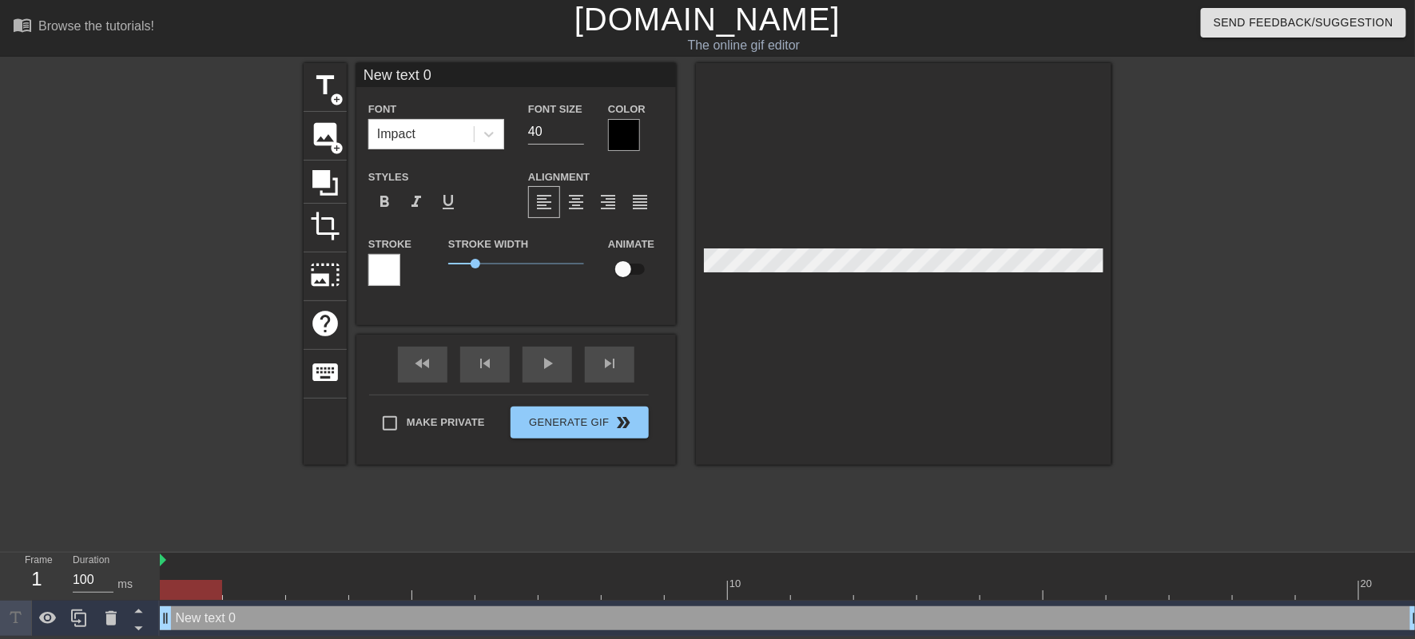
click at [438, 80] on input "New text 0" at bounding box center [515, 75] width 319 height 24
drag, startPoint x: 438, startPoint y: 80, endPoint x: 349, endPoint y: 79, distance: 88.7
click at [349, 79] on div "menu_book Browse the tutorials! [DOMAIN_NAME] The online gif editor Send Feedba…" at bounding box center [707, 318] width 1415 height 637
type input "Server Rules"
drag, startPoint x: 552, startPoint y: 152, endPoint x: 577, endPoint y: 161, distance: 27.3
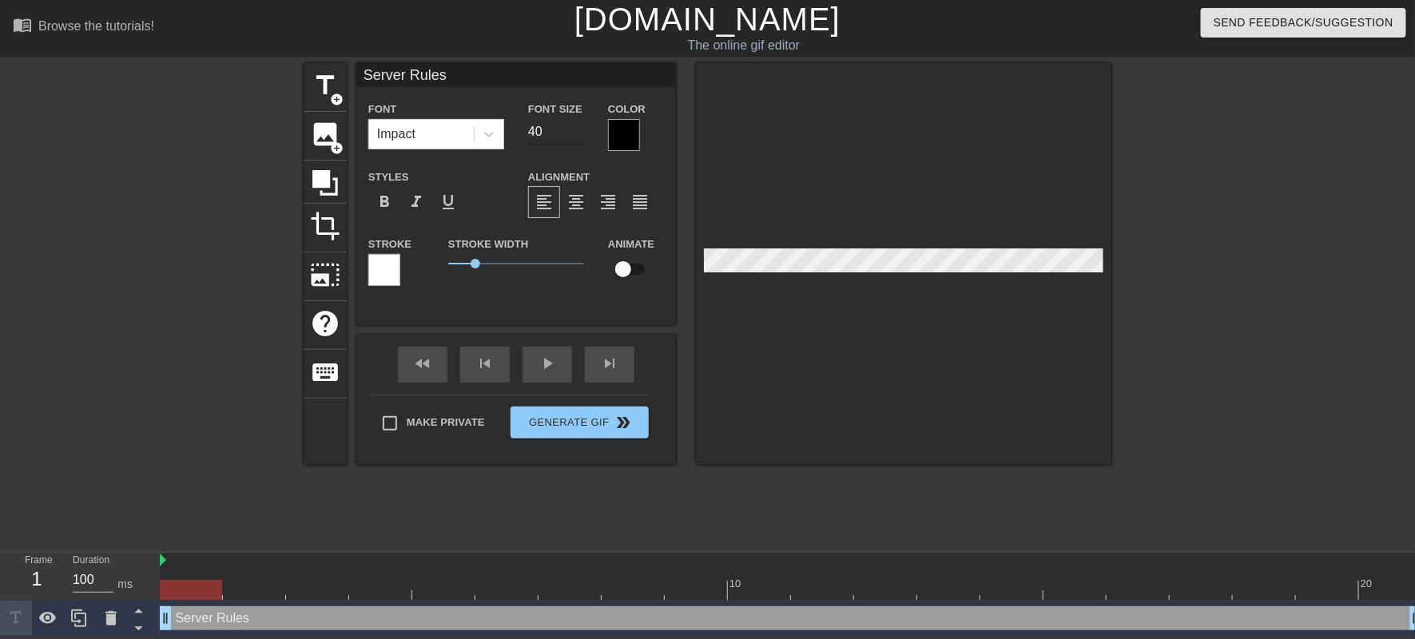
click at [554, 145] on input "40" at bounding box center [556, 132] width 56 height 26
click at [577, 145] on input "39" at bounding box center [556, 132] width 56 height 26
click at [577, 145] on input "38" at bounding box center [556, 132] width 56 height 26
click at [577, 145] on input "37" at bounding box center [556, 132] width 56 height 26
click at [577, 145] on input "36" at bounding box center [556, 132] width 56 height 26
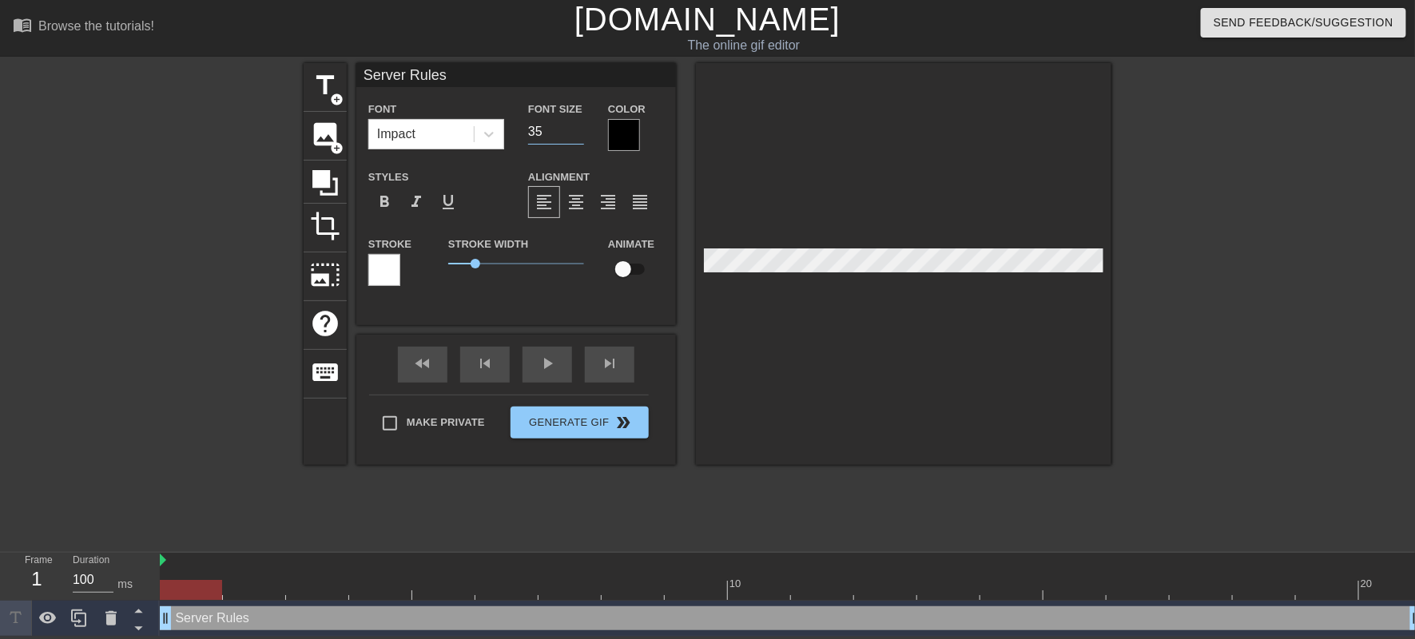
click at [577, 145] on input "35" at bounding box center [556, 132] width 56 height 26
click at [577, 145] on input "34" at bounding box center [556, 132] width 56 height 26
click at [577, 145] on input "33" at bounding box center [556, 132] width 56 height 26
click at [577, 145] on input "32" at bounding box center [556, 132] width 56 height 26
click at [577, 145] on input "31" at bounding box center [556, 132] width 56 height 26
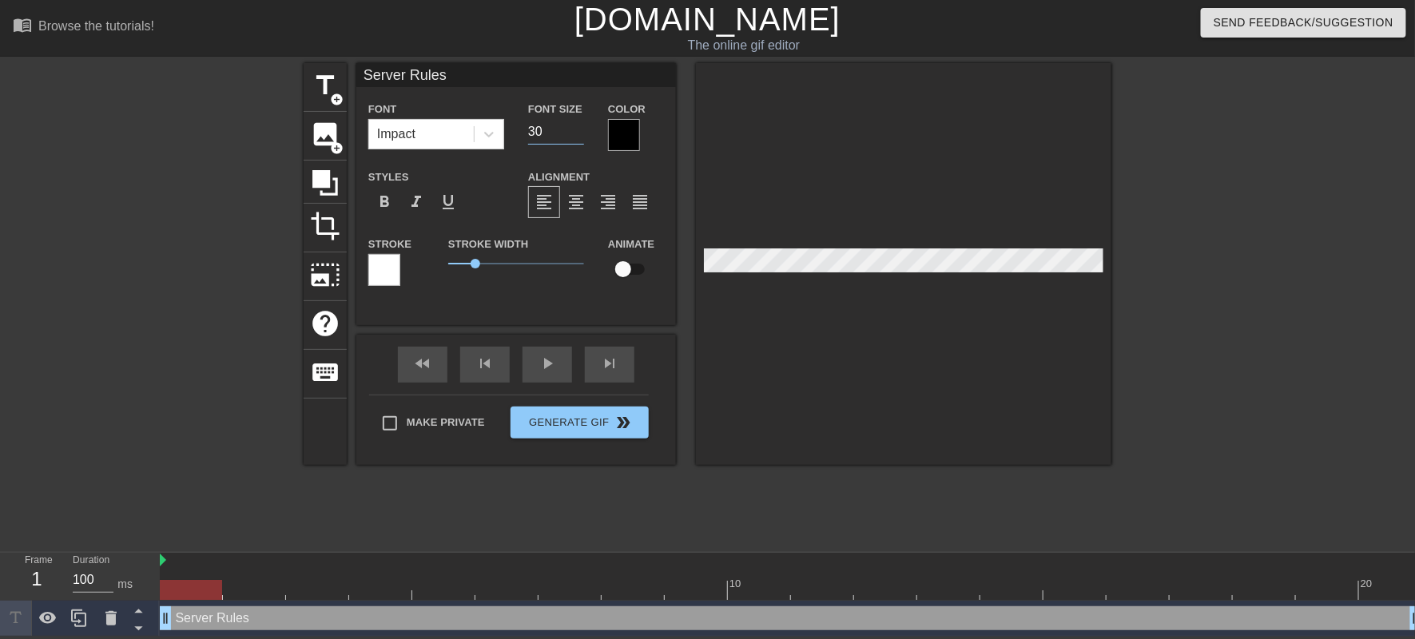
click at [577, 145] on input "30" at bounding box center [556, 132] width 56 height 26
type input "29"
click at [577, 145] on input "29" at bounding box center [556, 132] width 56 height 26
click at [572, 212] on span "format_align_center" at bounding box center [575, 201] width 19 height 19
click at [631, 284] on input "checkbox" at bounding box center [622, 269] width 91 height 30
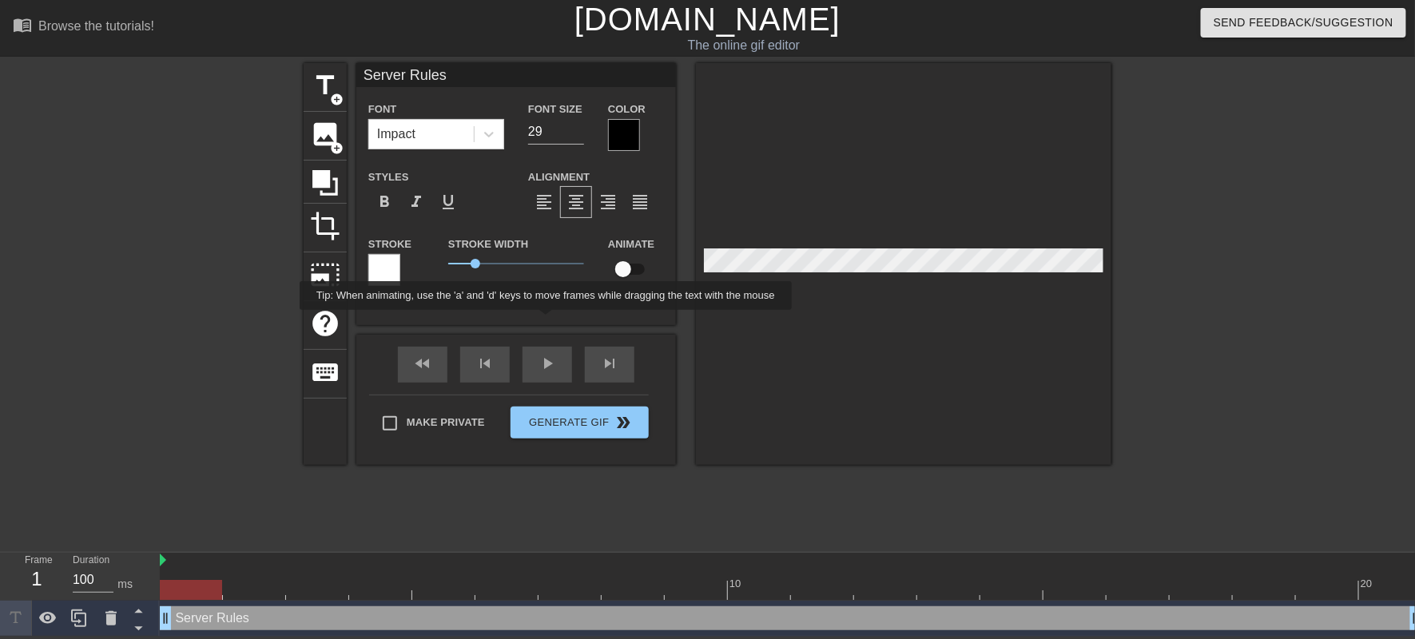
checkbox input "true"
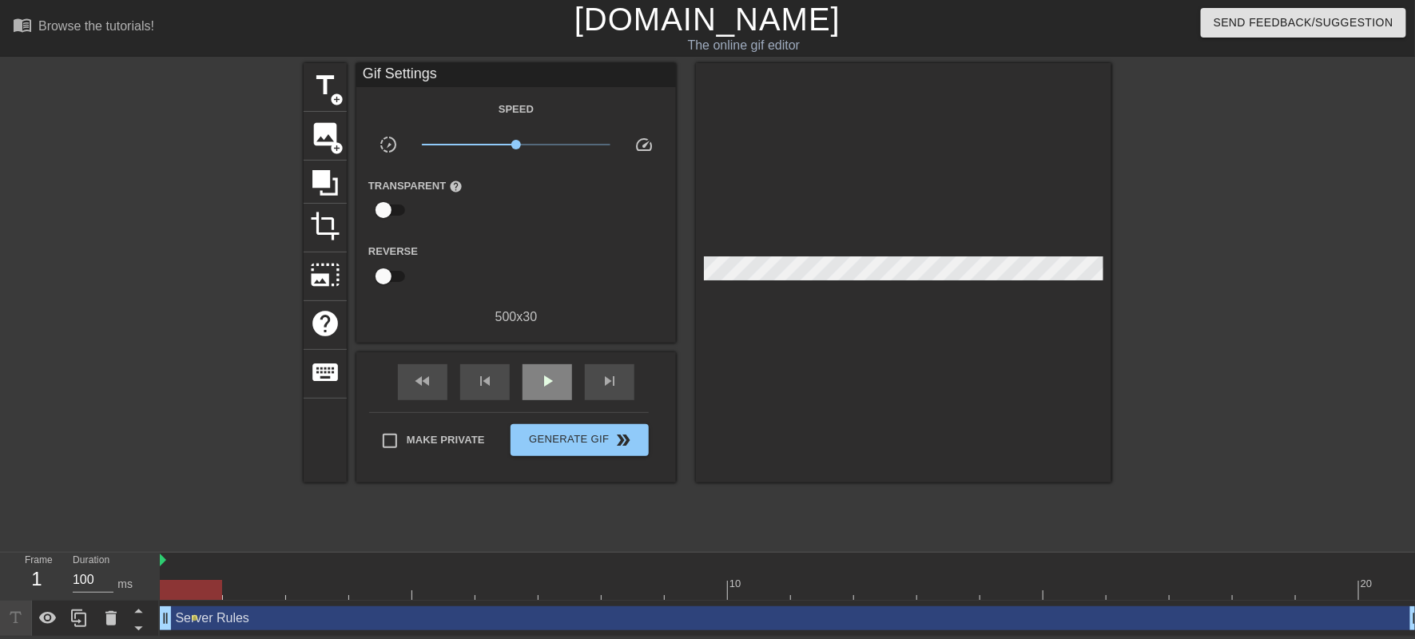
click at [554, 412] on div "fast_rewind skip_previous play_arrow skip_next" at bounding box center [516, 382] width 260 height 60
click at [551, 391] on span "play_arrow" at bounding box center [547, 380] width 19 height 19
click at [551, 391] on span "pause" at bounding box center [547, 380] width 19 height 19
click at [246, 621] on div "Server Rules drag_handle drag_handle" at bounding box center [791, 618] width 1262 height 24
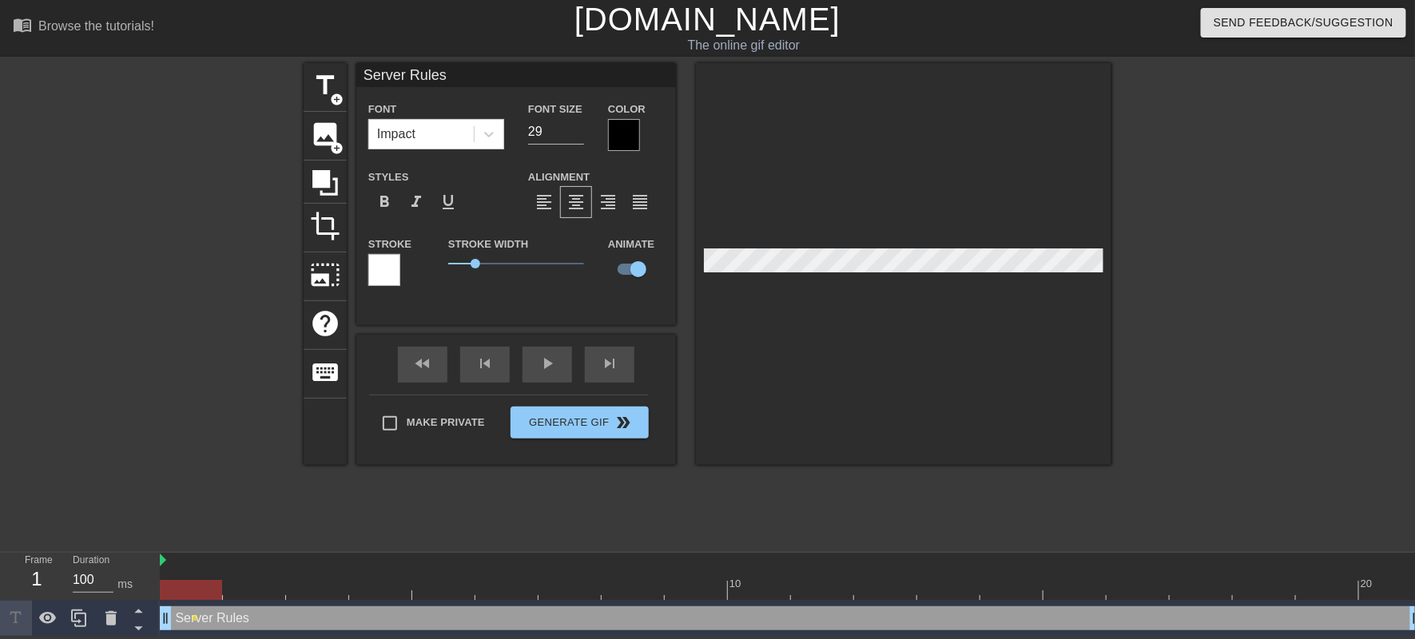
click at [481, 273] on span "1" at bounding box center [516, 263] width 136 height 19
drag, startPoint x: 481, startPoint y: 323, endPoint x: 470, endPoint y: 323, distance: 10.4
click at [470, 268] on span "0.8" at bounding box center [470, 264] width 10 height 10
click at [387, 286] on div at bounding box center [384, 270] width 32 height 32
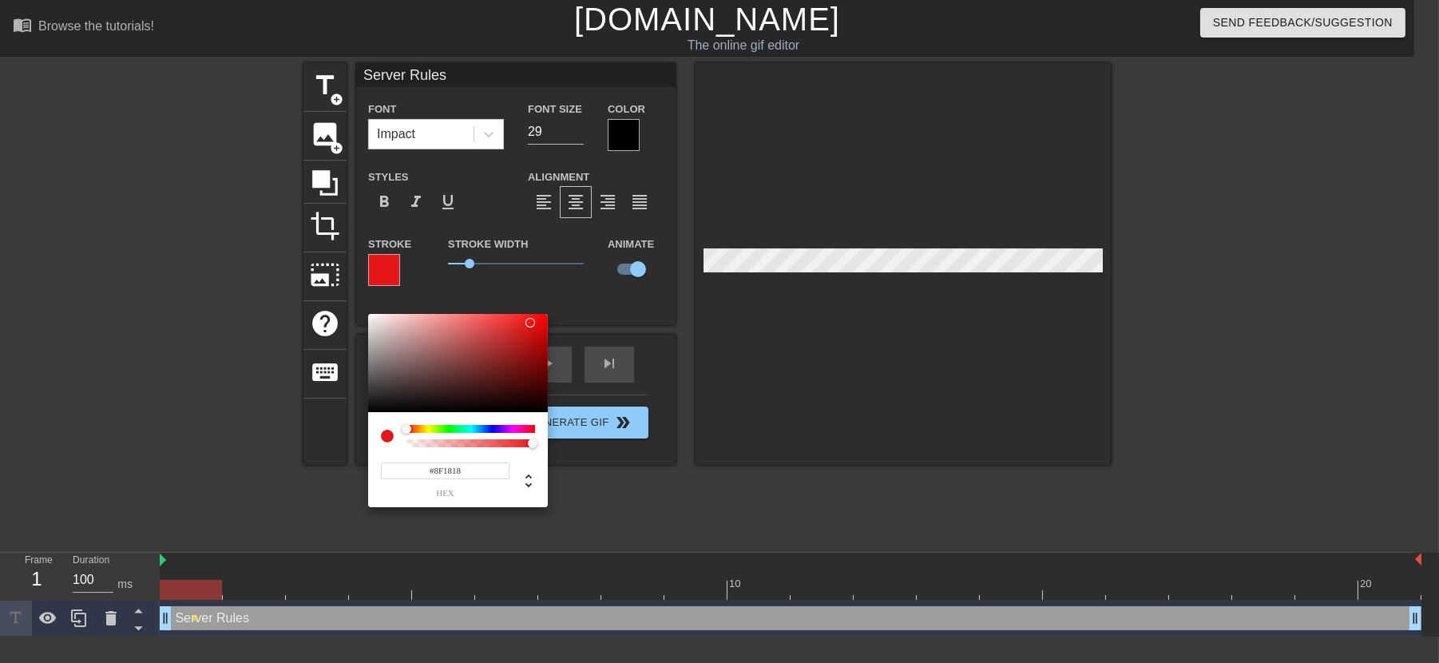
drag, startPoint x: 465, startPoint y: 379, endPoint x: 513, endPoint y: 335, distance: 65.6
click at [517, 357] on div at bounding box center [458, 363] width 180 height 99
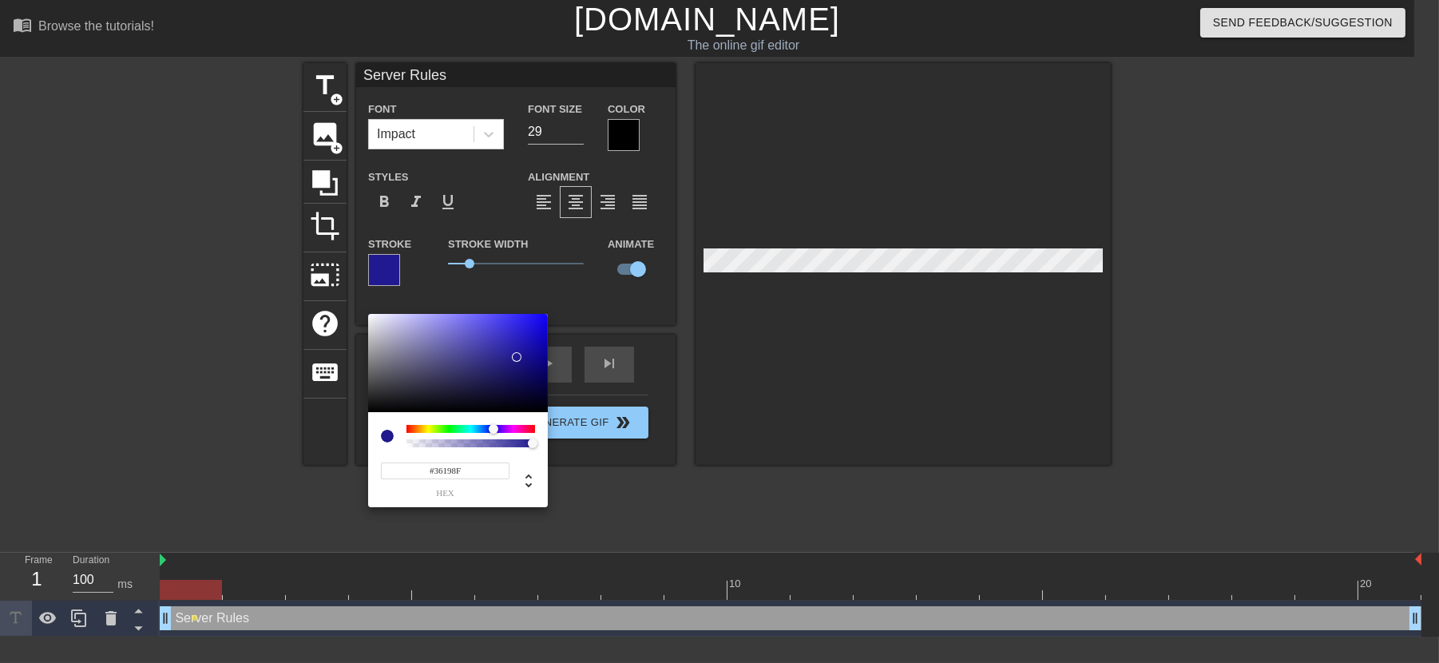
click at [498, 427] on div at bounding box center [471, 429] width 129 height 8
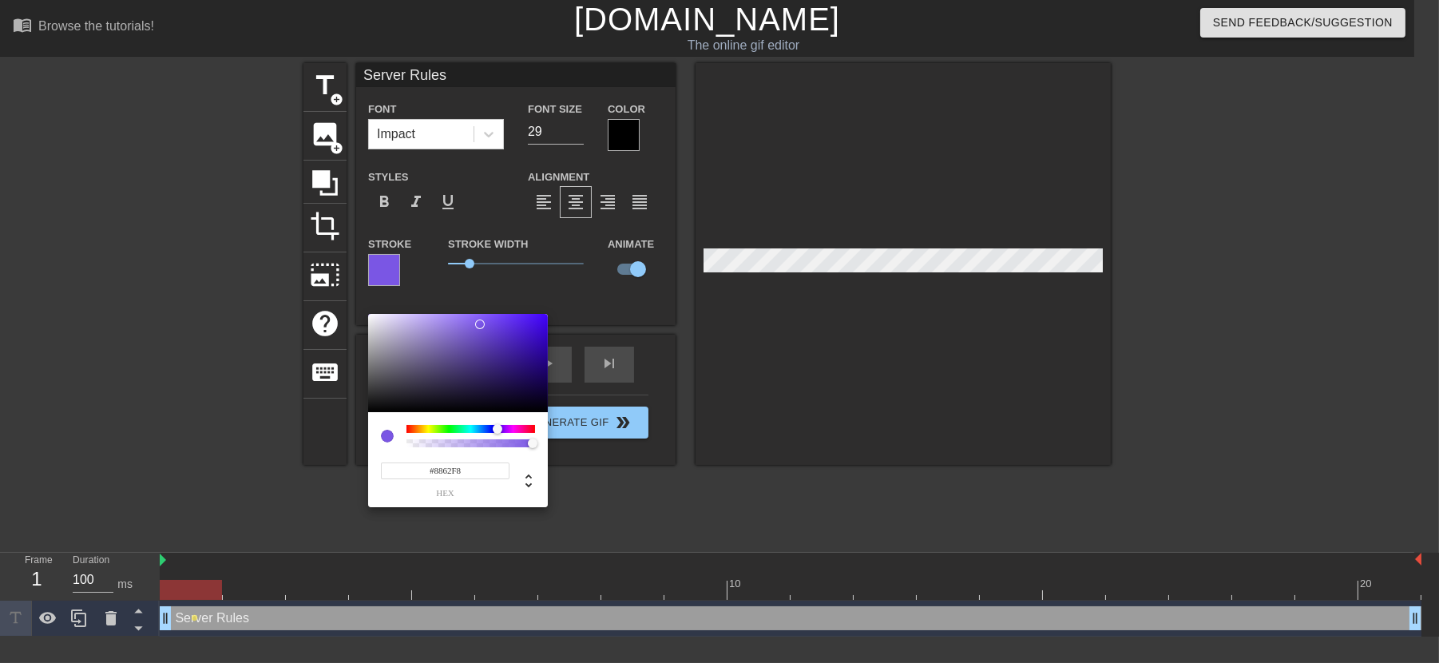
type input "#8963FA"
drag, startPoint x: 510, startPoint y: 352, endPoint x: 477, endPoint y: 315, distance: 49.2
click at [477, 315] on div at bounding box center [458, 363] width 180 height 99
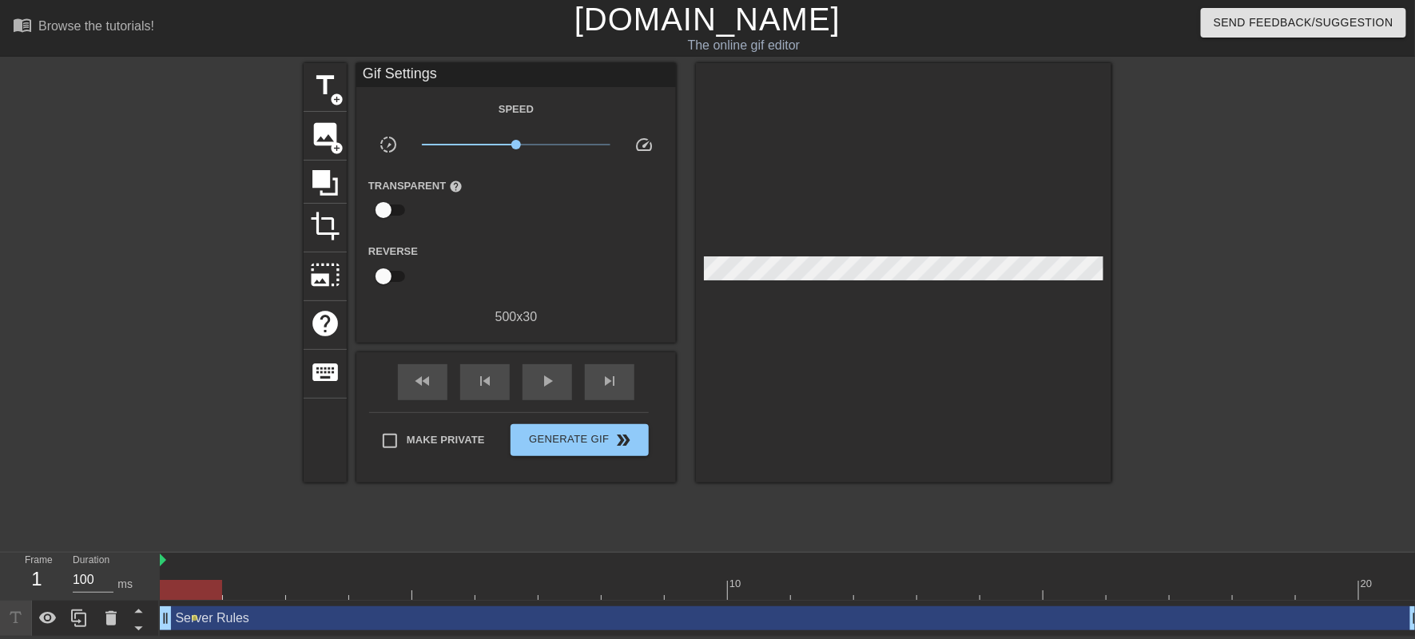
click at [359, 627] on div "Server Rules drag_handle drag_handle" at bounding box center [791, 618] width 1262 height 24
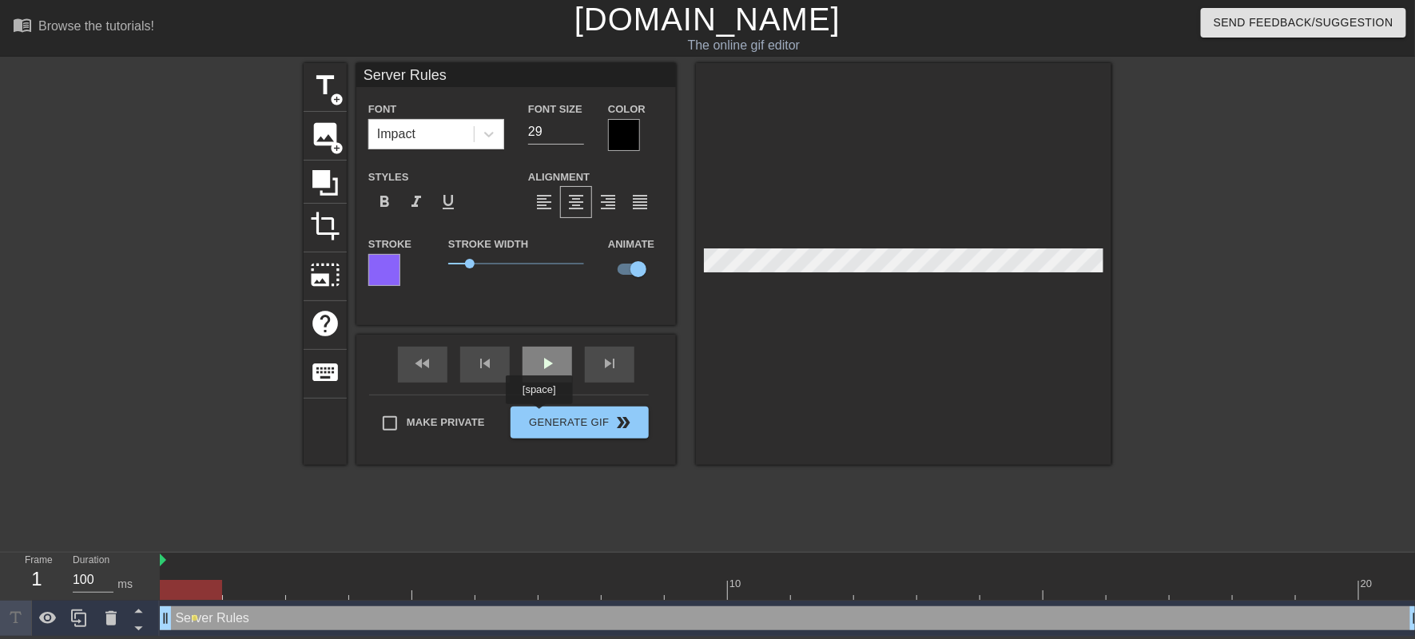
click at [545, 395] on div "fast_rewind skip_previous play_arrow skip_next" at bounding box center [516, 365] width 260 height 60
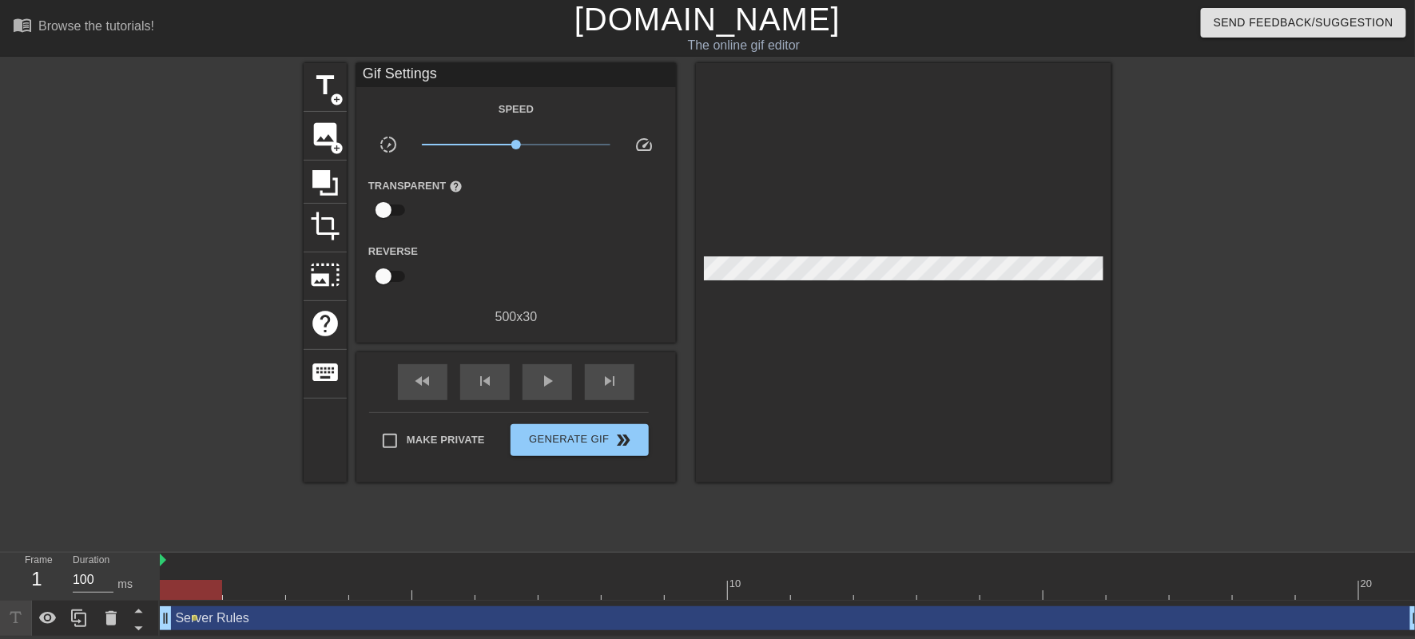
click at [242, 627] on div "Server Rules drag_handle drag_handle" at bounding box center [791, 618] width 1262 height 24
click at [547, 412] on div "fast_rewind skip_previous play_arrow skip_next" at bounding box center [516, 382] width 260 height 60
click at [547, 391] on span "play_arrow" at bounding box center [547, 380] width 19 height 19
click at [387, 292] on input "checkbox" at bounding box center [383, 276] width 91 height 30
click at [387, 292] on input "checkbox" at bounding box center [398, 276] width 91 height 30
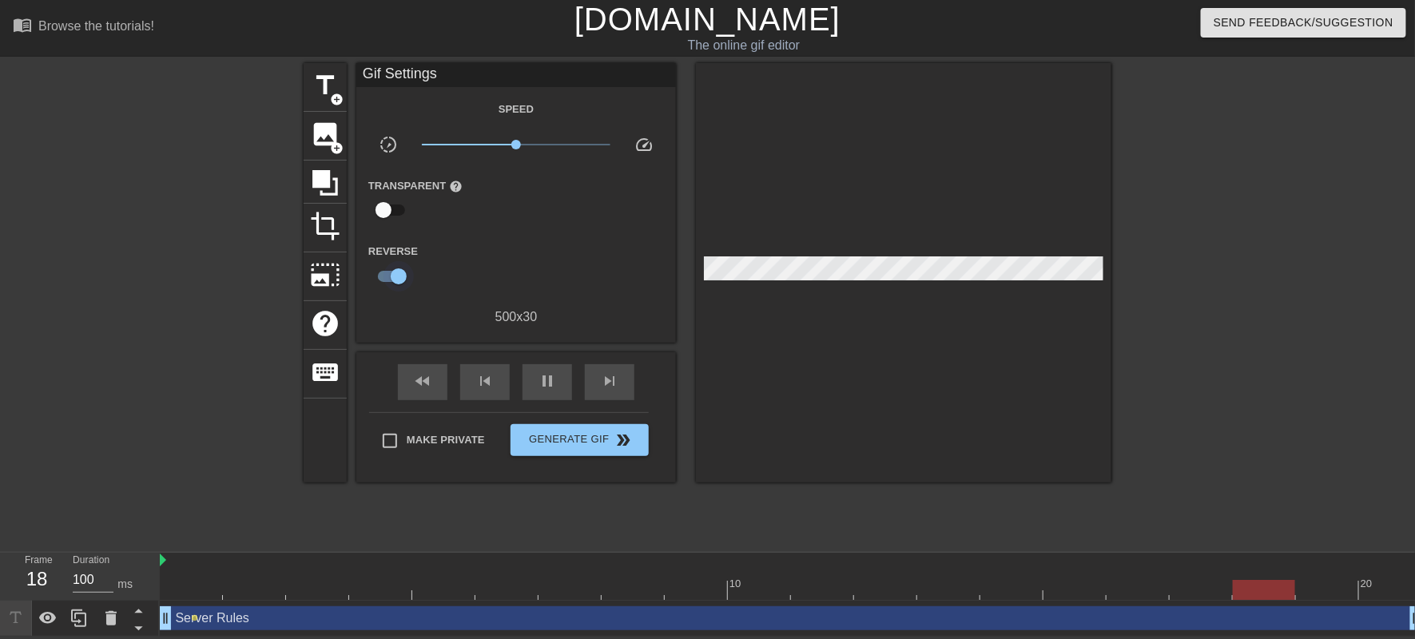
checkbox input "false"
click at [386, 225] on input "checkbox" at bounding box center [383, 210] width 91 height 30
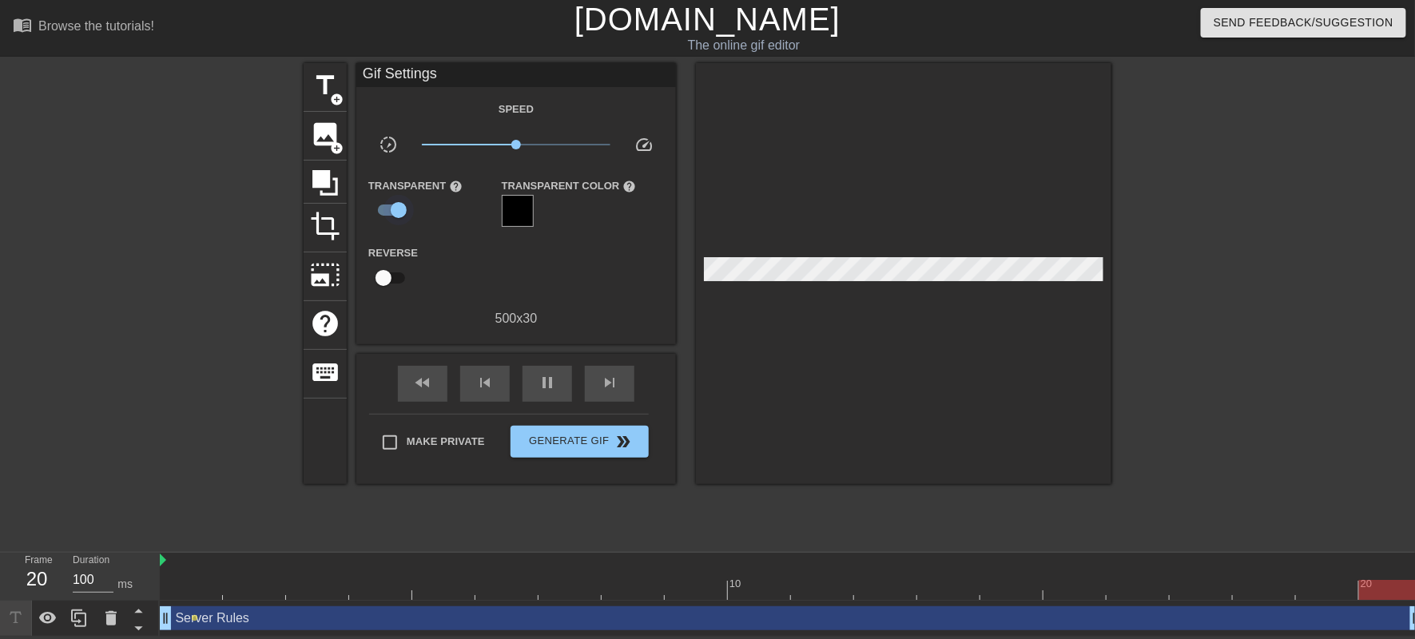
click at [386, 225] on input "checkbox" at bounding box center [398, 210] width 91 height 30
checkbox input "false"
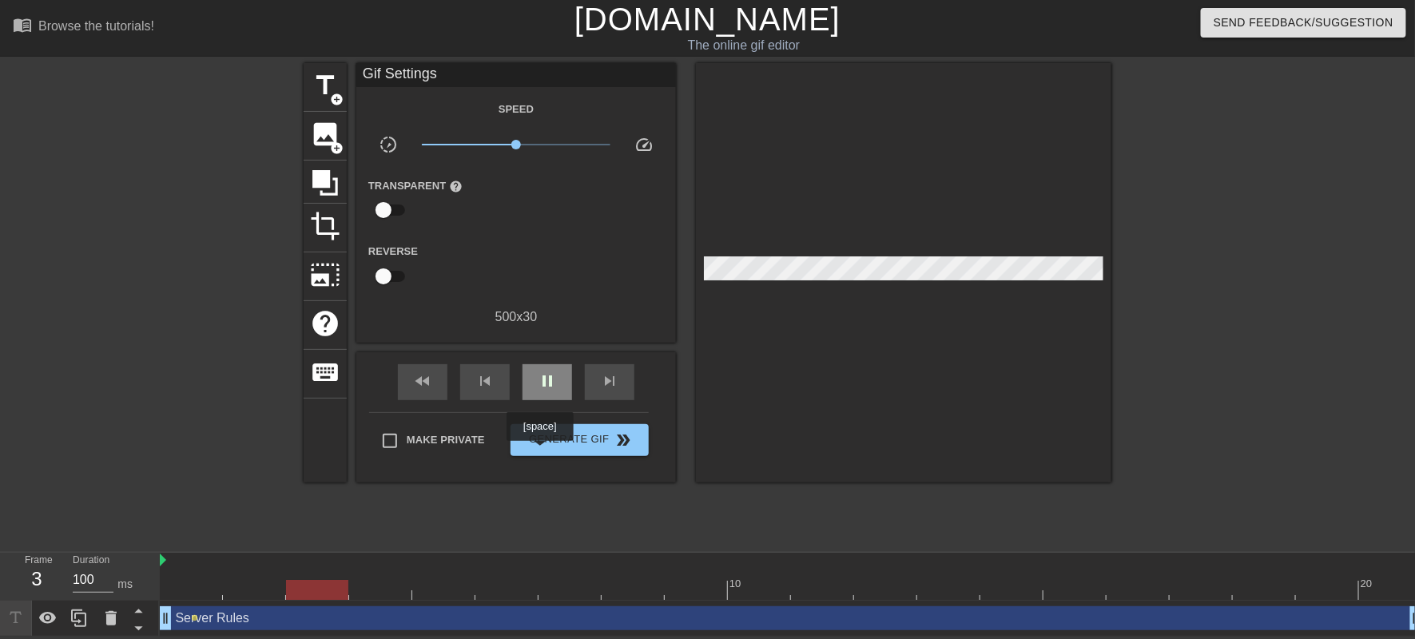
click at [546, 391] on span "pause" at bounding box center [547, 380] width 19 height 19
drag, startPoint x: 391, startPoint y: 589, endPoint x: 178, endPoint y: 598, distance: 212.6
click at [178, 598] on div at bounding box center [191, 590] width 62 height 20
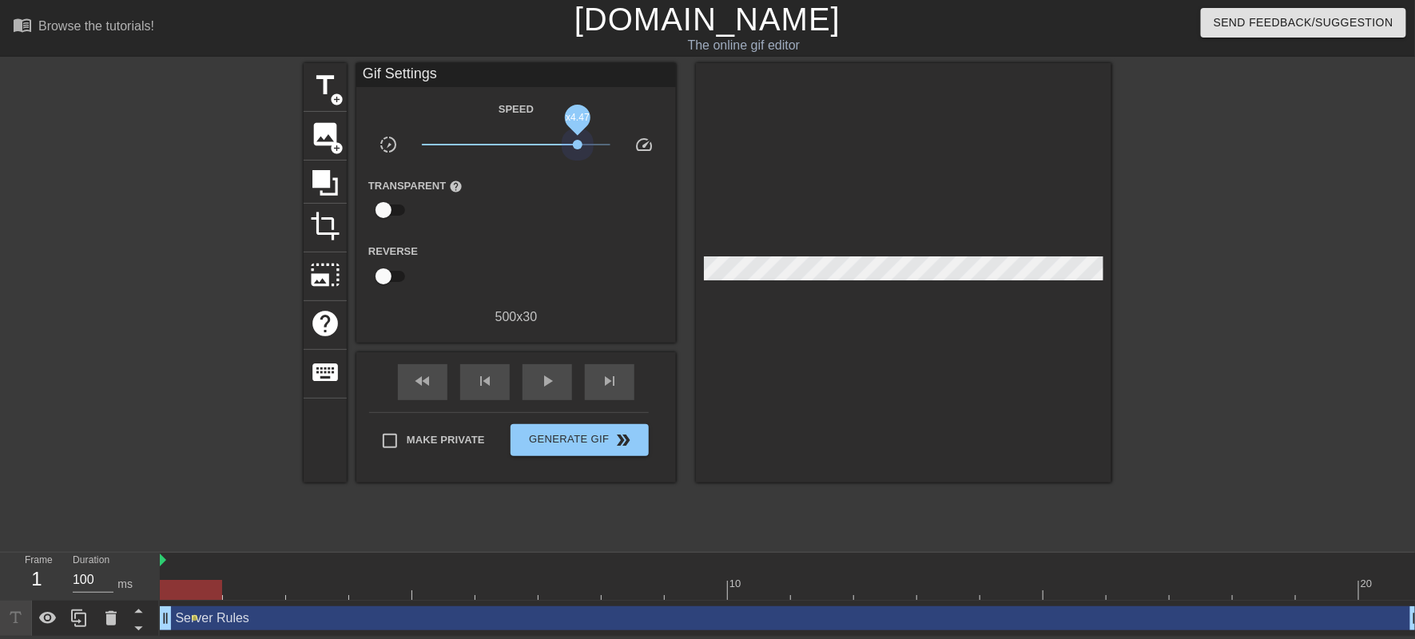
drag, startPoint x: 506, startPoint y: 156, endPoint x: 577, endPoint y: 162, distance: 72.2
click at [577, 154] on span "x4.47" at bounding box center [516, 144] width 189 height 19
click at [545, 391] on span "play_arrow" at bounding box center [547, 380] width 19 height 19
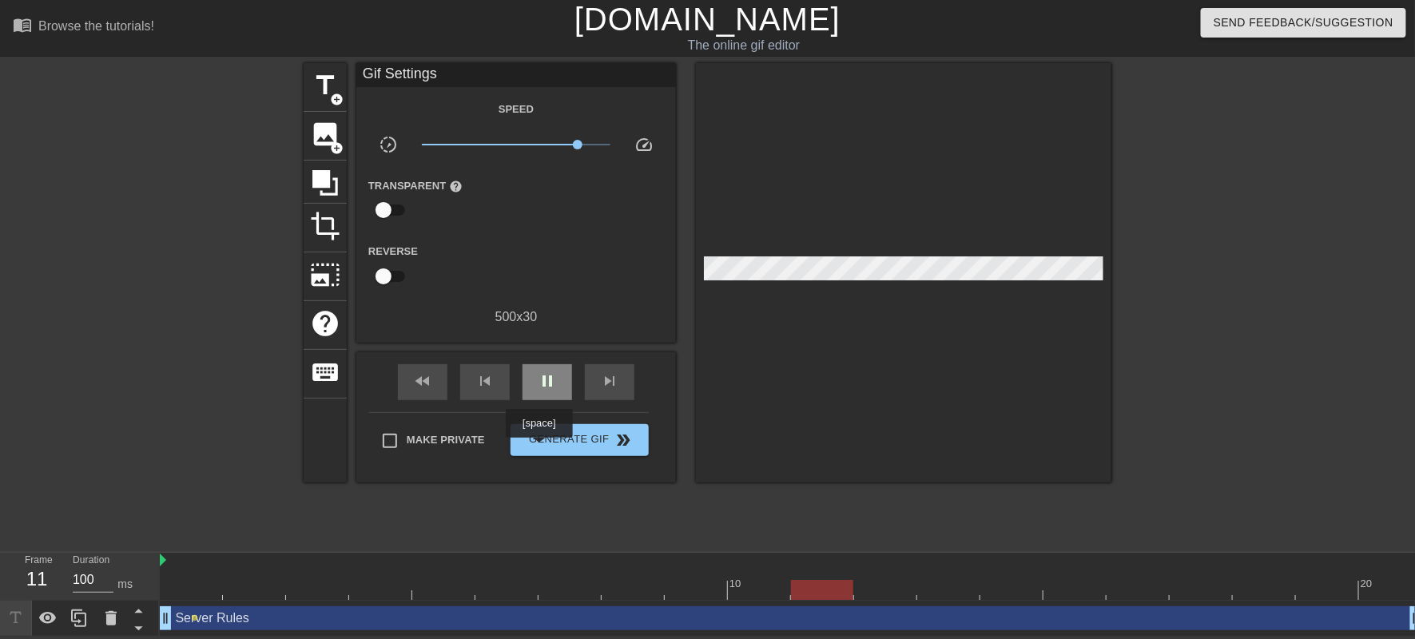
click at [545, 391] on span "pause" at bounding box center [547, 380] width 19 height 19
click at [545, 391] on span "play_arrow" at bounding box center [547, 380] width 19 height 19
click at [545, 391] on span "pause" at bounding box center [547, 380] width 19 height 19
drag, startPoint x: 507, startPoint y: 595, endPoint x: 186, endPoint y: 602, distance: 321.2
click at [186, 600] on div at bounding box center [191, 590] width 62 height 20
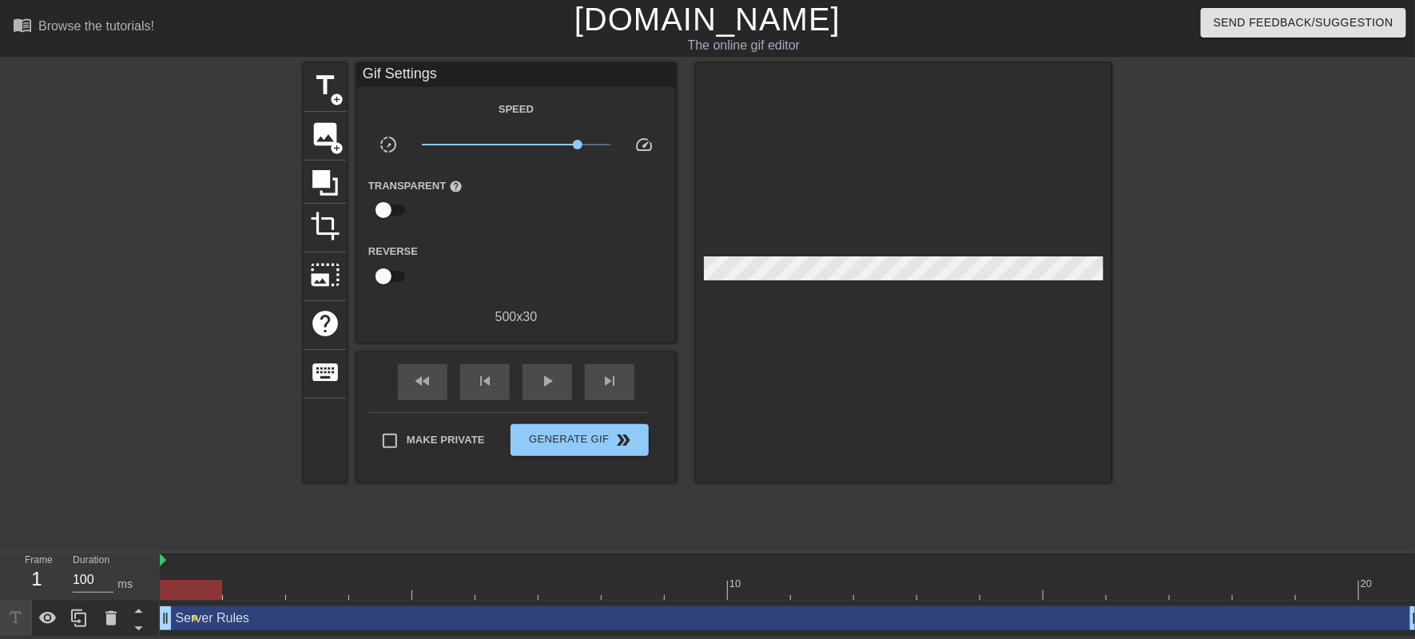
click at [238, 624] on div "Server Rules drag_handle drag_handle" at bounding box center [791, 618] width 1262 height 24
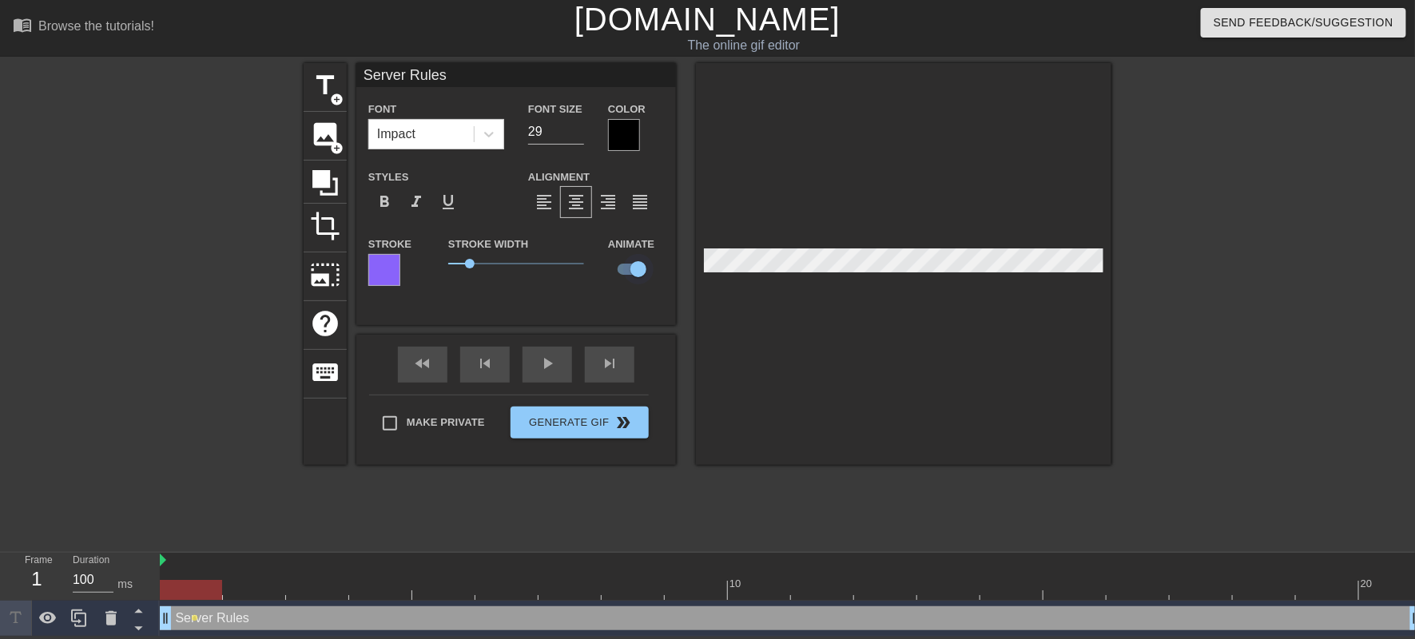
click at [639, 284] on input "checkbox" at bounding box center [638, 269] width 91 height 30
click at [621, 284] on input "checkbox" at bounding box center [622, 269] width 91 height 30
checkbox input "true"
drag, startPoint x: 473, startPoint y: 321, endPoint x: 536, endPoint y: 322, distance: 63.1
click at [536, 273] on span "2.25" at bounding box center [516, 263] width 136 height 19
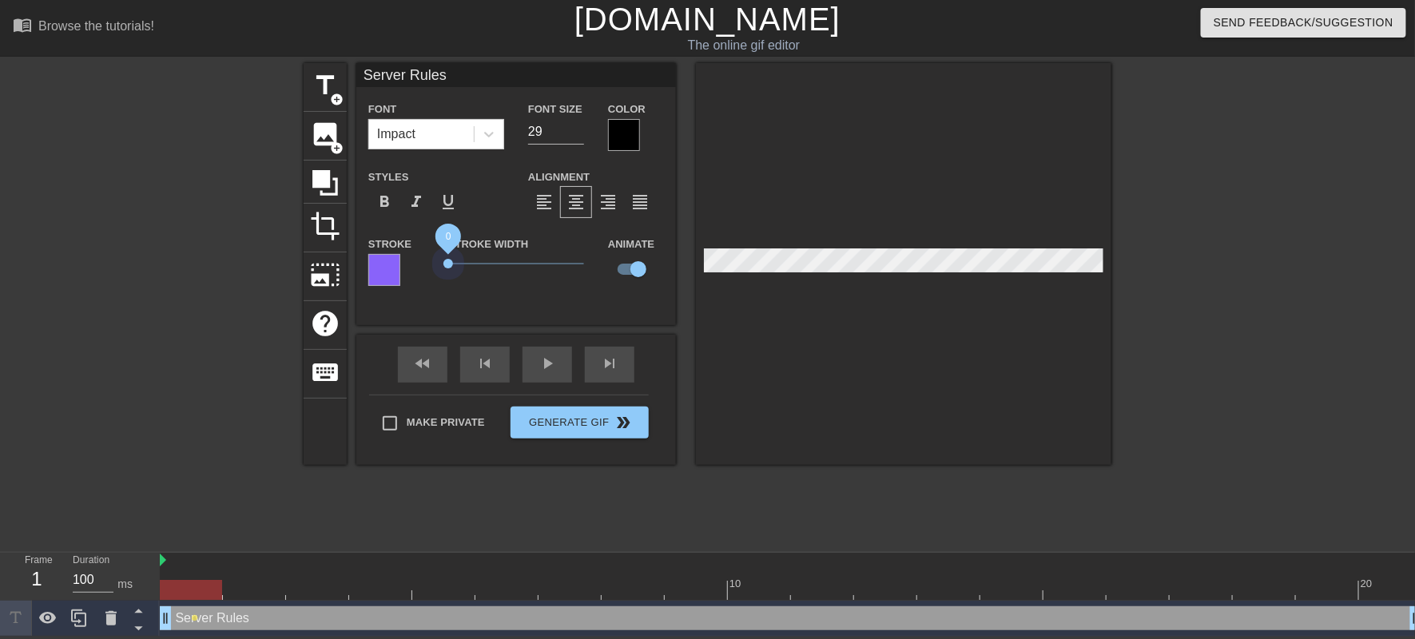
drag, startPoint x: 521, startPoint y: 323, endPoint x: 418, endPoint y: 327, distance: 103.1
click at [418, 300] on div "Stroke Stroke Width 0 Animate" at bounding box center [515, 267] width 319 height 66
drag, startPoint x: 456, startPoint y: 320, endPoint x: 491, endPoint y: 324, distance: 35.4
click at [491, 273] on span "1.6" at bounding box center [516, 263] width 136 height 19
click at [395, 286] on div at bounding box center [384, 270] width 32 height 32
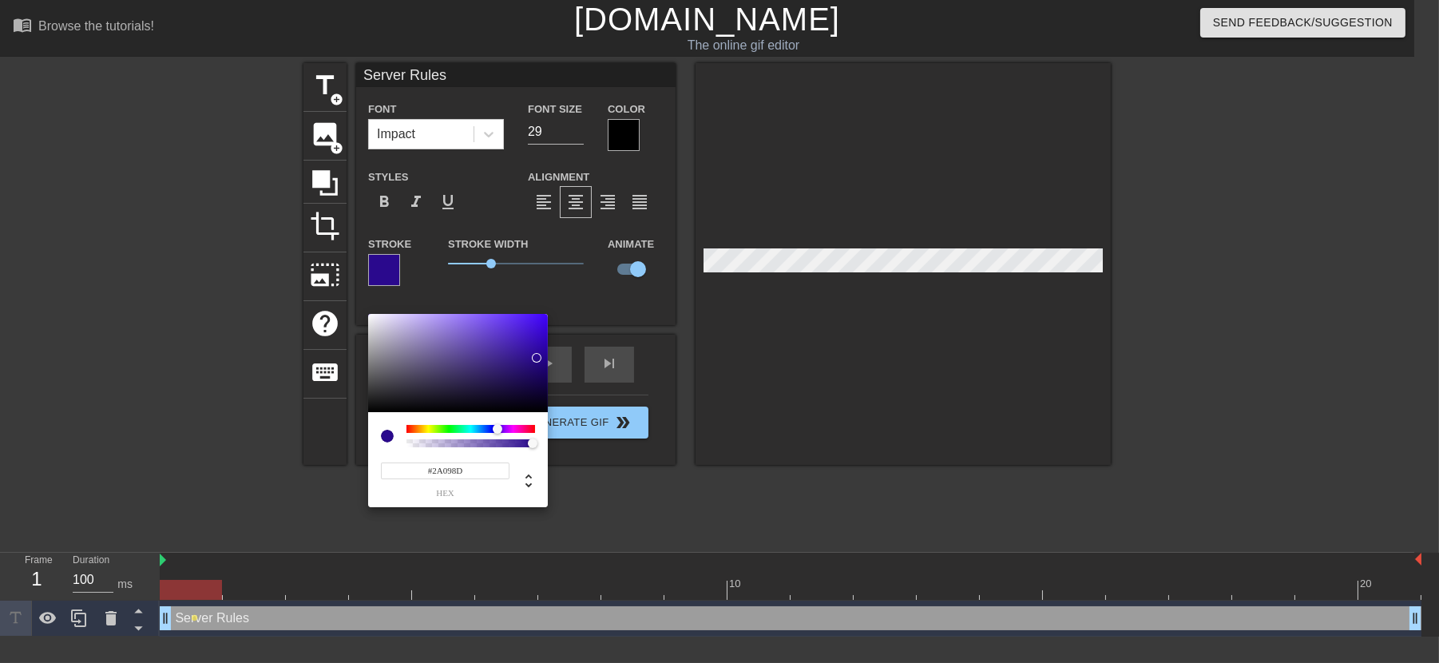
drag, startPoint x: 520, startPoint y: 359, endPoint x: 537, endPoint y: 358, distance: 16.8
click at [537, 358] on div at bounding box center [458, 363] width 180 height 99
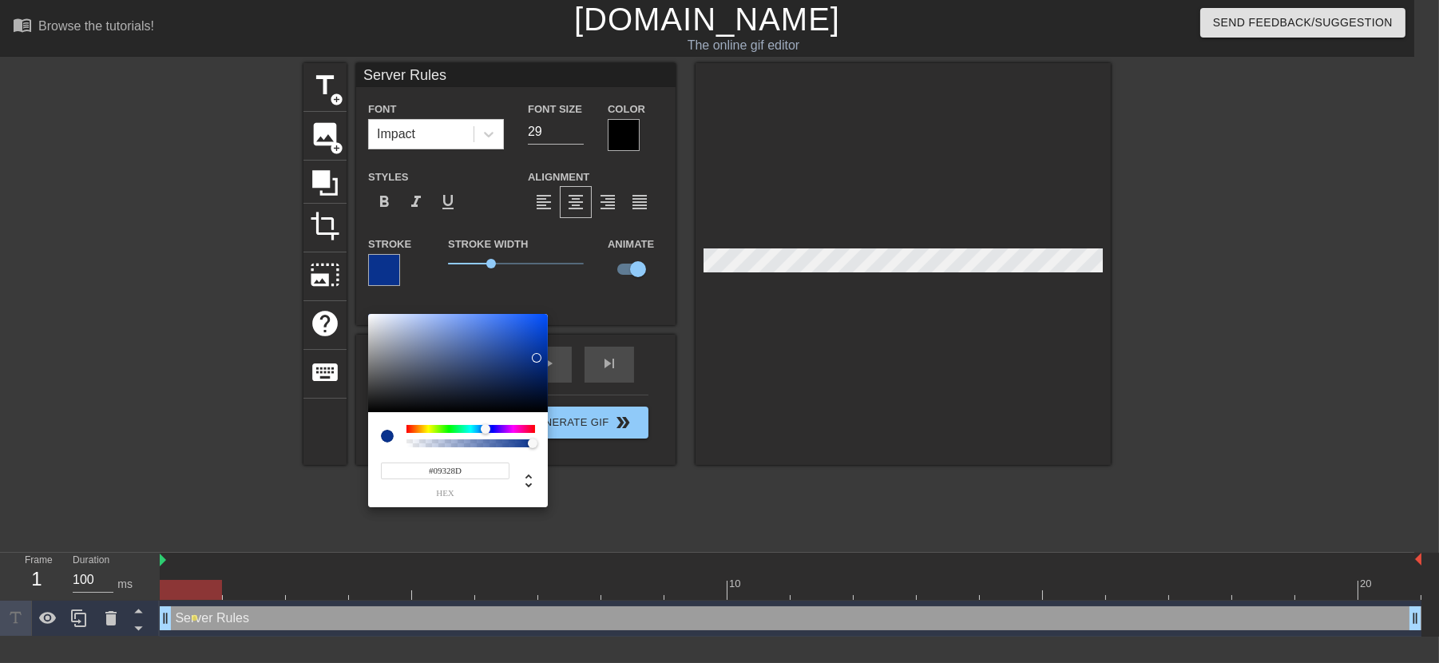
click at [486, 425] on div at bounding box center [486, 429] width 10 height 10
type input "#425789"
drag, startPoint x: 536, startPoint y: 357, endPoint x: 461, endPoint y: 359, distance: 75.1
click at [461, 359] on div at bounding box center [462, 360] width 10 height 10
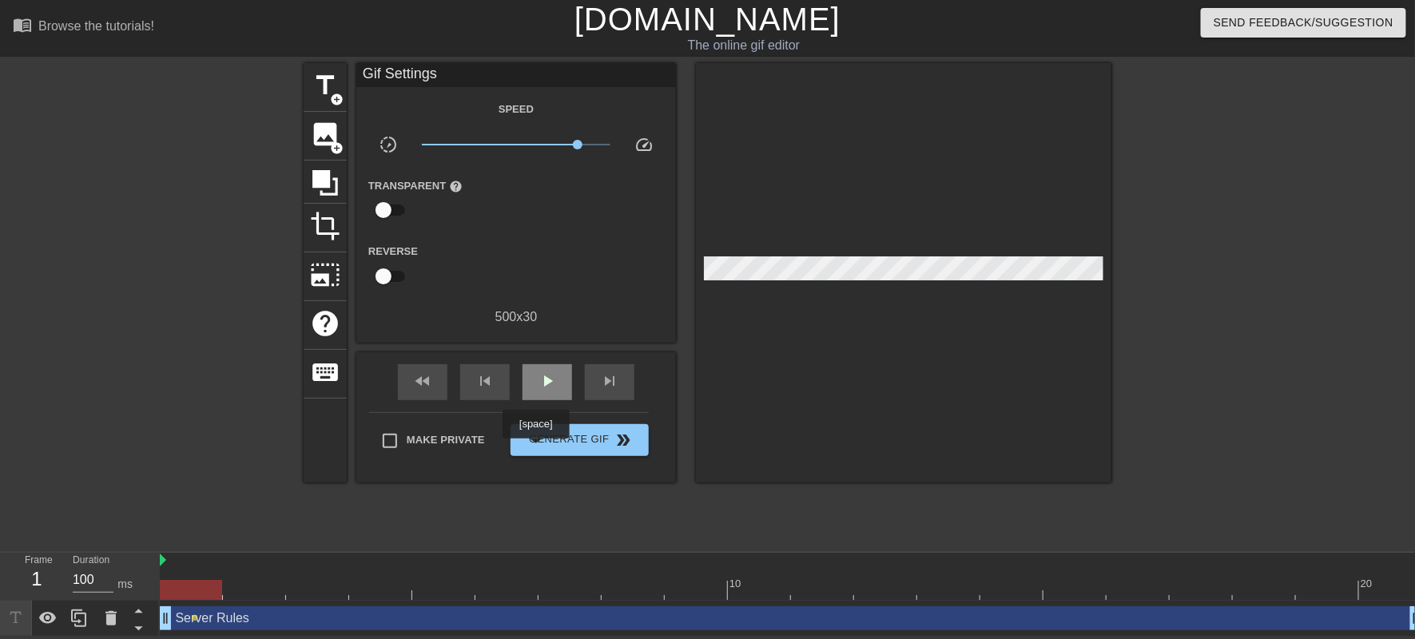
click at [542, 391] on span "play_arrow" at bounding box center [547, 380] width 19 height 19
click at [542, 391] on span "pause" at bounding box center [547, 380] width 19 height 19
click at [218, 629] on div "Server Rules drag_handle drag_handle" at bounding box center [791, 618] width 1262 height 24
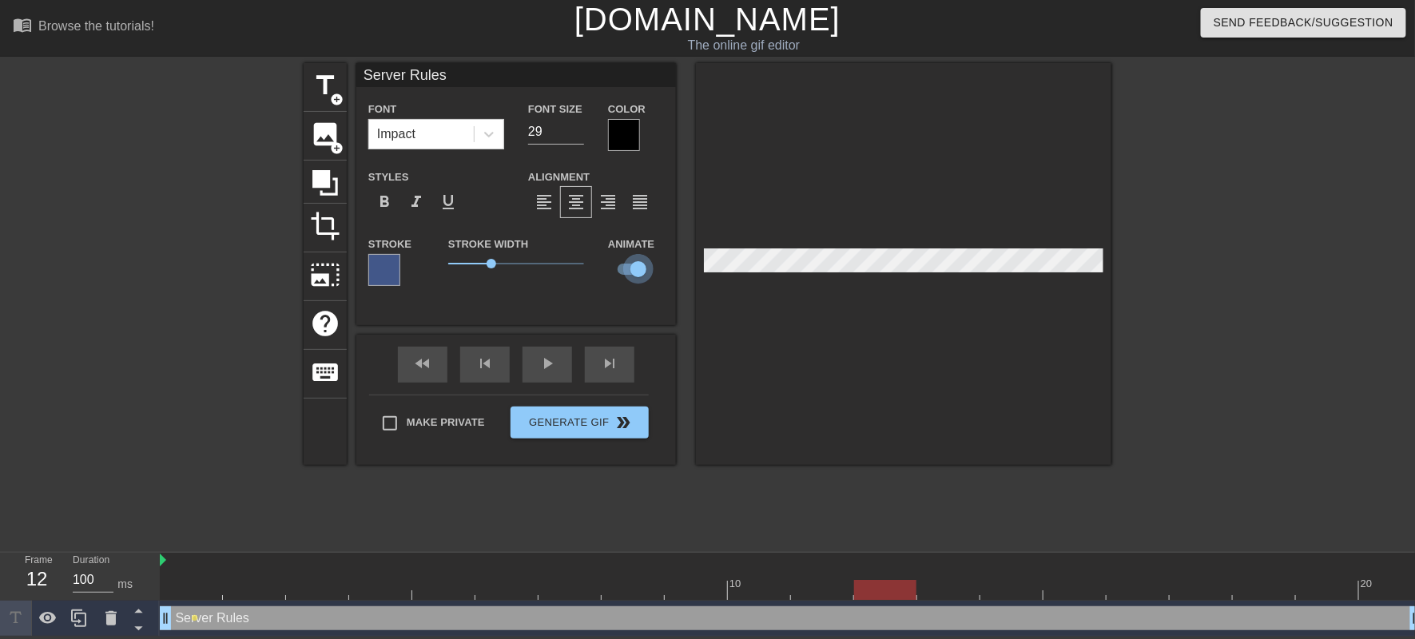
click at [633, 284] on input "checkbox" at bounding box center [638, 269] width 91 height 30
click at [633, 284] on input "checkbox" at bounding box center [622, 269] width 91 height 30
click at [486, 142] on icon at bounding box center [489, 134] width 16 height 16
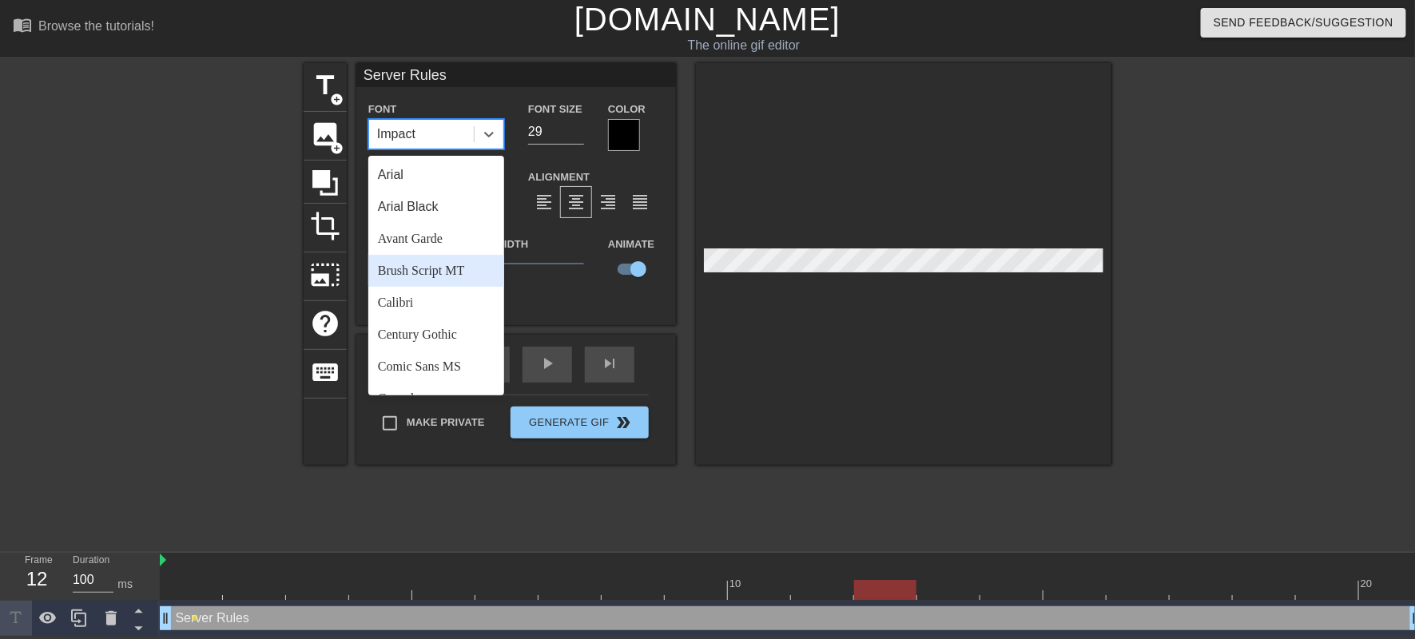
click at [433, 287] on div "Brush Script MT" at bounding box center [436, 271] width 136 height 32
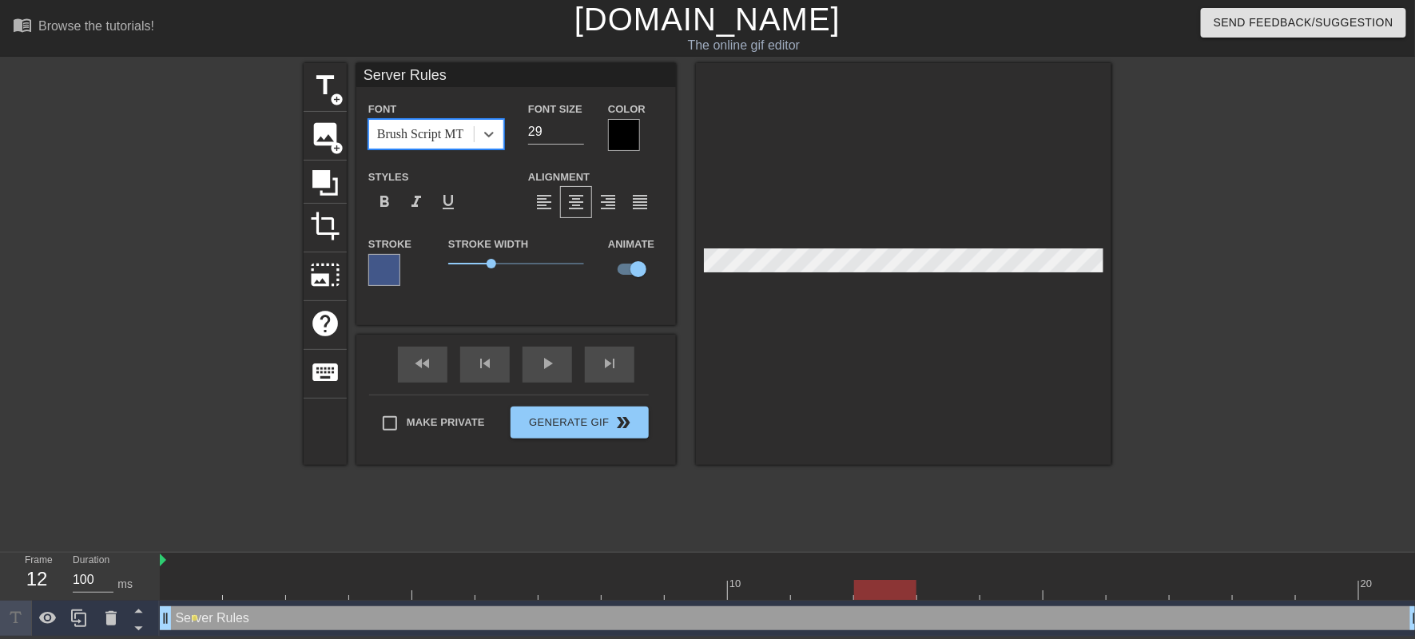
click at [433, 149] on div "Brush Script MT" at bounding box center [421, 134] width 105 height 29
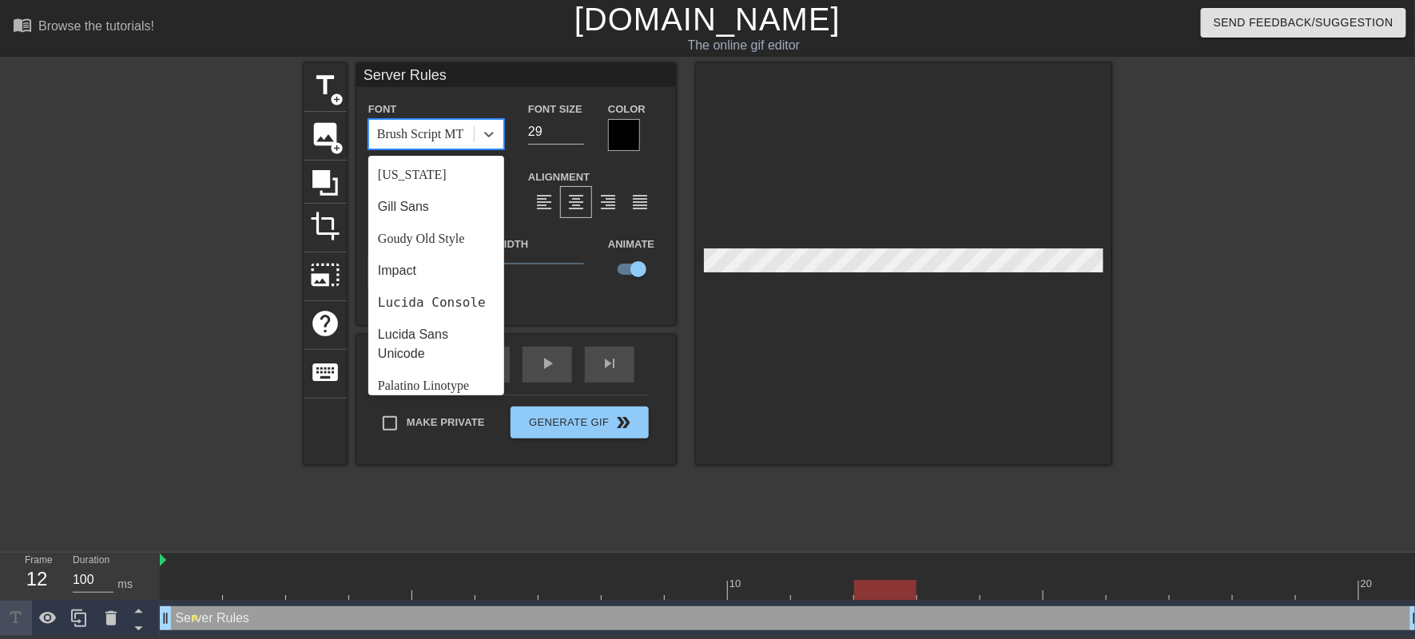
scroll to position [479, 0]
click at [428, 63] on div "Gill Sans" at bounding box center [436, 47] width 136 height 32
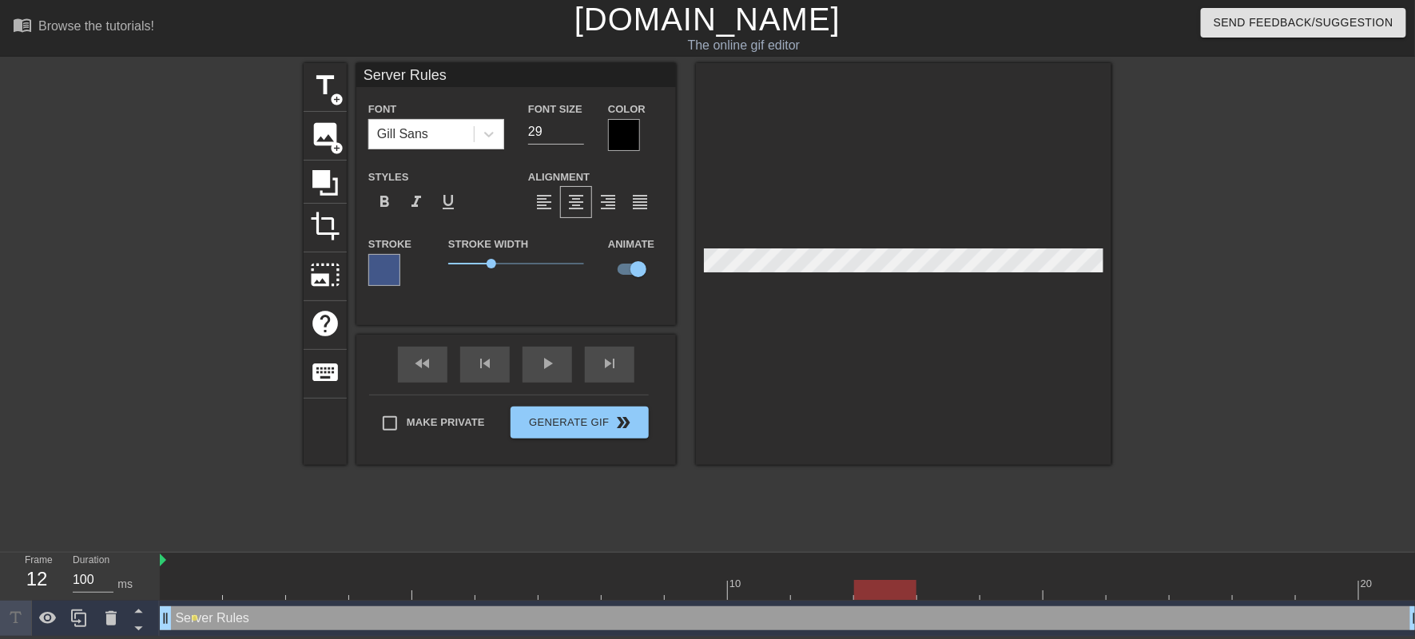
click at [540, 300] on div "Stroke Width 1.6" at bounding box center [516, 267] width 160 height 66
drag, startPoint x: 875, startPoint y: 585, endPoint x: 173, endPoint y: 596, distance: 702.9
click at [173, 596] on div "10 20 Server Rules drag_handle drag_handle lens" at bounding box center [787, 595] width 1255 height 84
click at [628, 284] on input "checkbox" at bounding box center [638, 269] width 91 height 30
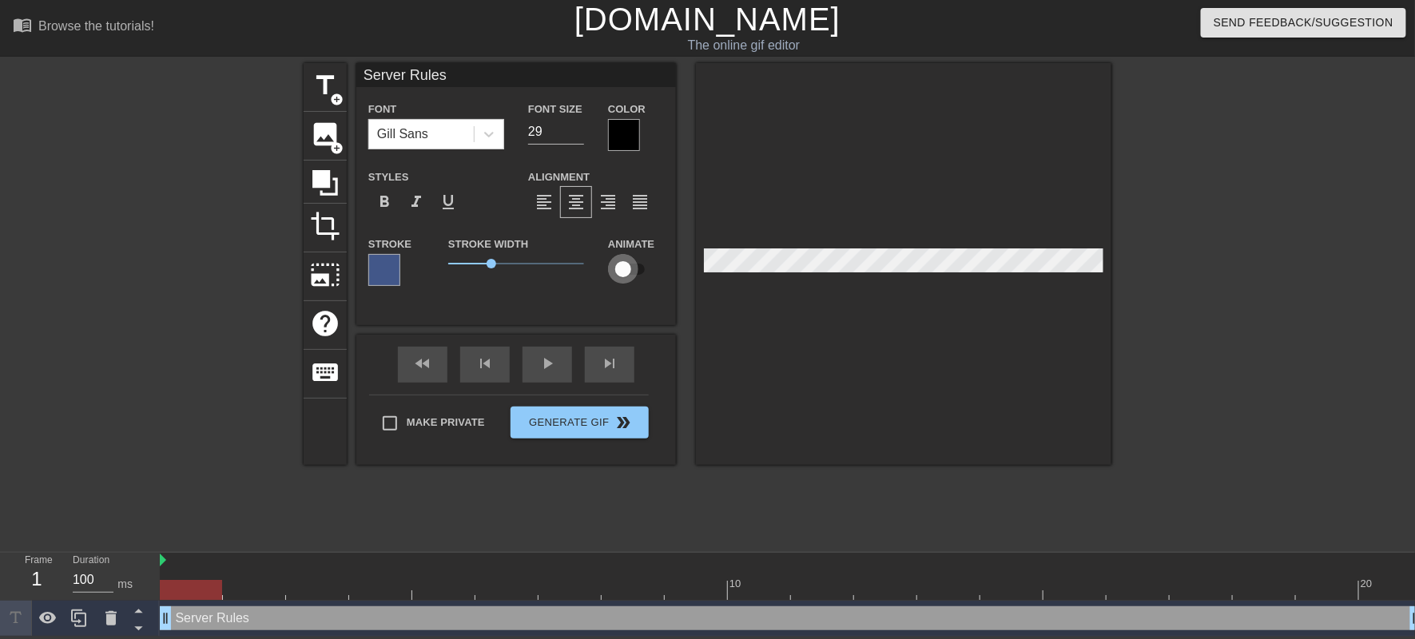
click at [629, 284] on input "checkbox" at bounding box center [622, 269] width 91 height 30
checkbox input "true"
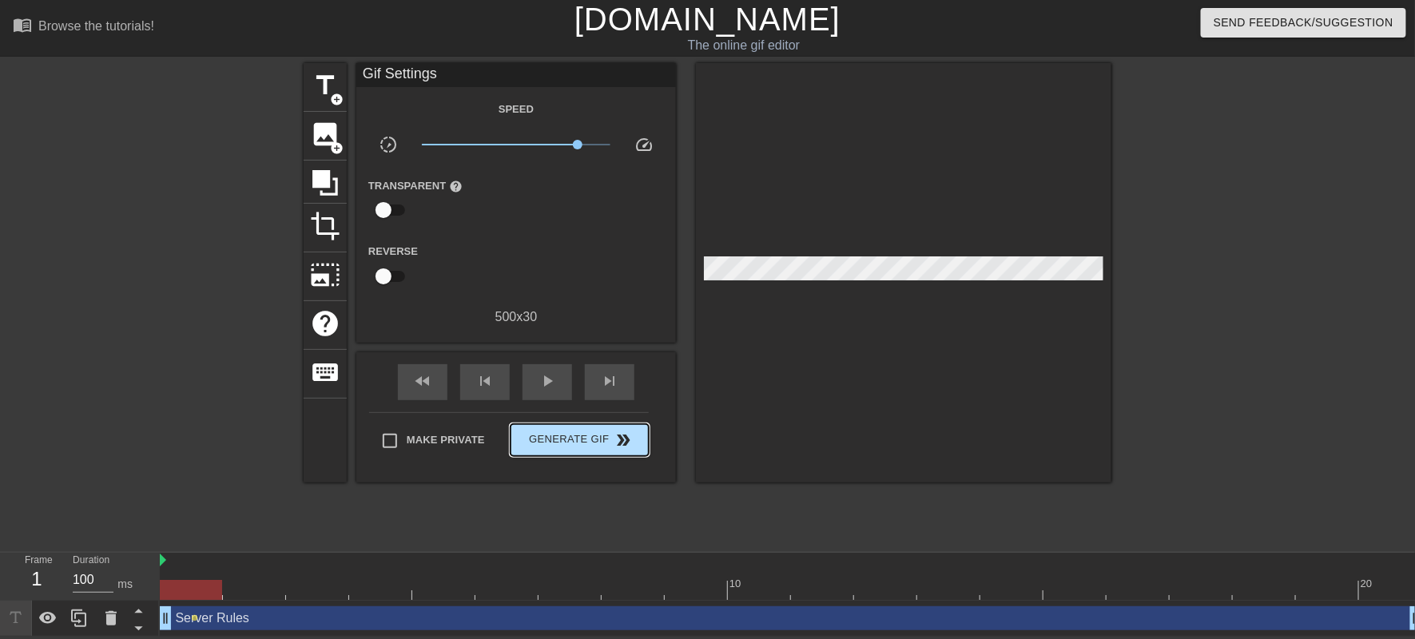
click at [617, 474] on div "fast_rewind skip_previous play_arrow skip_next Make Private Generate Gif double…" at bounding box center [515, 417] width 319 height 130
click at [608, 450] on span "Generate Gif double_arrow" at bounding box center [579, 440] width 125 height 19
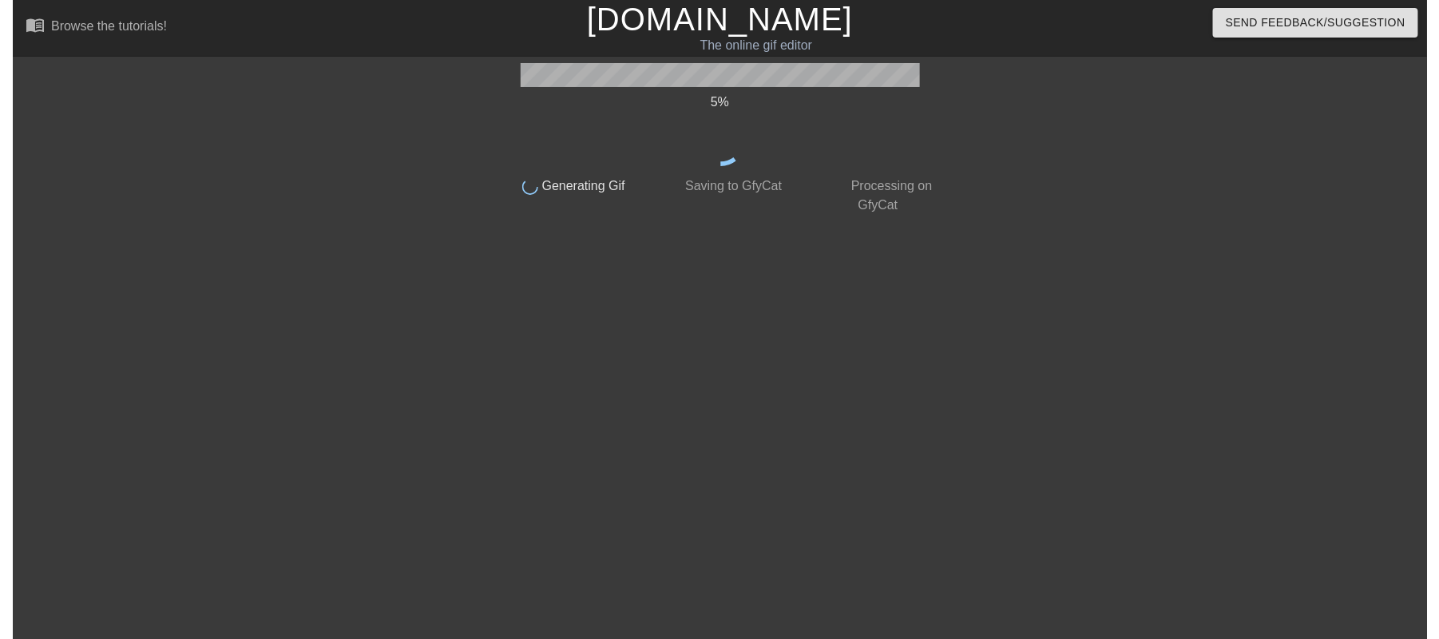
scroll to position [0, 0]
